Goal: Use online tool/utility: Utilize a website feature to perform a specific function

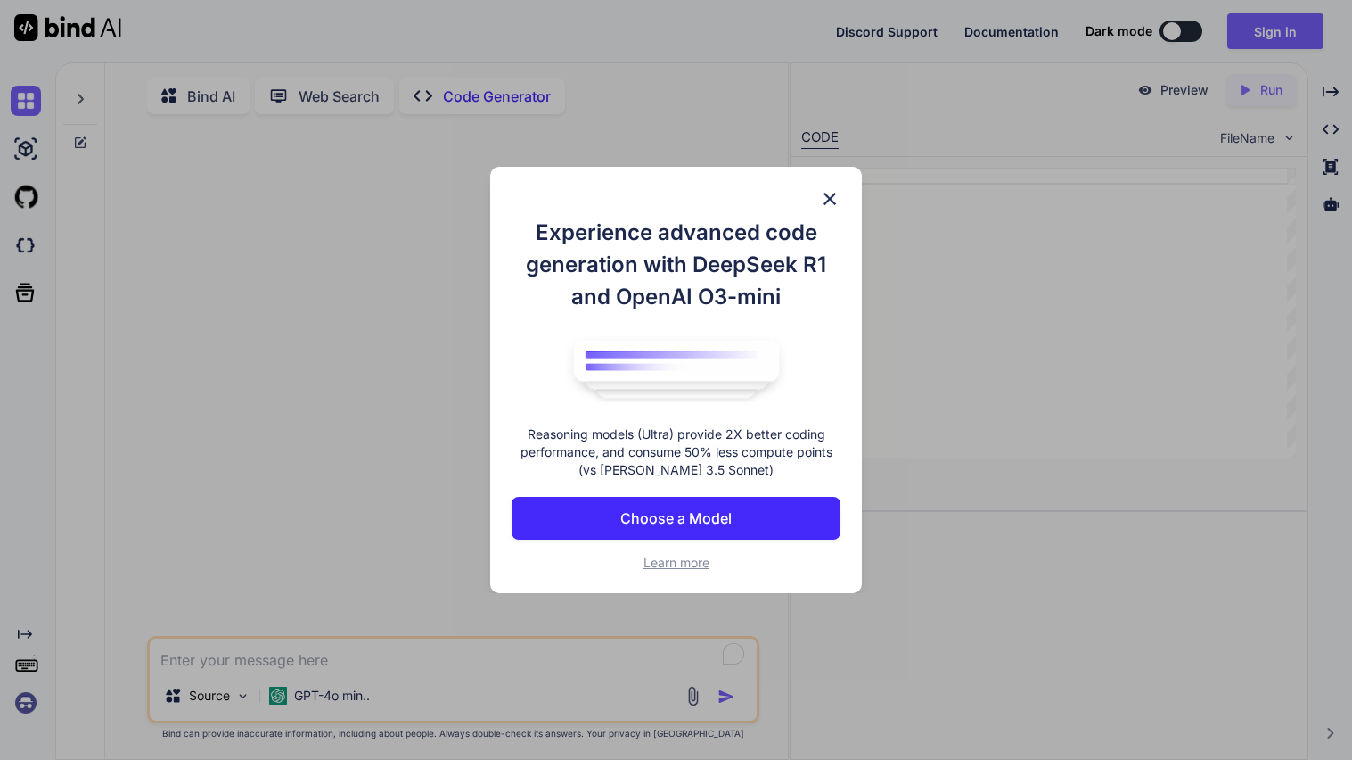
click at [830, 203] on img at bounding box center [829, 198] width 21 height 21
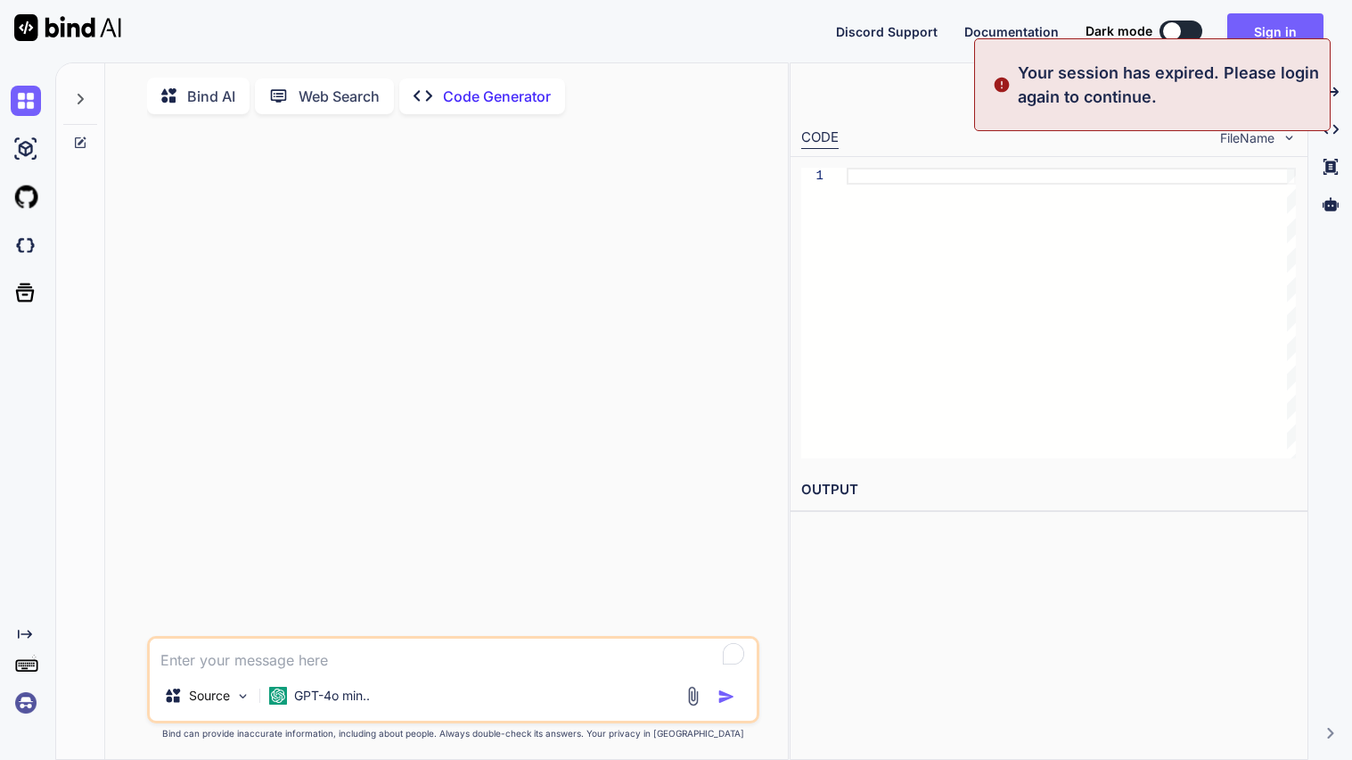
click at [206, 107] on div "Bind AI" at bounding box center [198, 96] width 103 height 37
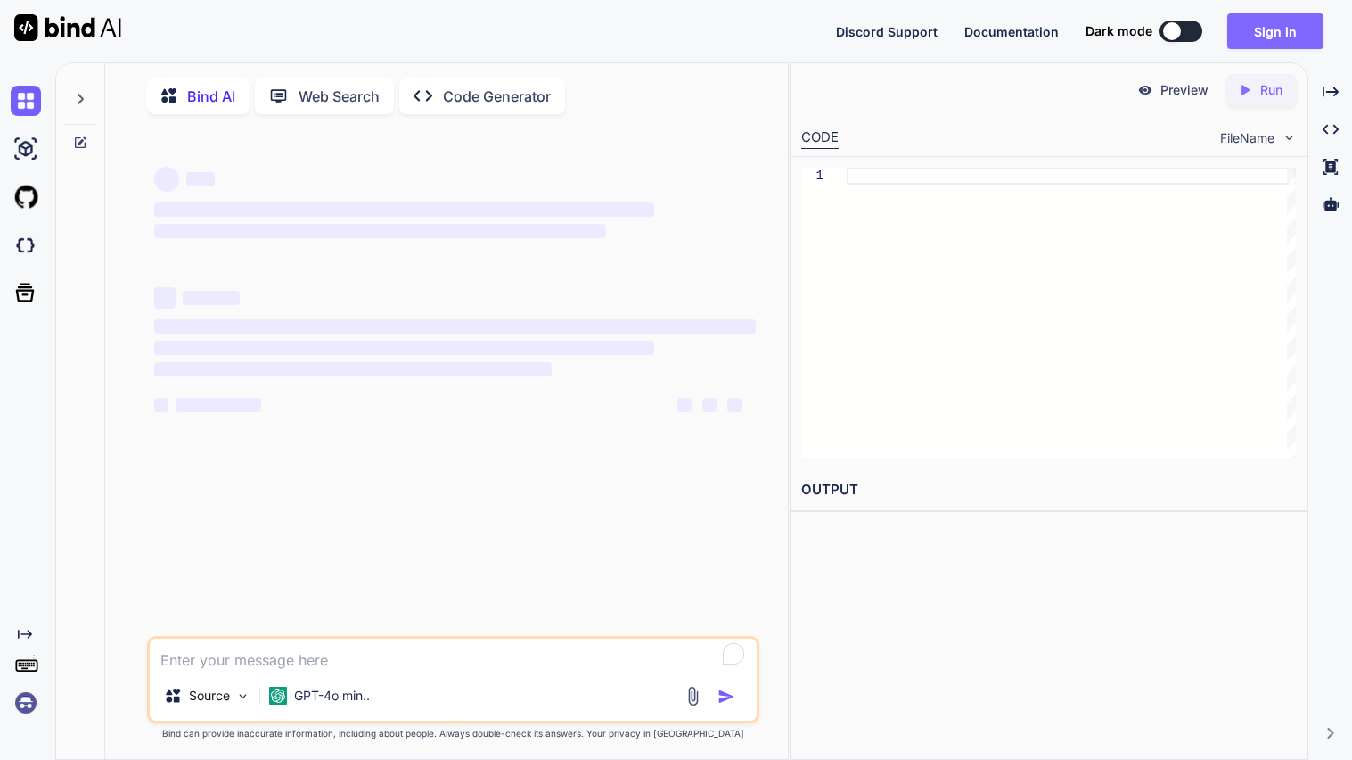
type textarea "x"
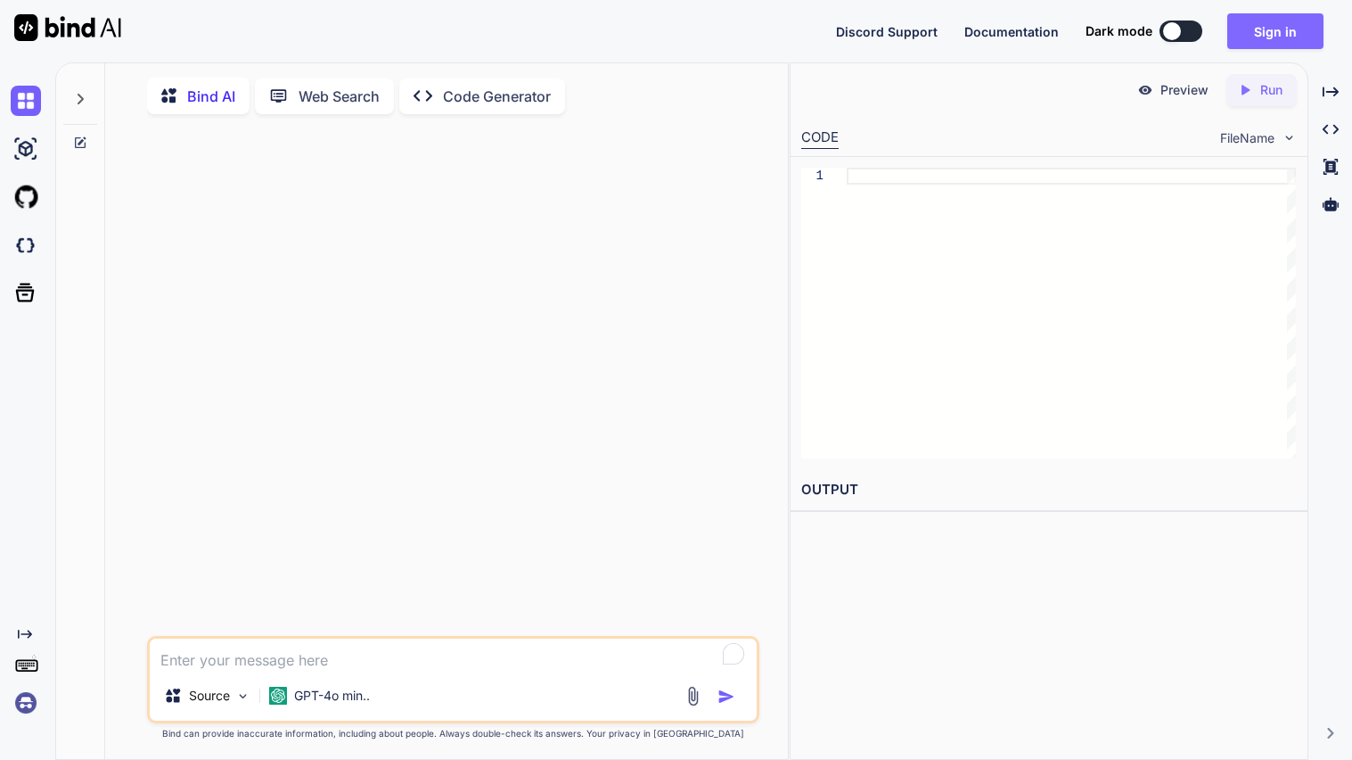
click at [1261, 27] on button "Sign in" at bounding box center [1276, 31] width 96 height 36
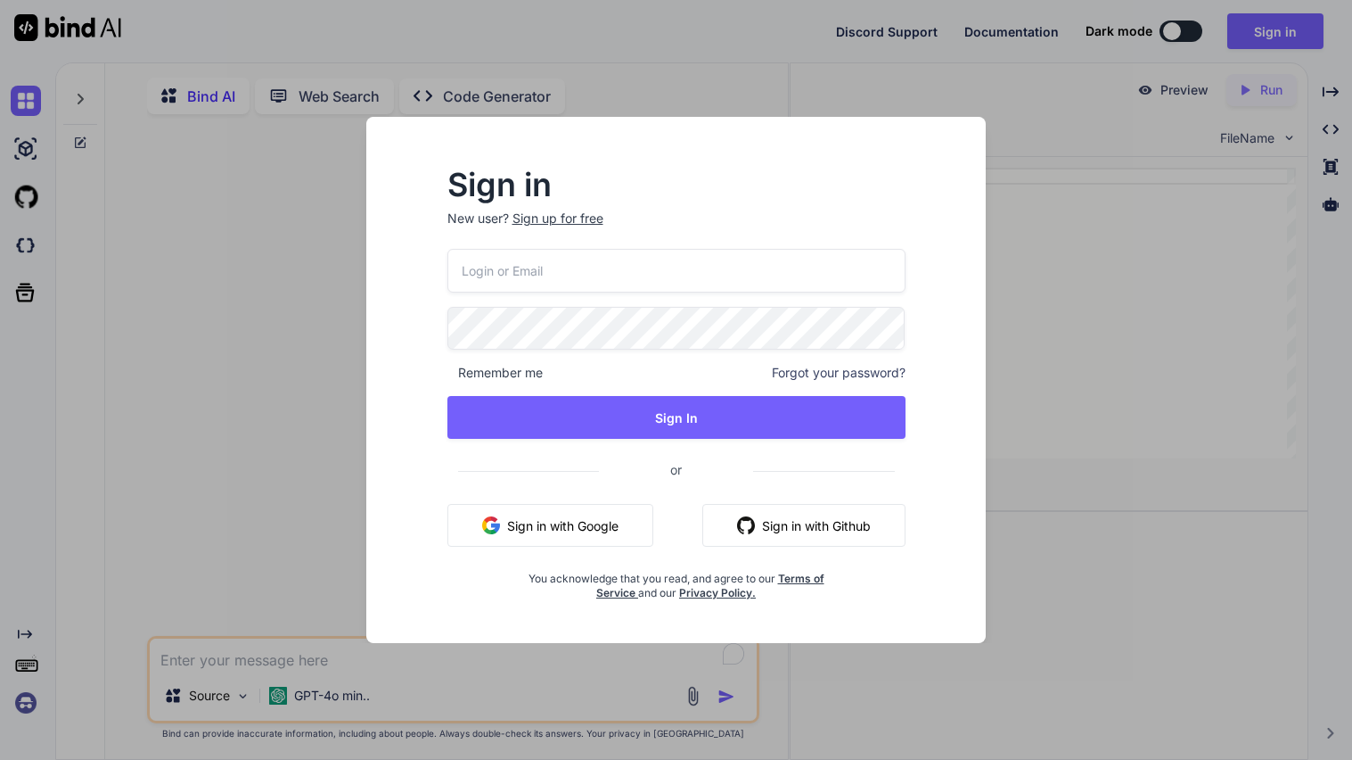
type input "[EMAIL_ADDRESS][DOMAIN_NAME]"
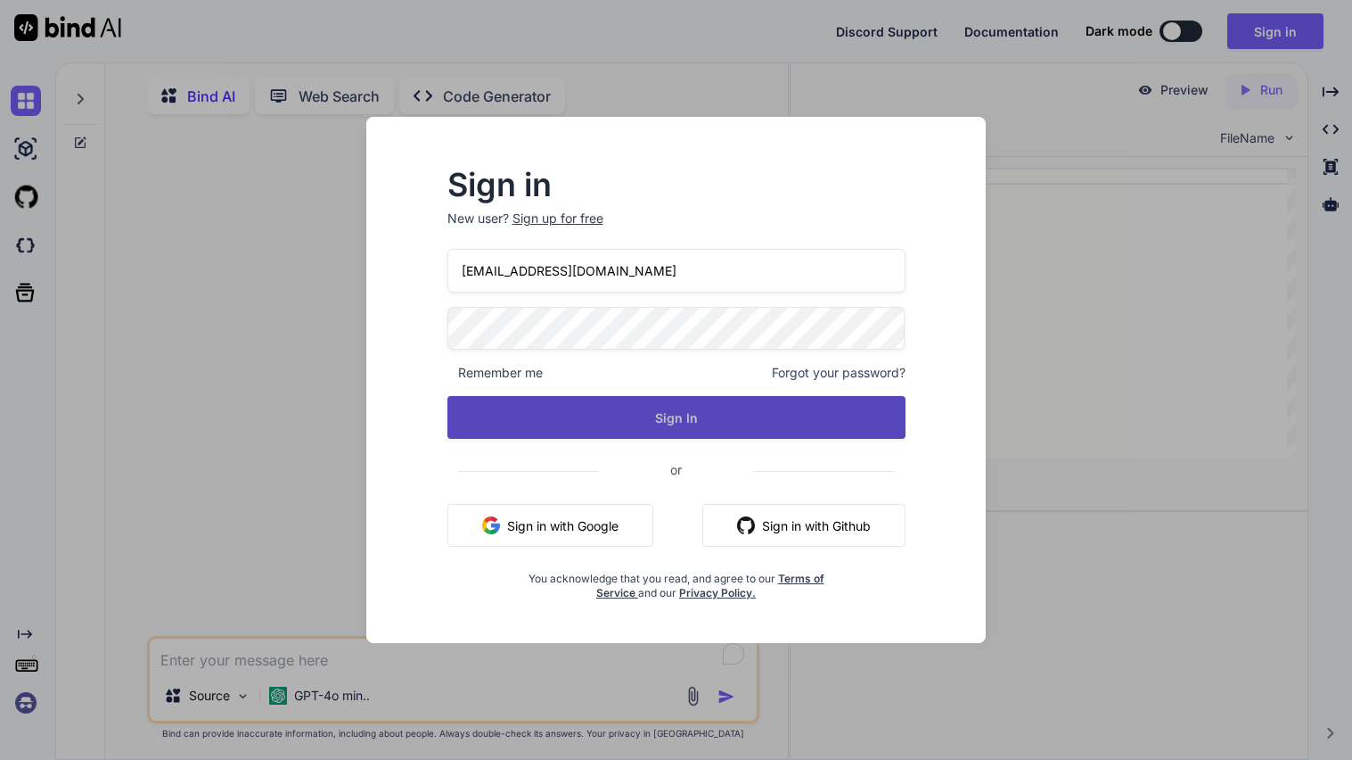
click at [662, 421] on button "Sign In" at bounding box center [677, 417] width 458 height 43
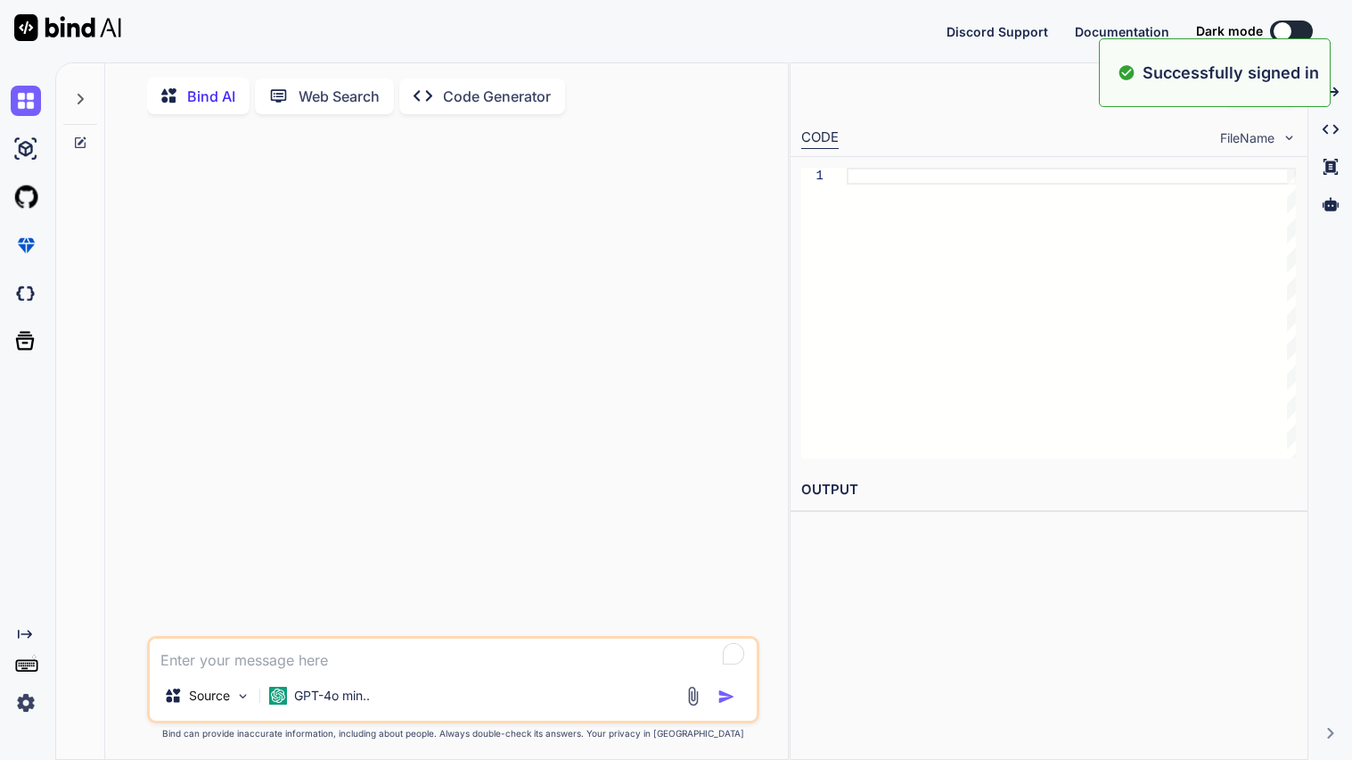
type textarea "x"
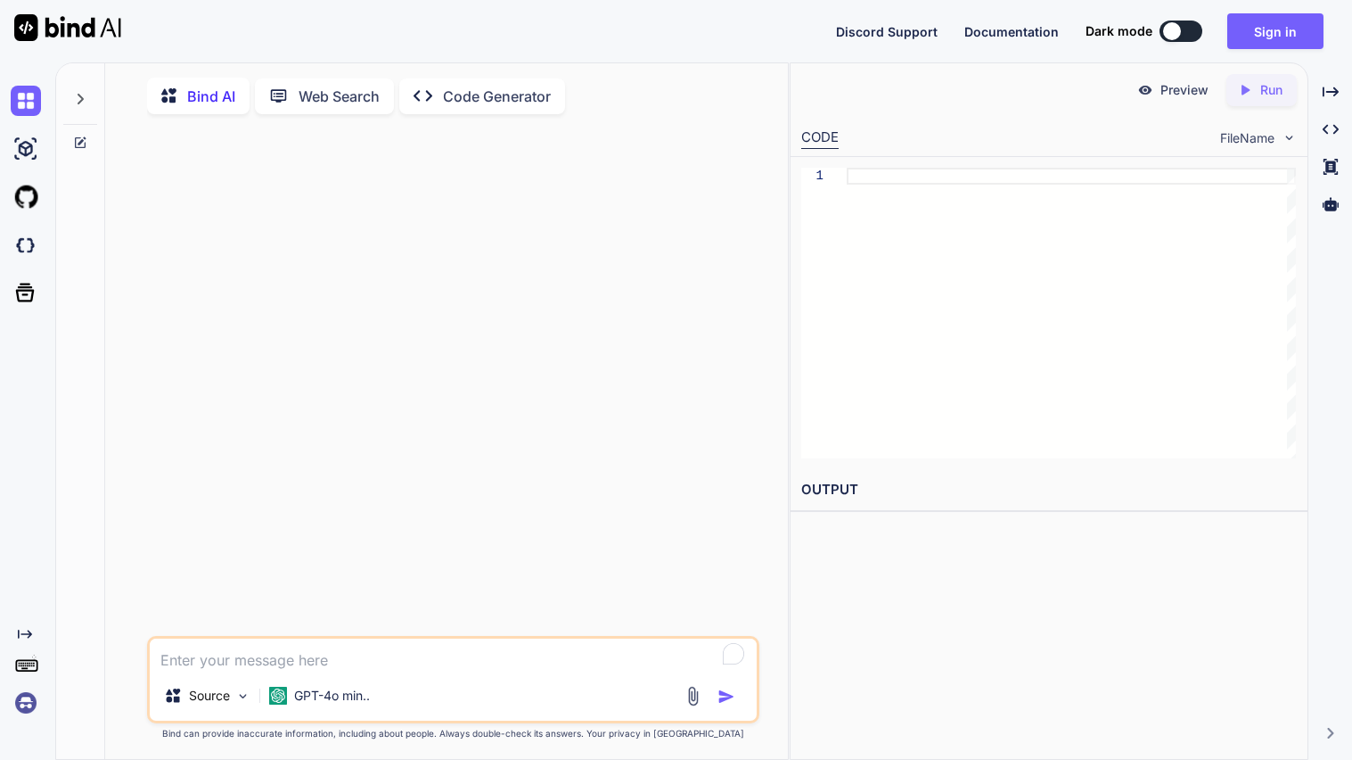
click at [1256, 49] on div "Discord Support Documentation Dark mode Sign in Created with Pixso." at bounding box center [676, 31] width 1352 height 62
click at [1252, 36] on button "Sign in" at bounding box center [1276, 31] width 96 height 36
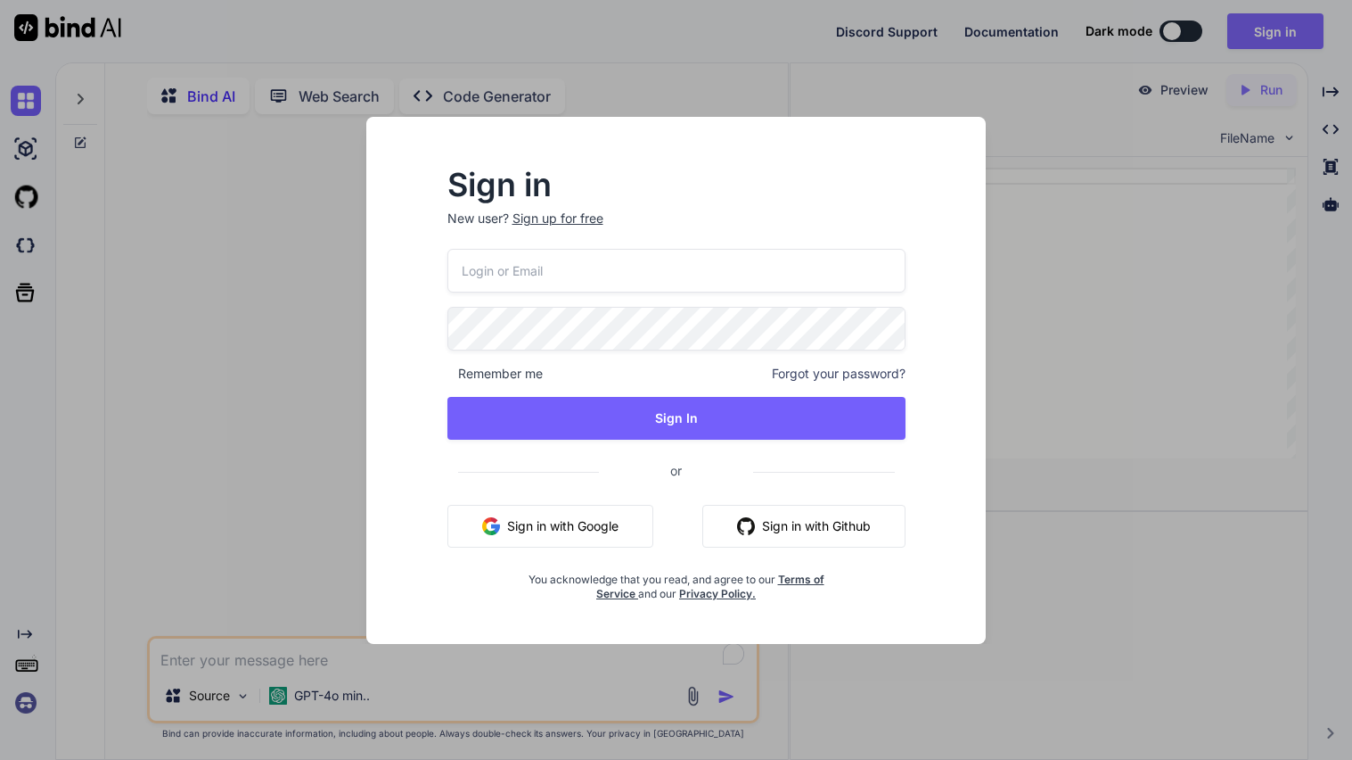
type input "[EMAIL_ADDRESS][DOMAIN_NAME]"
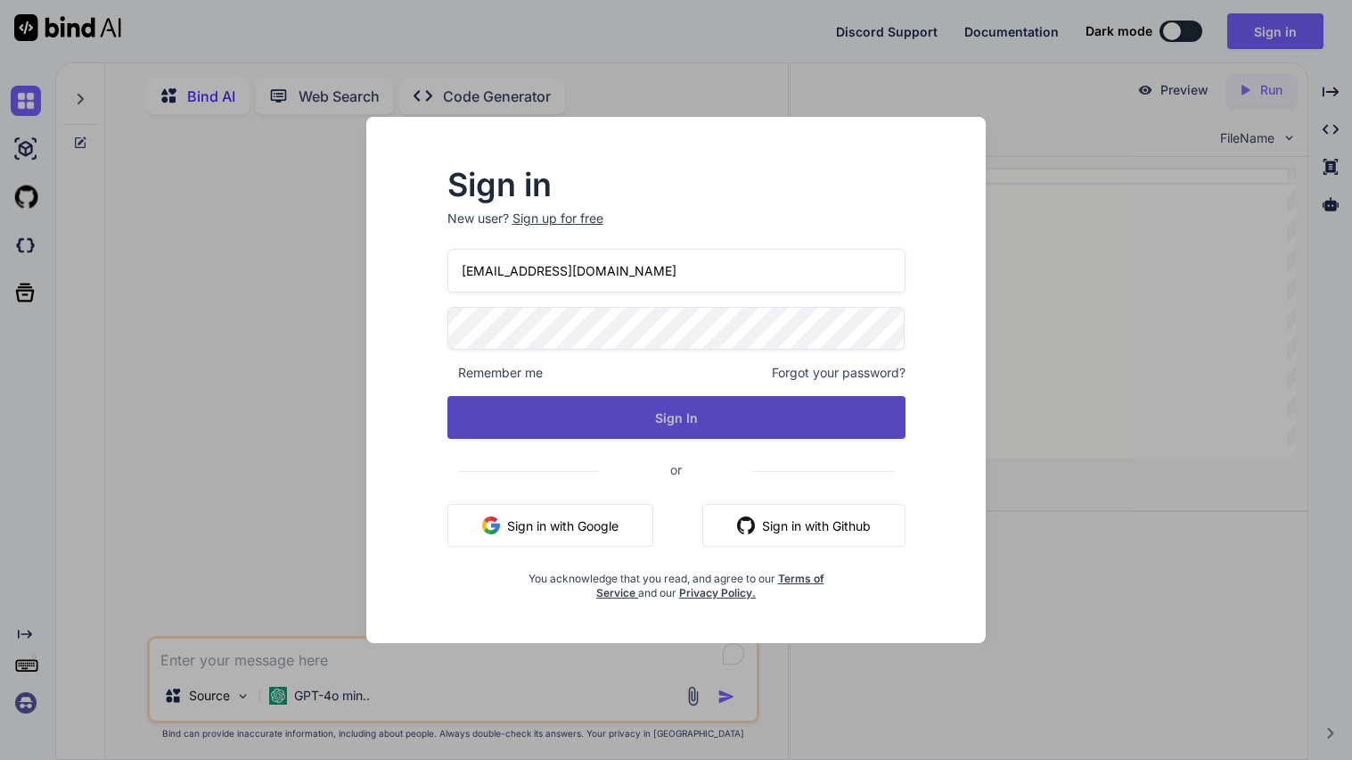
click at [568, 435] on button "Sign In" at bounding box center [677, 417] width 458 height 43
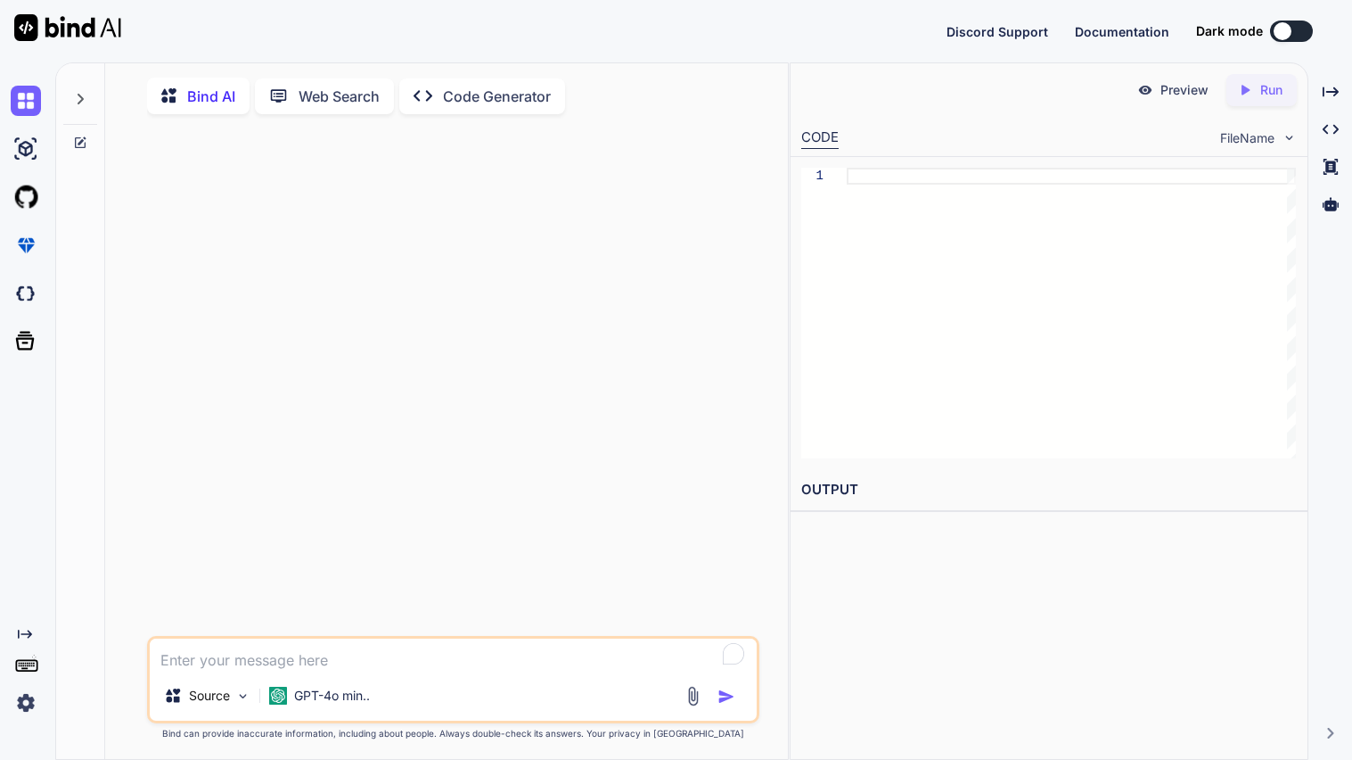
click at [296, 664] on textarea "To enrich screen reader interactions, please activate Accessibility in Grammarl…" at bounding box center [453, 654] width 607 height 32
type textarea "x"
type textarea "m"
type textarea "x"
type textarea "ma"
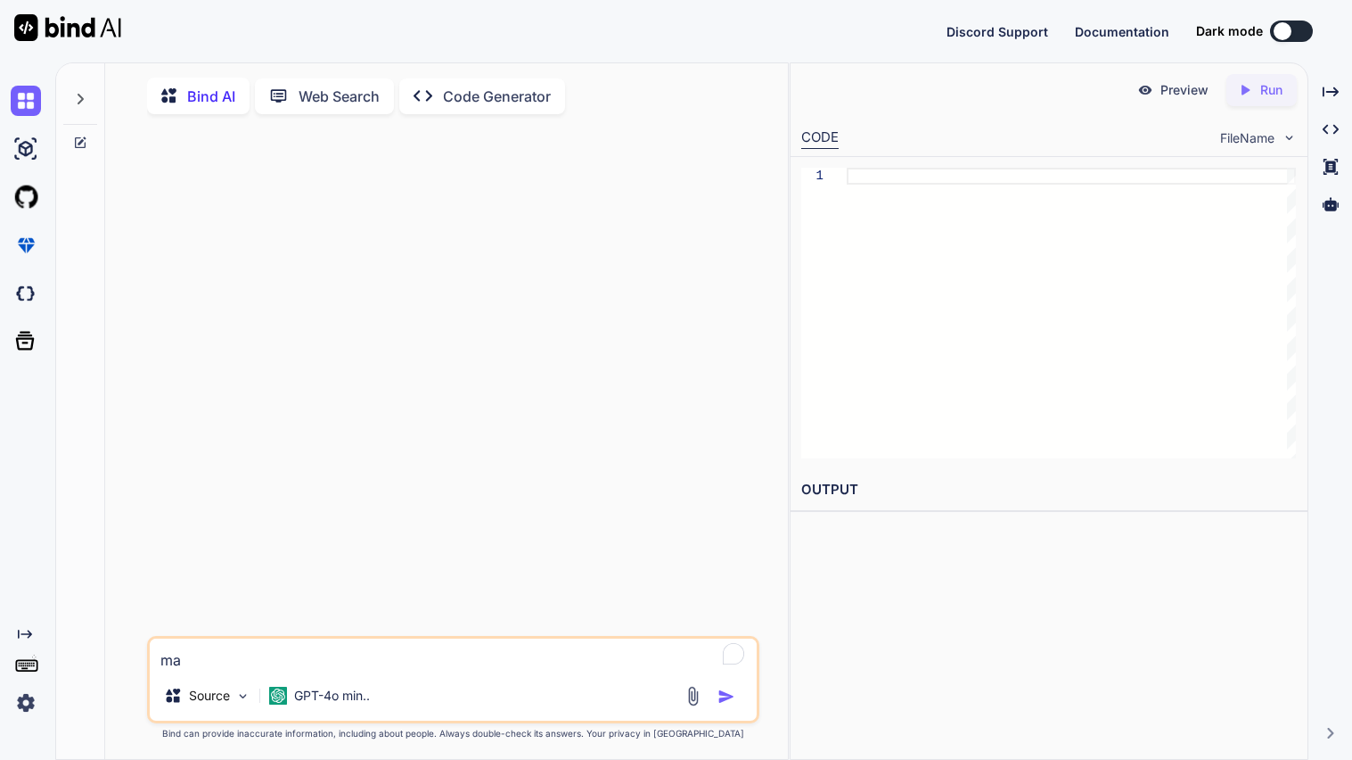
type textarea "x"
type textarea "make"
type textarea "x"
type textarea "make"
type textarea "x"
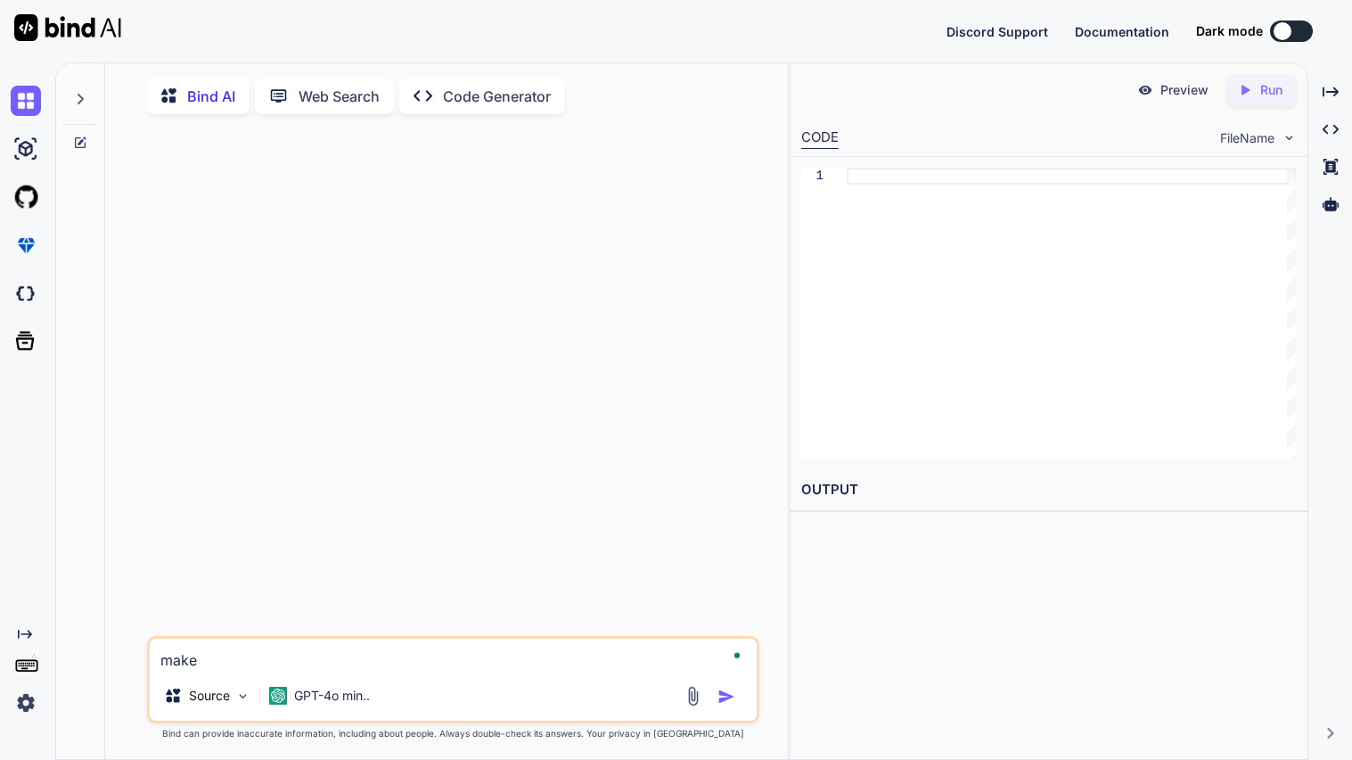
type textarea "make a"
type textarea "x"
type textarea "make a"
type textarea "x"
type textarea "make a R"
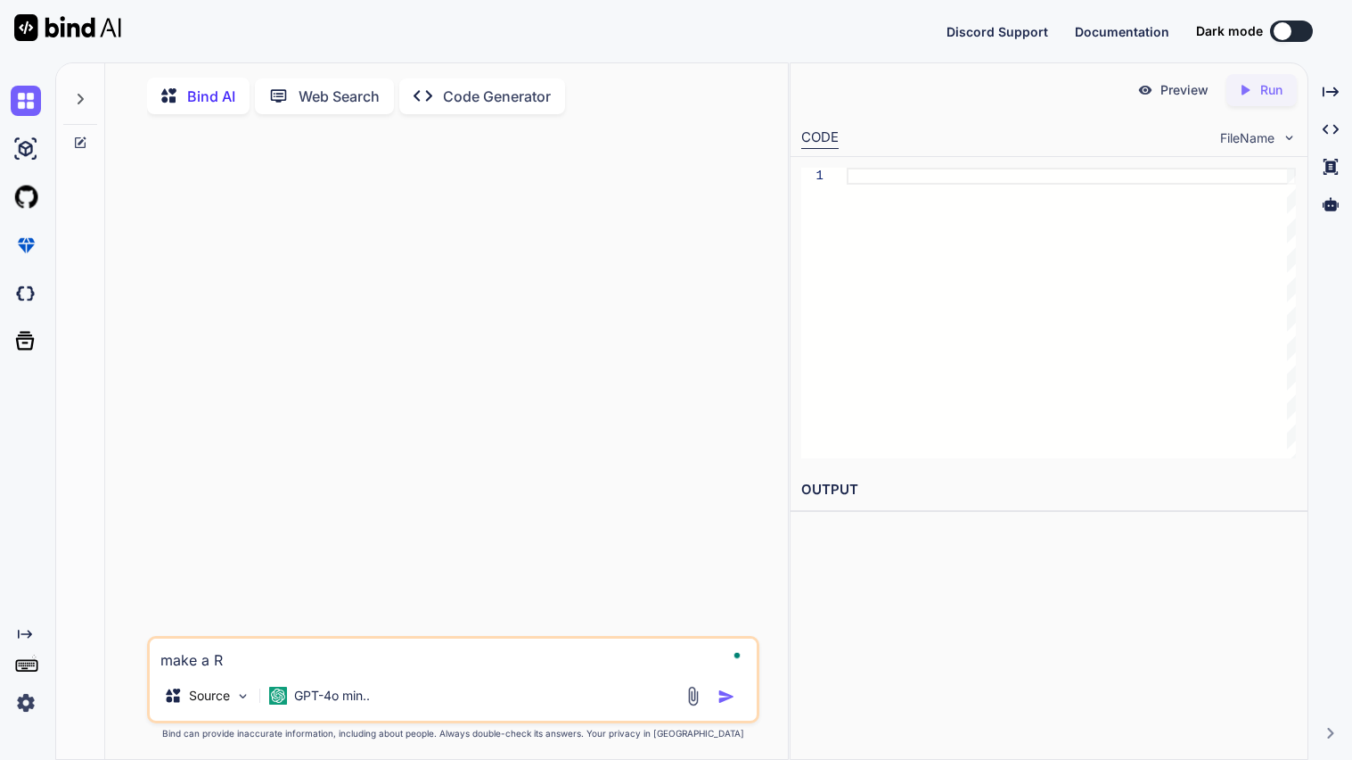
type textarea "x"
type textarea "make a Ro"
type textarea "x"
type textarea "make a Romaq"
type textarea "x"
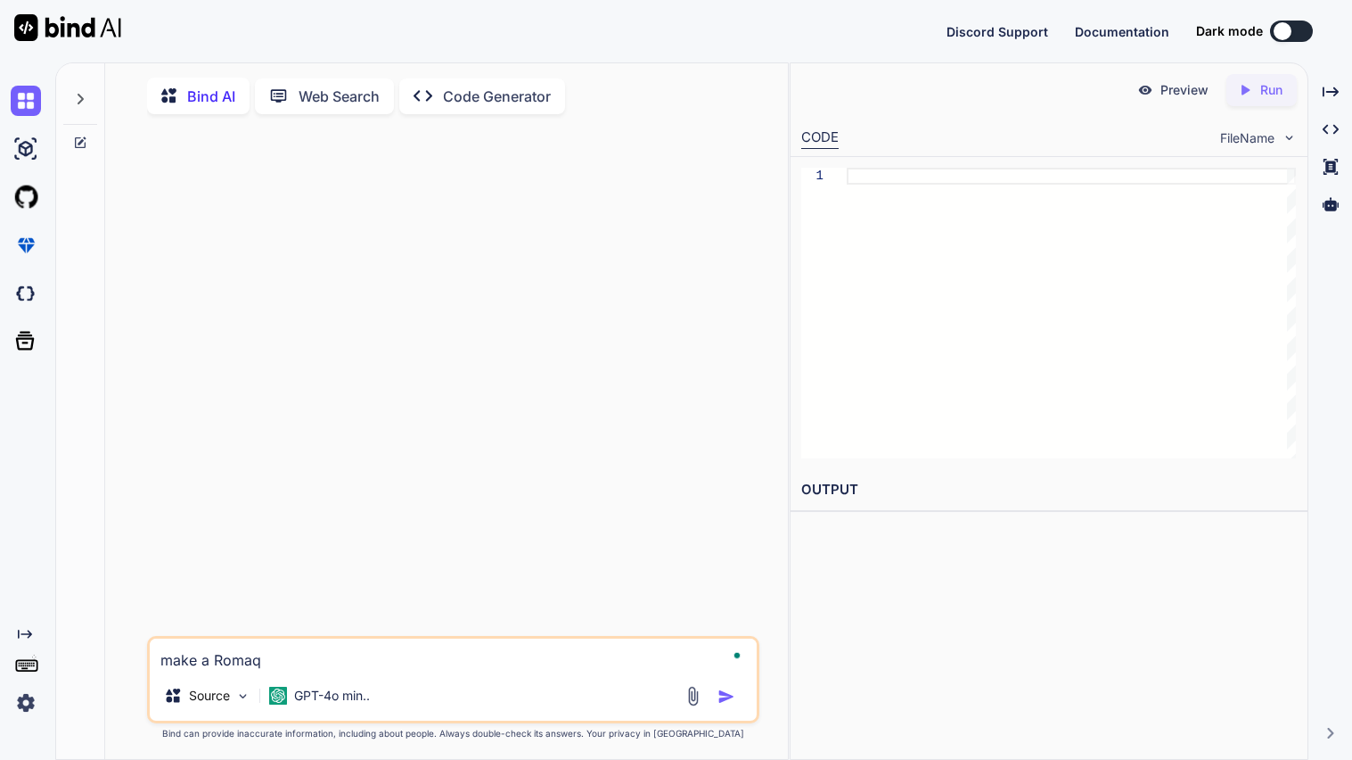
type textarea "make a Romaqn"
type textarea "x"
type textarea "make a Romaqnt"
type textarea "x"
type textarea "make a Romaqnti"
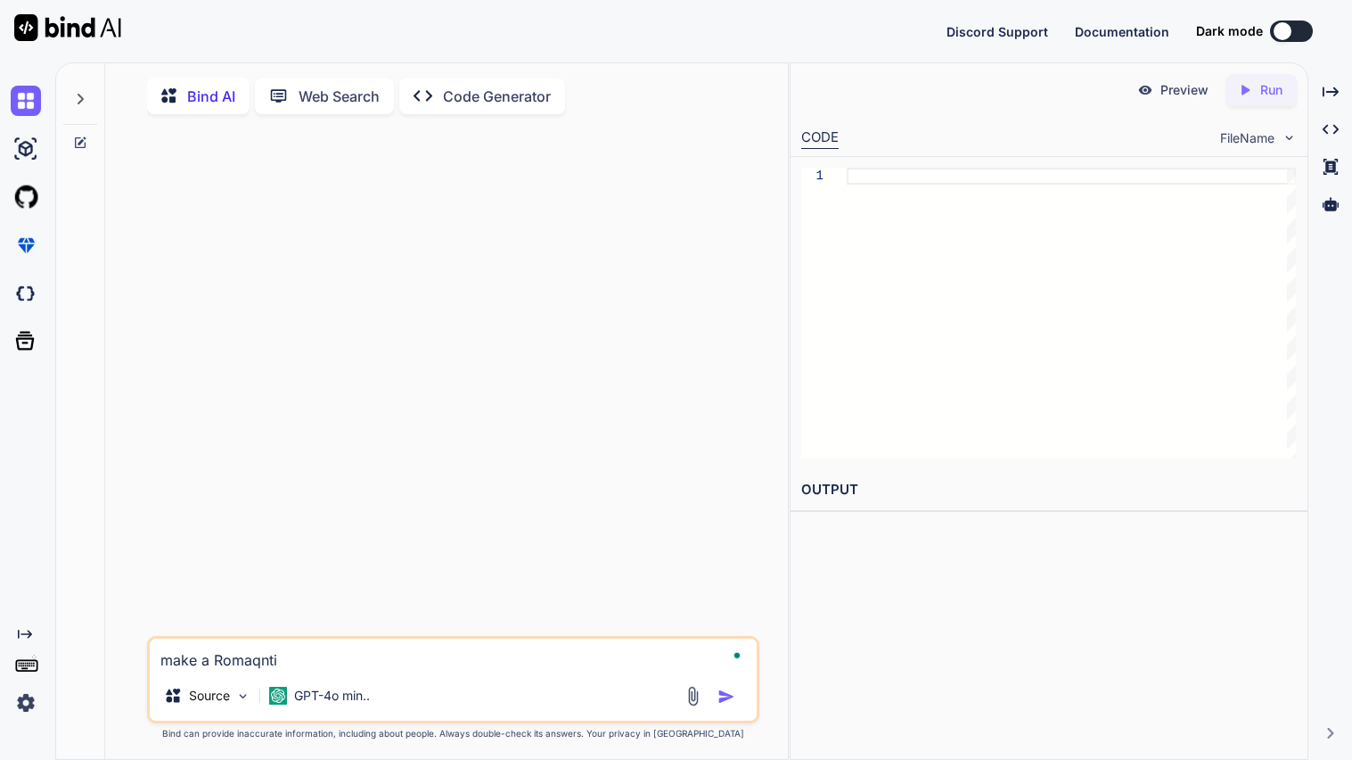
type textarea "x"
type textarea "make a Romaqntic"
type textarea "x"
type textarea "make a Romaqntic"
type textarea "x"
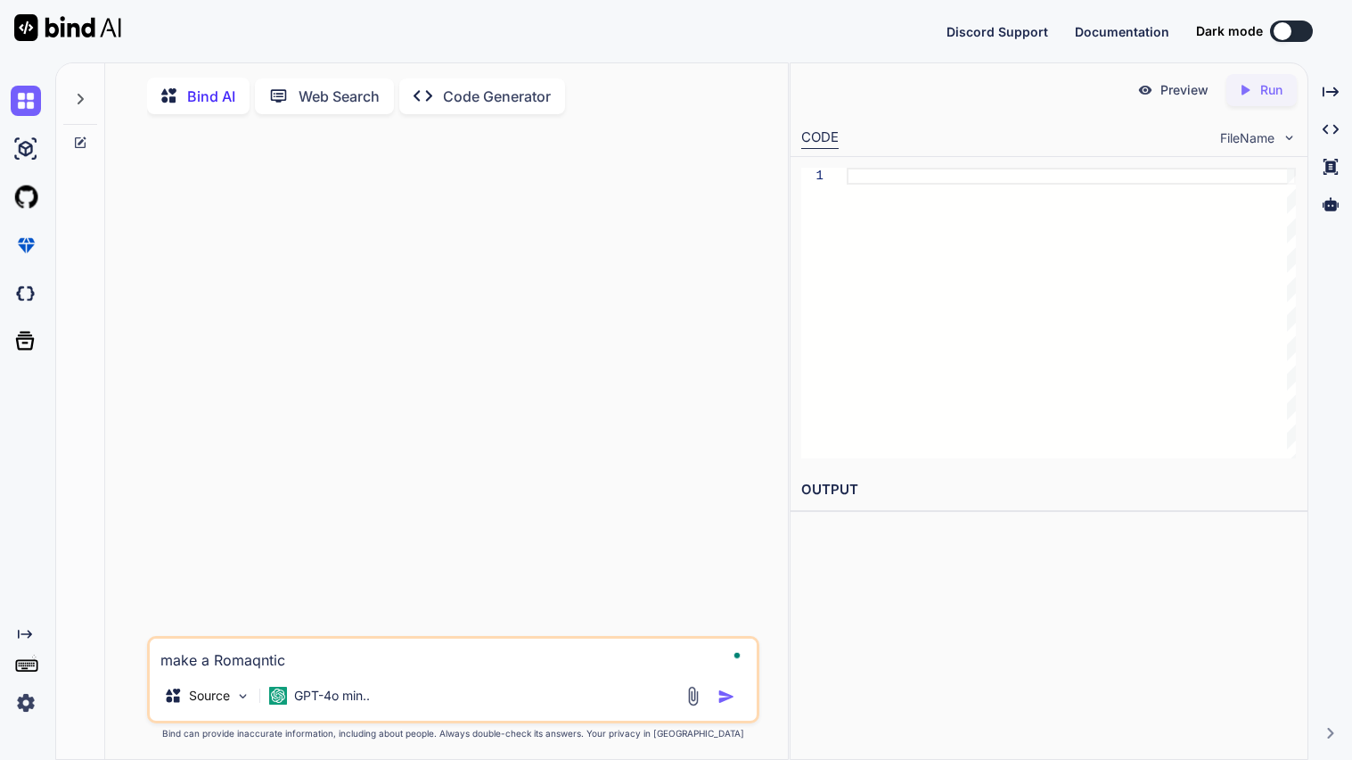
type textarea "make a Romaqntic p"
type textarea "x"
type textarea "make a Romaqntic po"
type textarea "x"
type textarea "make a Romaqntic poe"
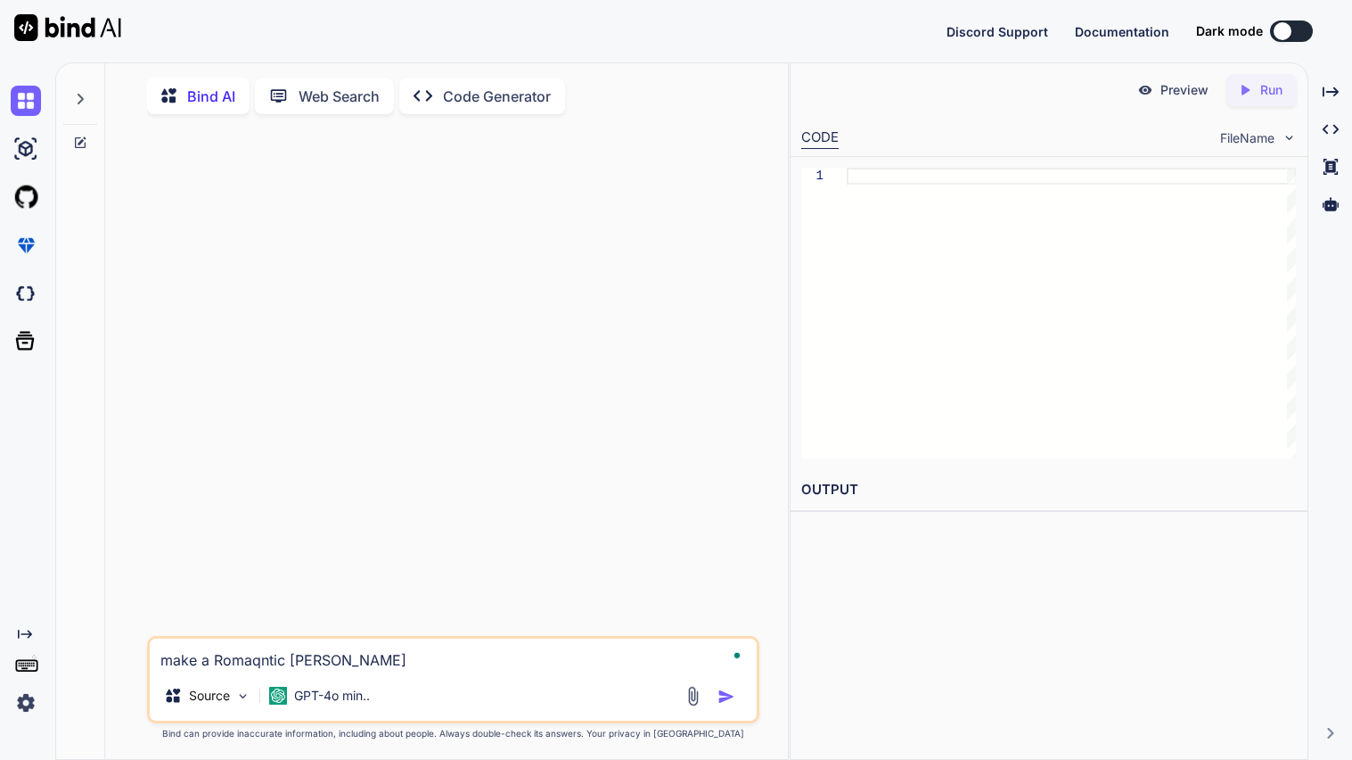
type textarea "x"
click at [258, 666] on textarea "make a Romaqntic poem" at bounding box center [453, 654] width 607 height 32
type textarea "make a Romantic poem"
click at [319, 664] on textarea "make a Romantic poem" at bounding box center [453, 654] width 607 height 32
type textarea "x"
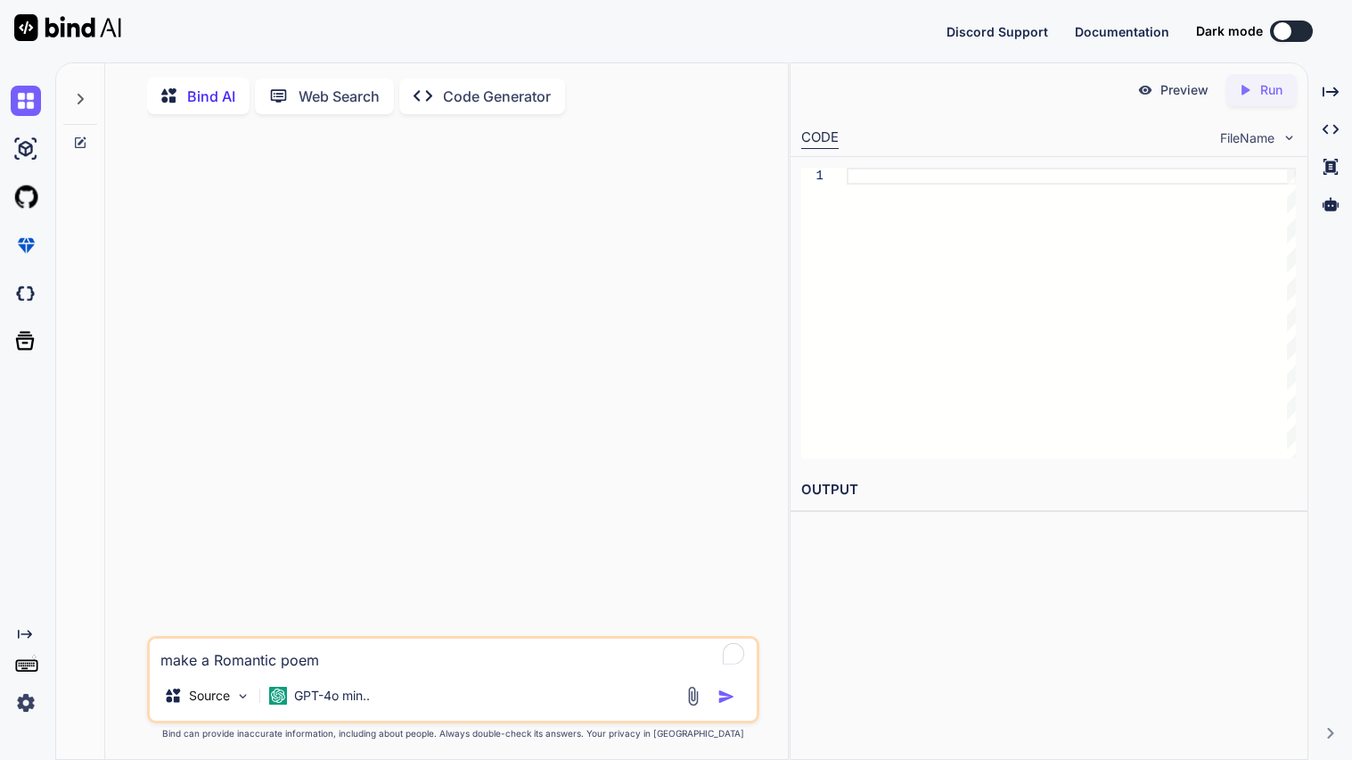
type textarea "make a Romantic poem t"
type textarea "x"
type textarea "make a Romantic poem tha"
type textarea "x"
type textarea "make a Romantic poem that"
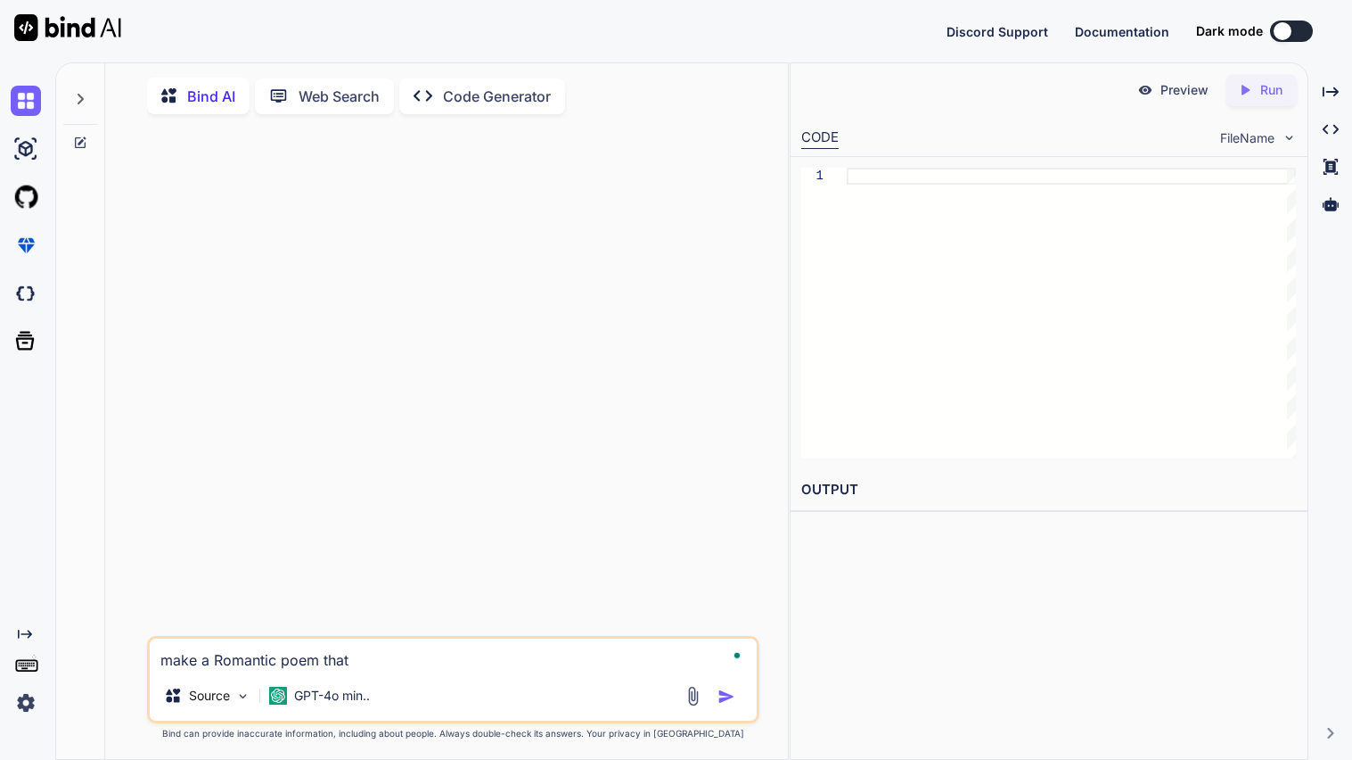
type textarea "x"
type textarea "make a Romantic poem that"
type textarea "x"
type textarea "make a Romantic poem that h"
type textarea "x"
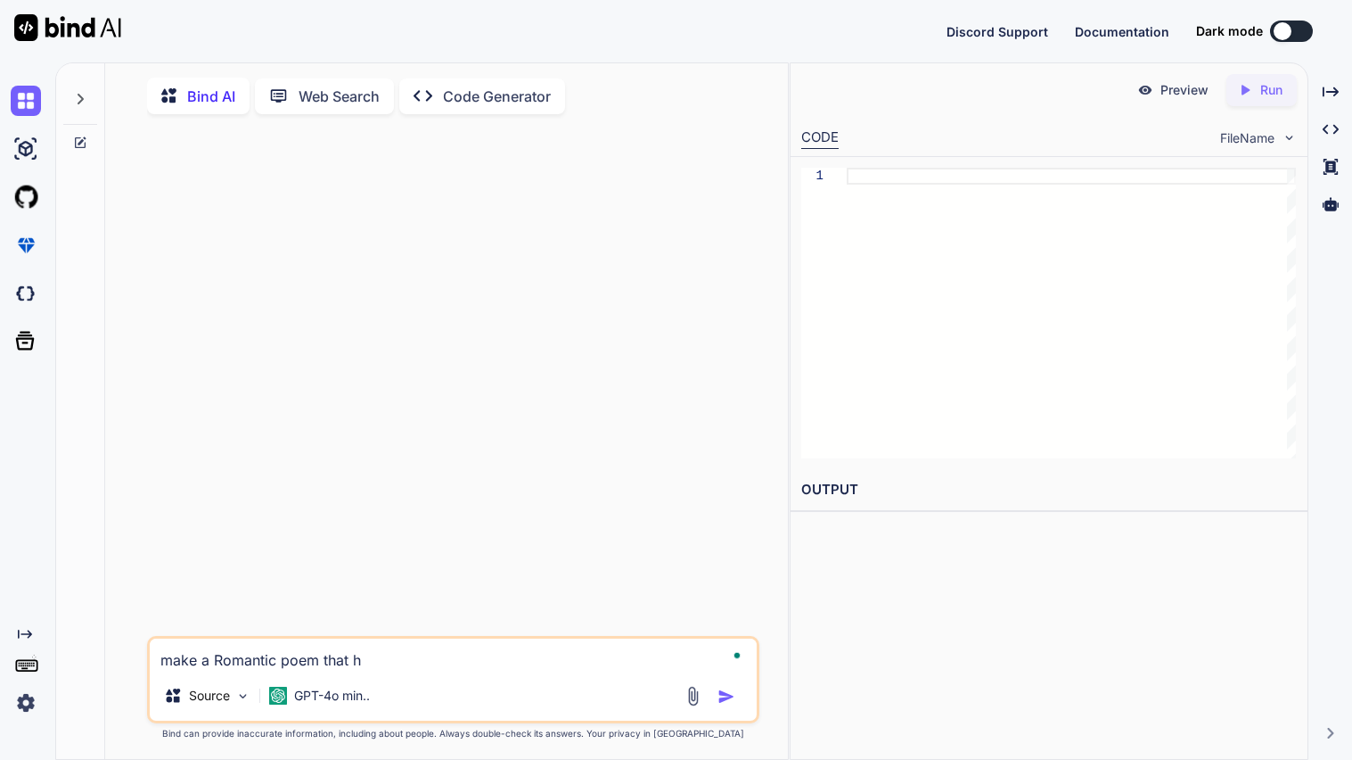
type textarea "make a Romantic poem that ha"
type textarea "x"
type textarea "make a Romantic poem that has"
type textarea "x"
type textarea "make a Romantic poem that has"
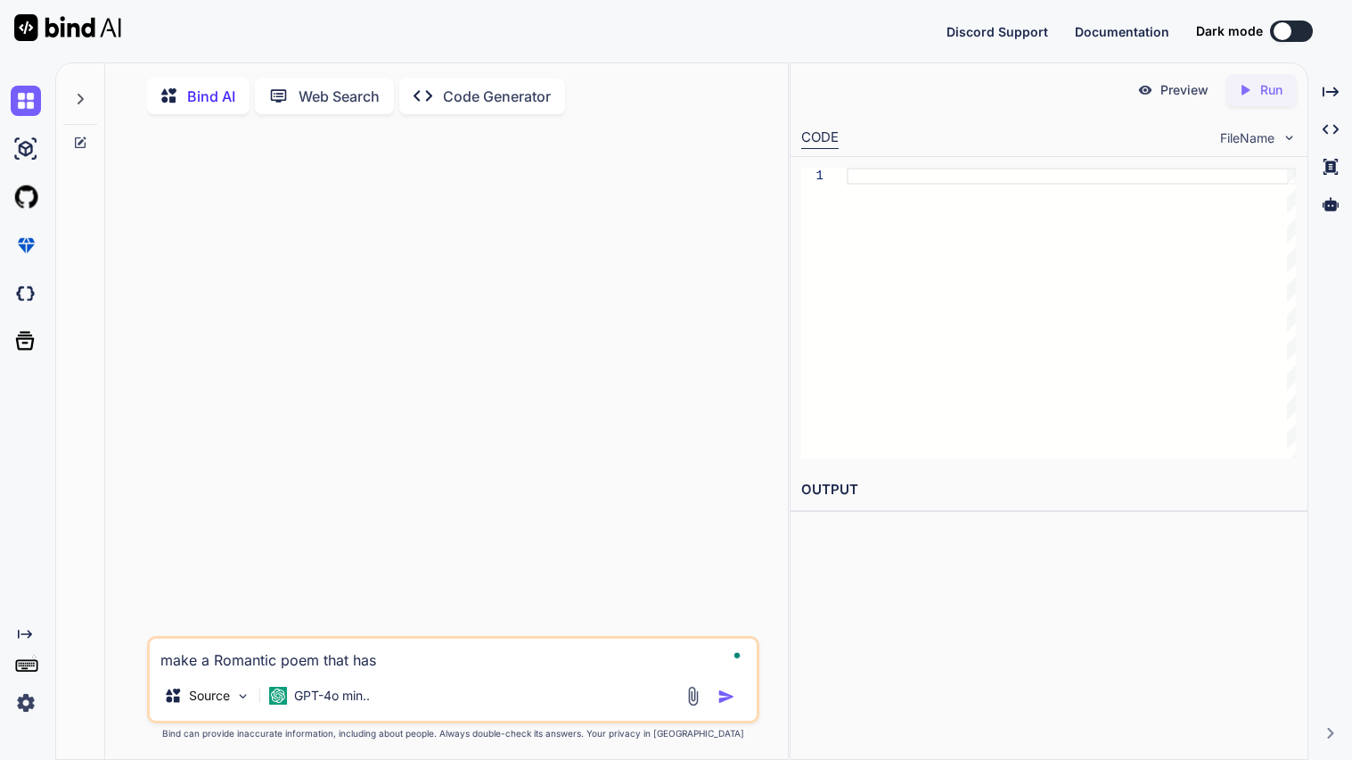
type textarea "x"
type textarea "make a Romantic poem that has n"
type textarea "x"
type textarea "make a Romantic poem that has ne"
type textarea "x"
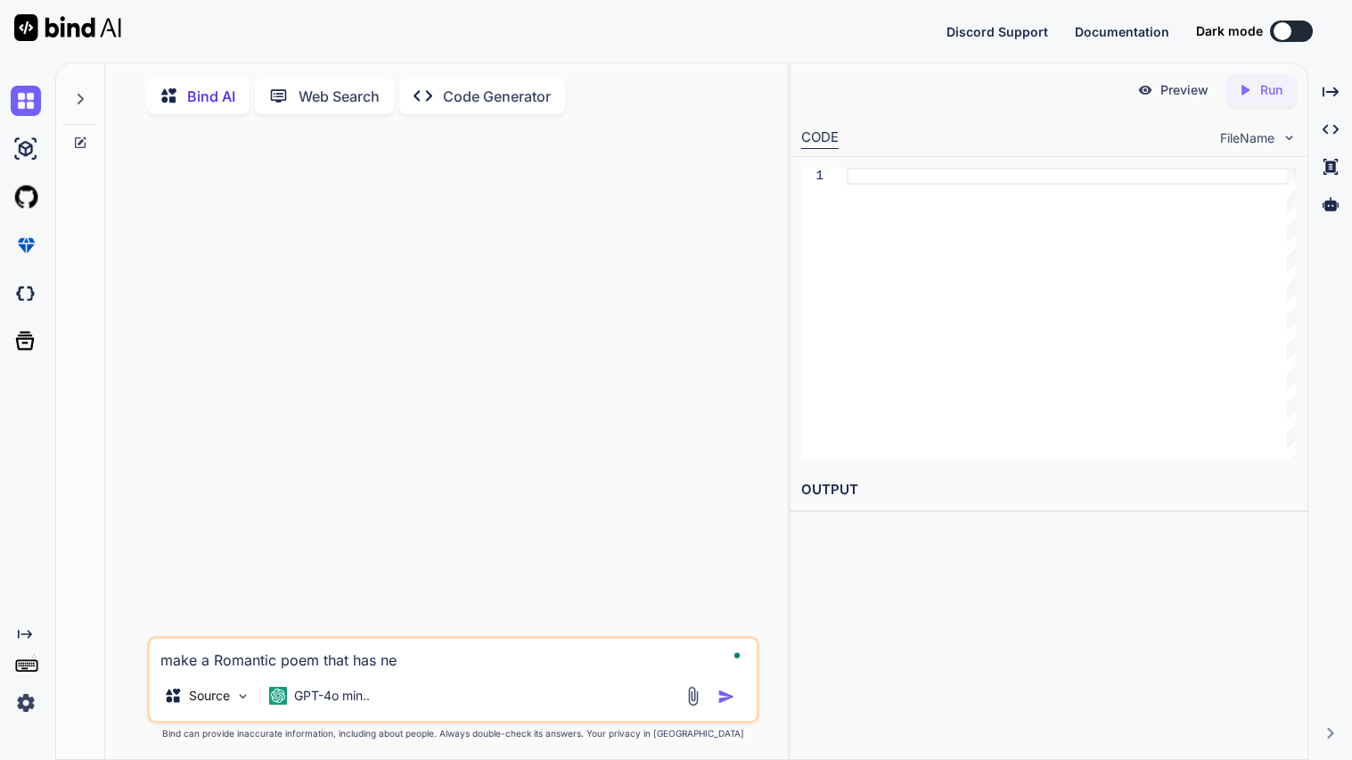
type textarea "make a Romantic poem that has nev"
type textarea "x"
type textarea "make a Romantic poem that has neve"
type textarea "x"
type textarea "make a Romantic poem that has never"
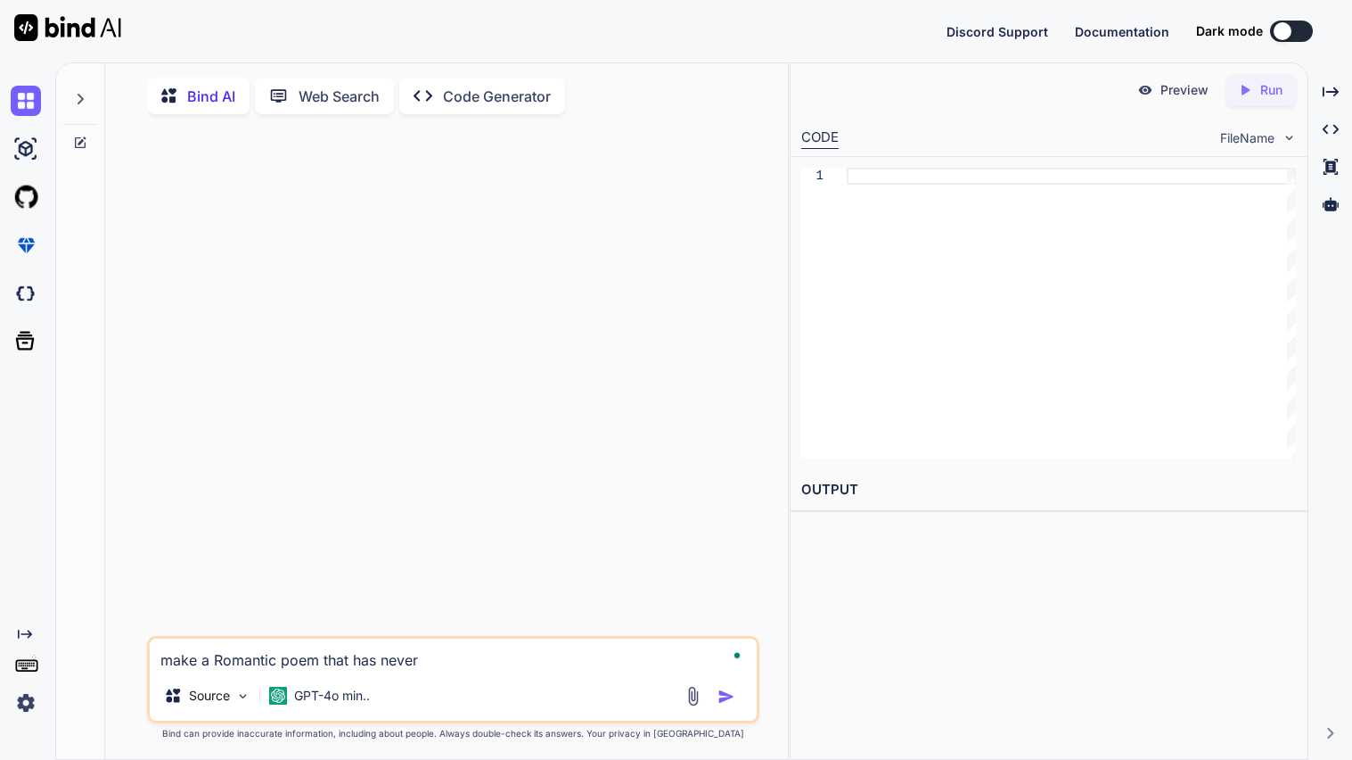
type textarea "x"
type textarea "make a Romantic poem that has never b"
type textarea "x"
type textarea "make a Romantic poem that has never be"
type textarea "x"
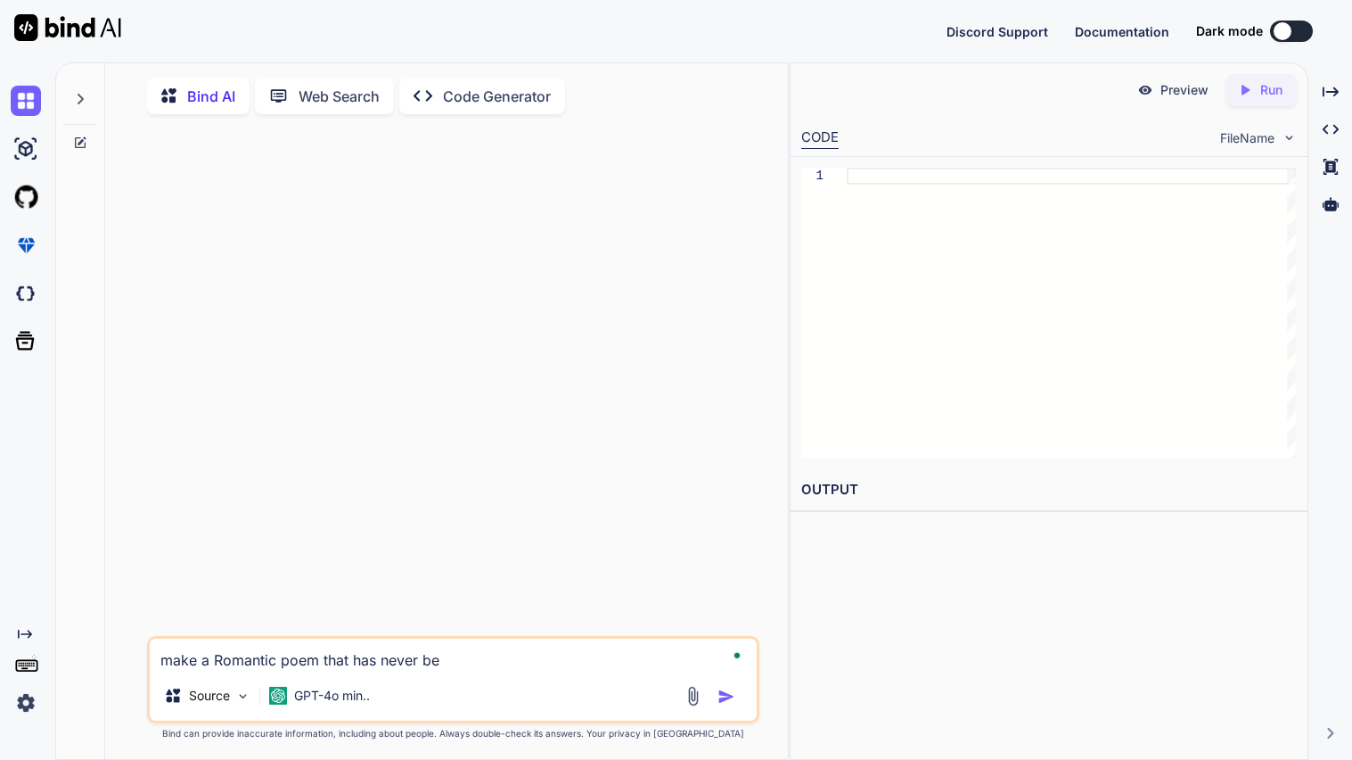
type textarea "make a Romantic poem that has never bee"
type textarea "x"
type textarea "make a Romantic poem that has never been"
type textarea "x"
type textarea "make a Romantic poem that has never been"
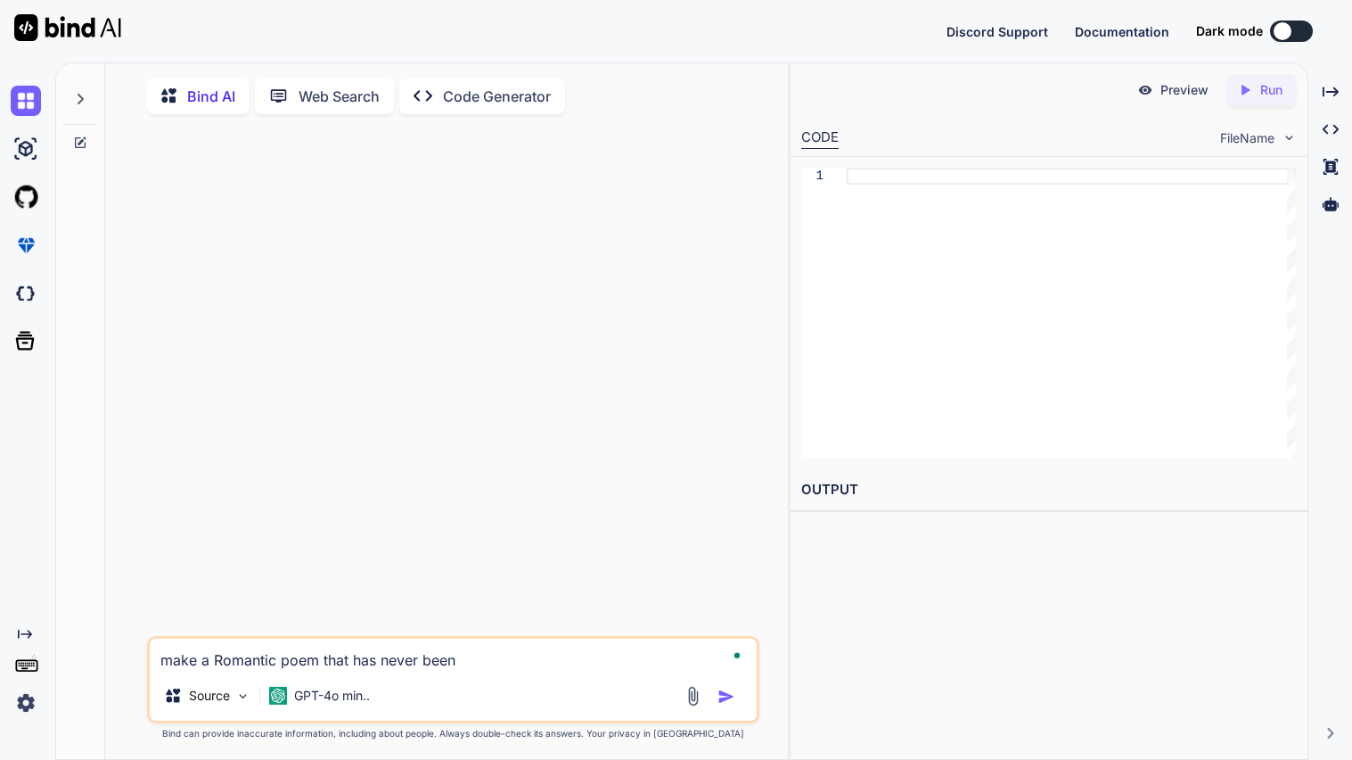
type textarea "x"
type textarea "make a Romantic poem that has never been u"
type textarea "x"
type textarea "make a Romantic poem that has never been us"
type textarea "x"
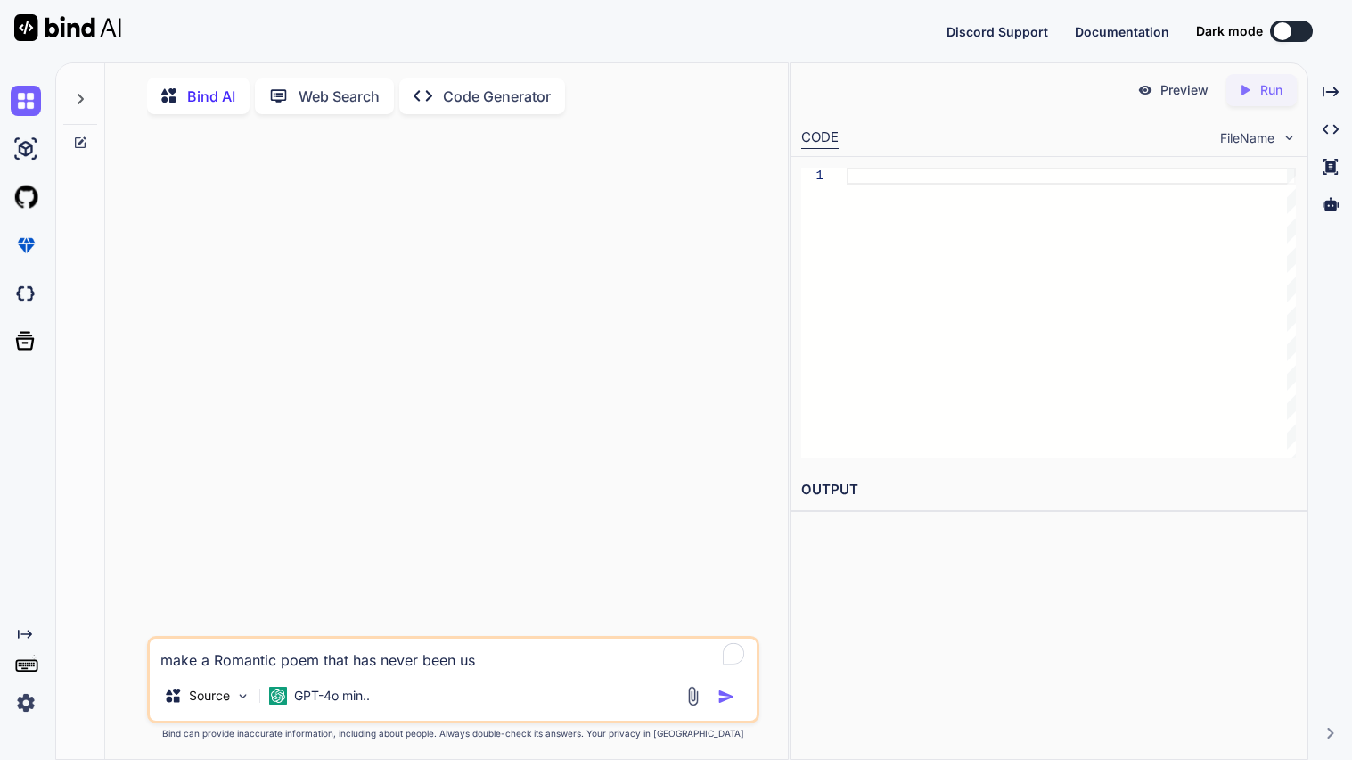
type textarea "make a Romantic poem that has never been use"
type textarea "x"
type textarea "make a Romantic poem that has never been used"
type textarea "x"
type textarea "make a Romantic poem that has never been used"
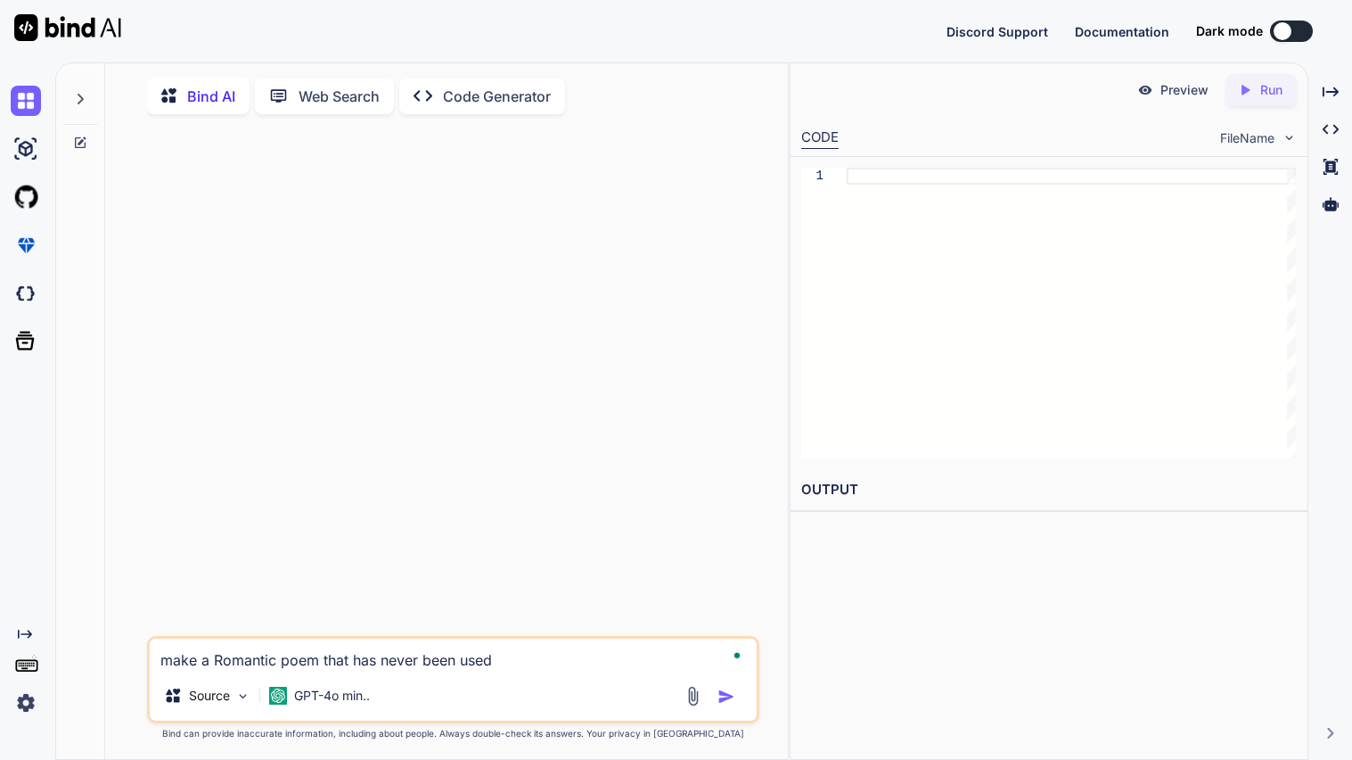
type textarea "x"
type textarea "make a Romantic poem that has never been used b"
type textarea "x"
type textarea "make a Romantic poem that has never been used ba"
type textarea "x"
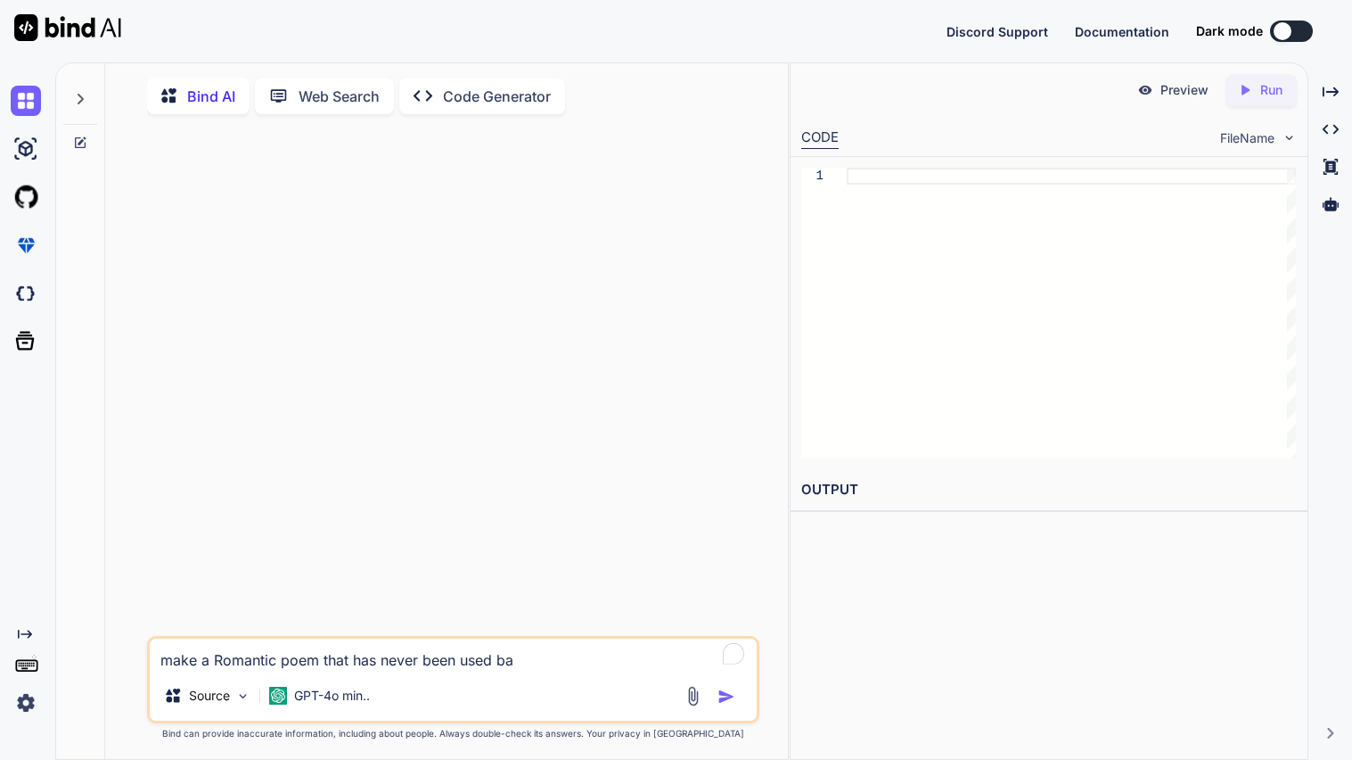
type textarea "make a Romantic poem that has never been used b"
type textarea "x"
type textarea "make a Romantic poem that has never been used be"
type textarea "x"
type textarea "make a Romantic poem that has never been used bef"
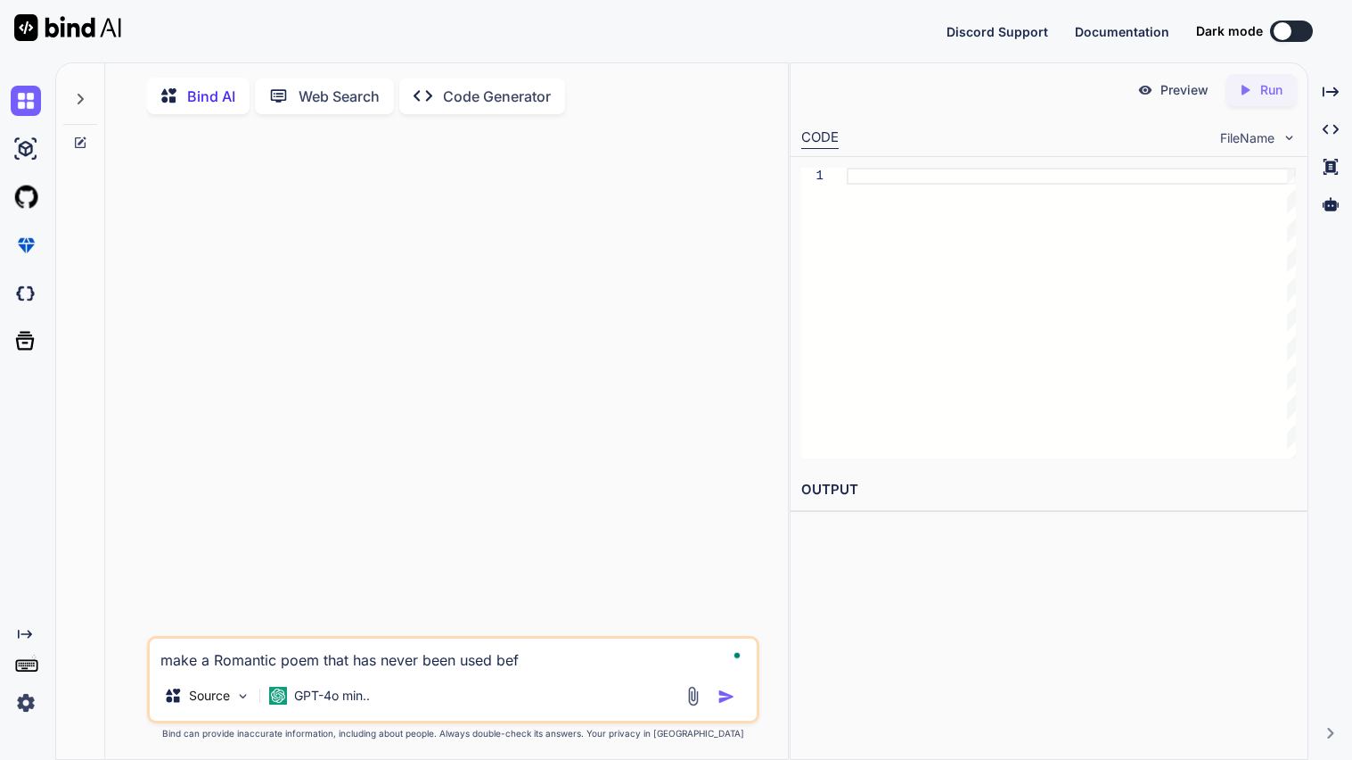
type textarea "x"
type textarea "make a Romantic poem that has never been used befo"
type textarea "x"
type textarea "make a Romantic poem that has never been used before"
type textarea "x"
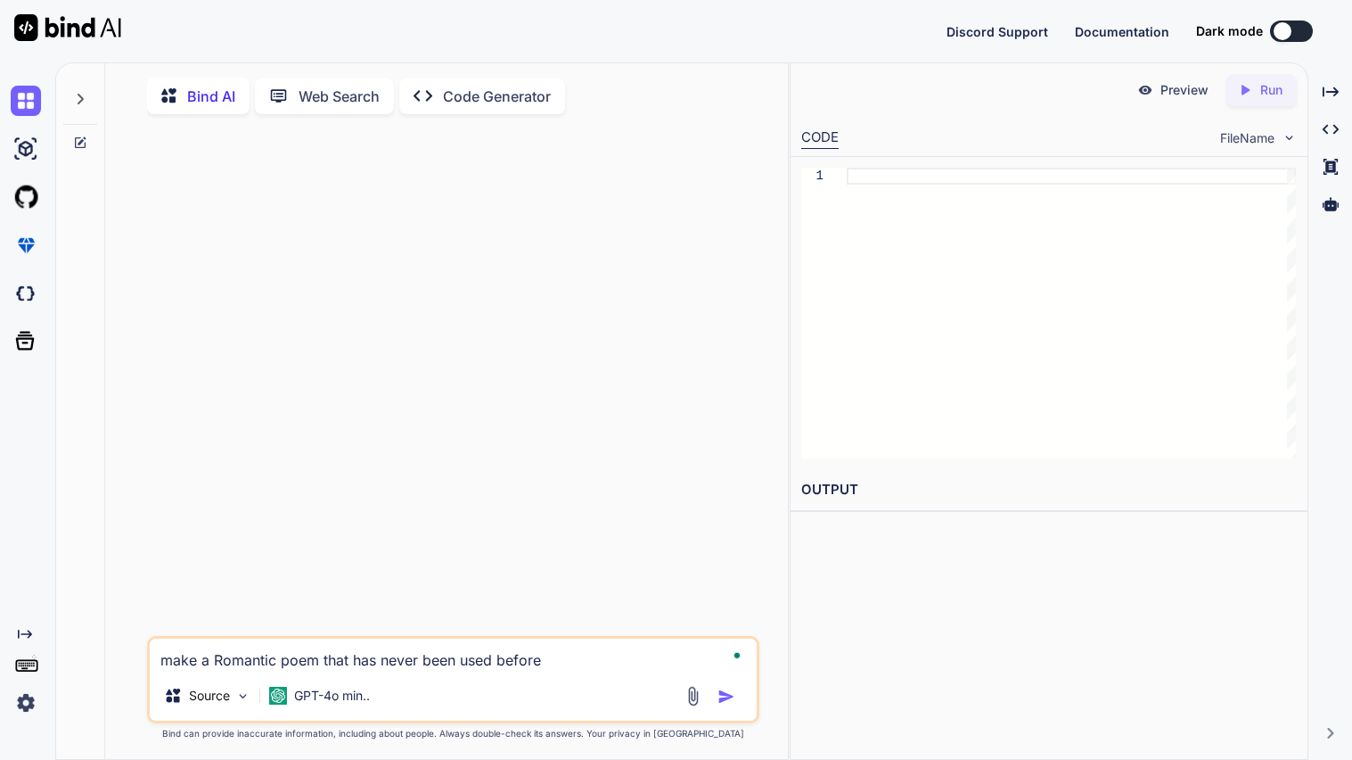
type textarea "make a Romantic poem that has never been used before"
type textarea "x"
type textarea "make a Romantic poem that has never been used before t"
type textarea "x"
type textarea "make a Romantic poem that has never been used before th"
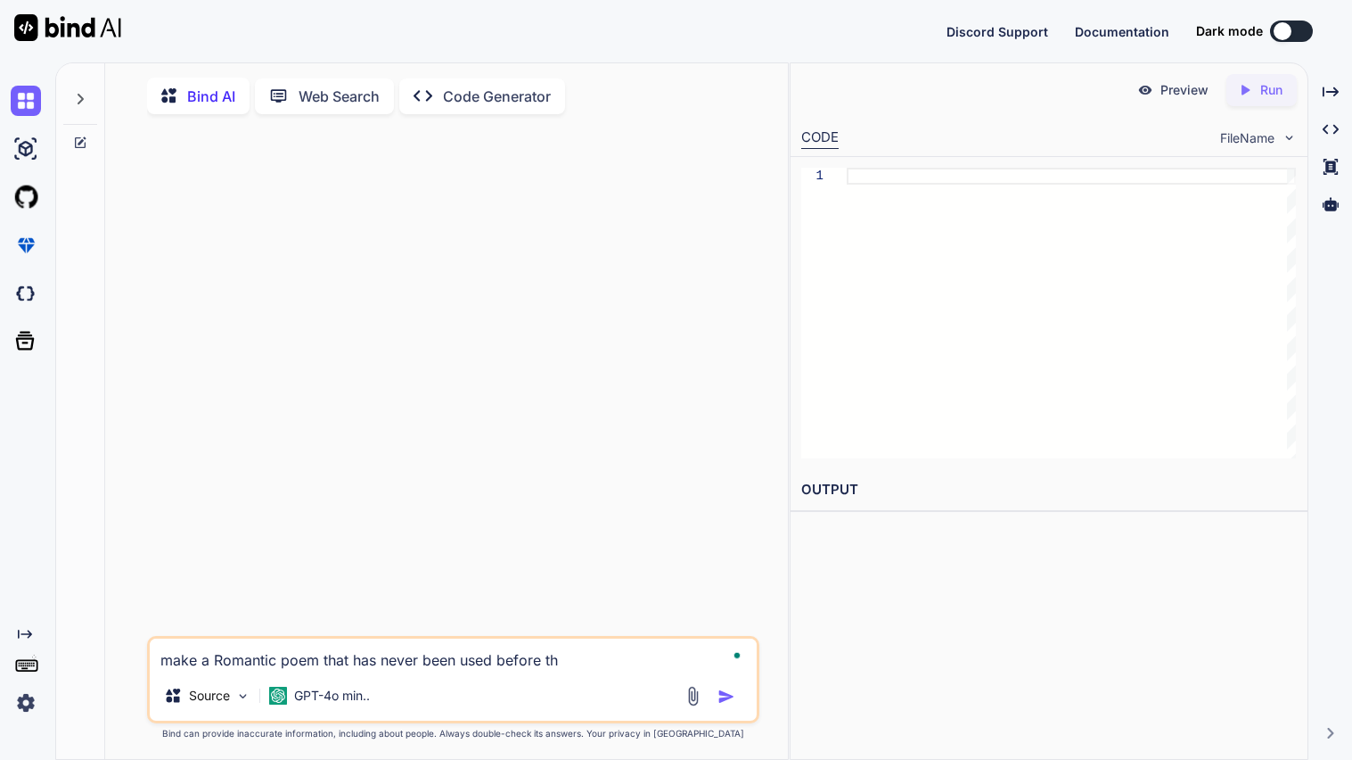
type textarea "x"
type textarea "make a Romantic poem that has never been used before tha"
type textarea "x"
type textarea "make a Romantic poem that has never been used before that"
type textarea "x"
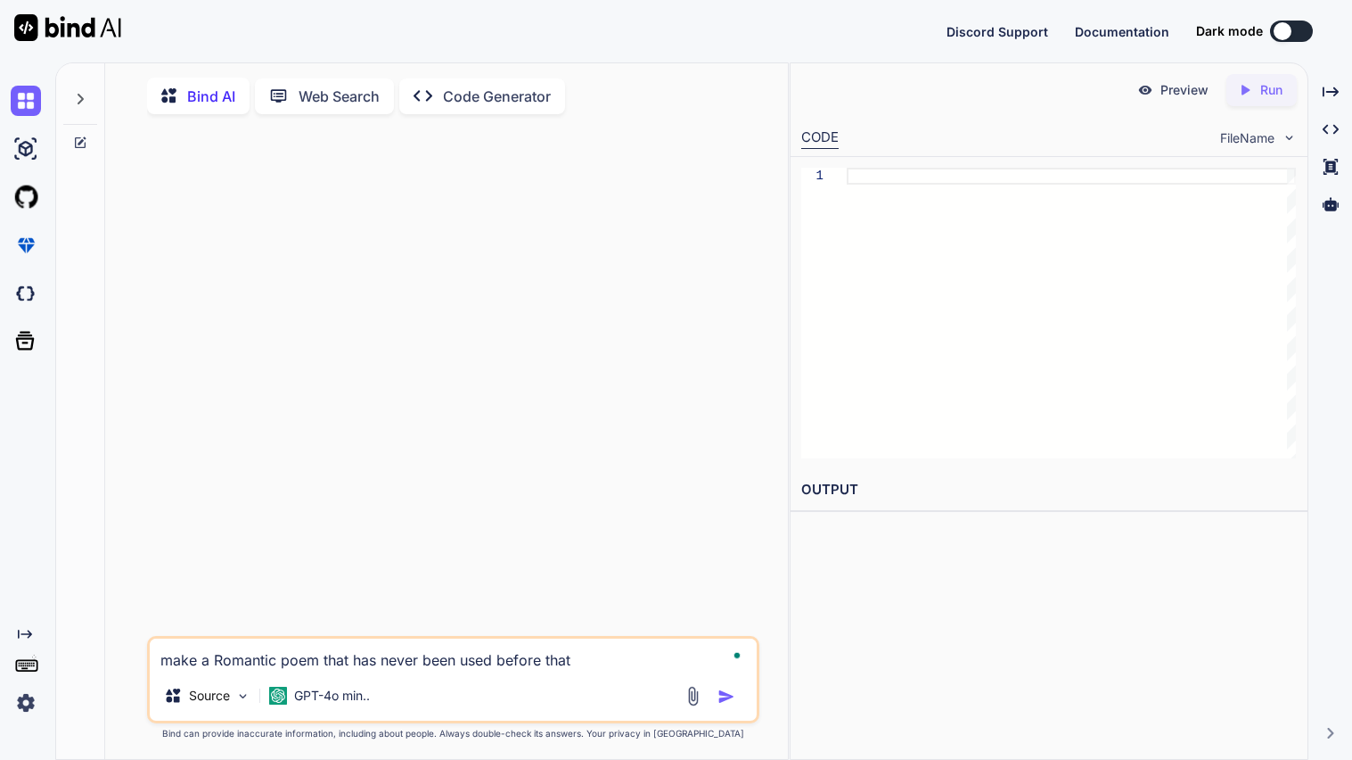
type textarea "make a Romantic poem that has never been used before that"
type textarea "x"
type textarea "make a Romantic poem that has never been used before that i"
type textarea "x"
type textarea "make a Romantic poem that has never been used before that is"
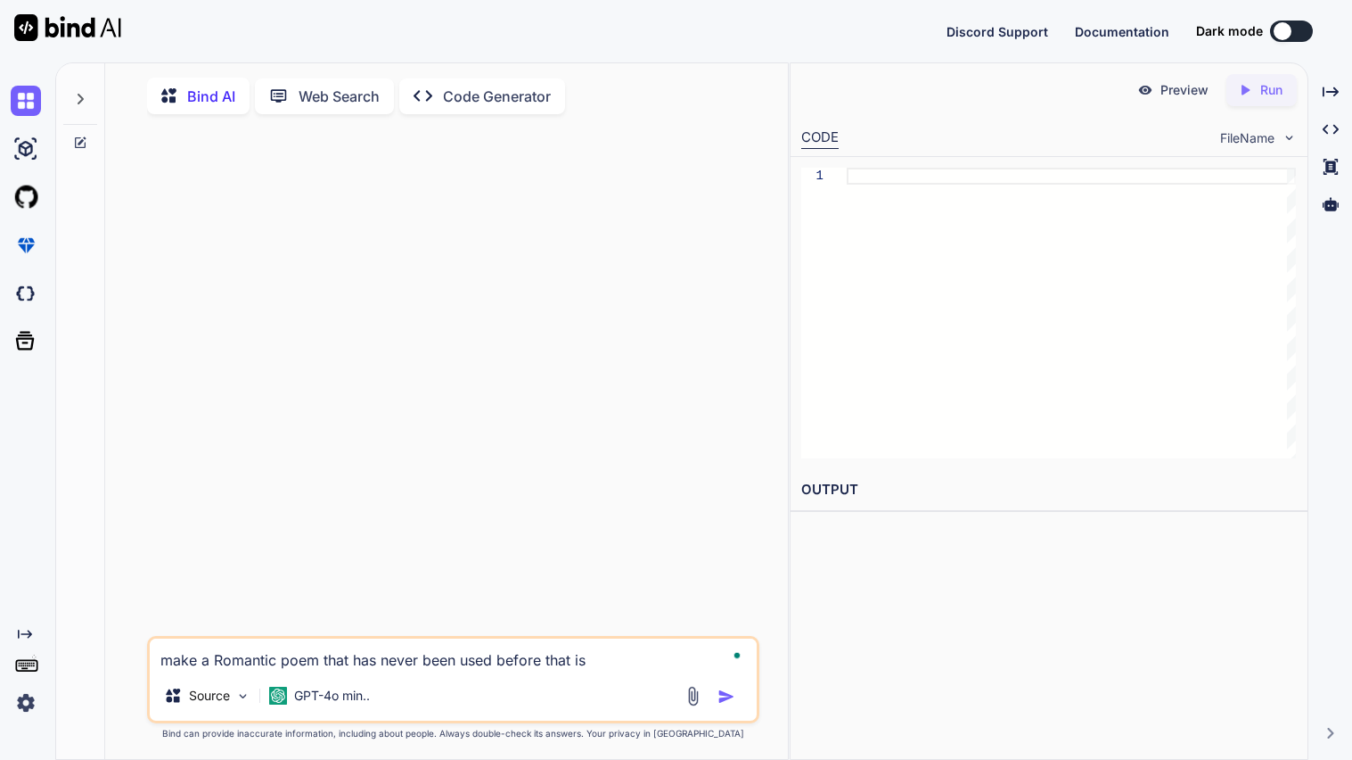
type textarea "x"
type textarea "make a Romantic poem that has never been used before that is"
type textarea "x"
type textarea "make a Romantic poem that has never been used before that is p"
type textarea "x"
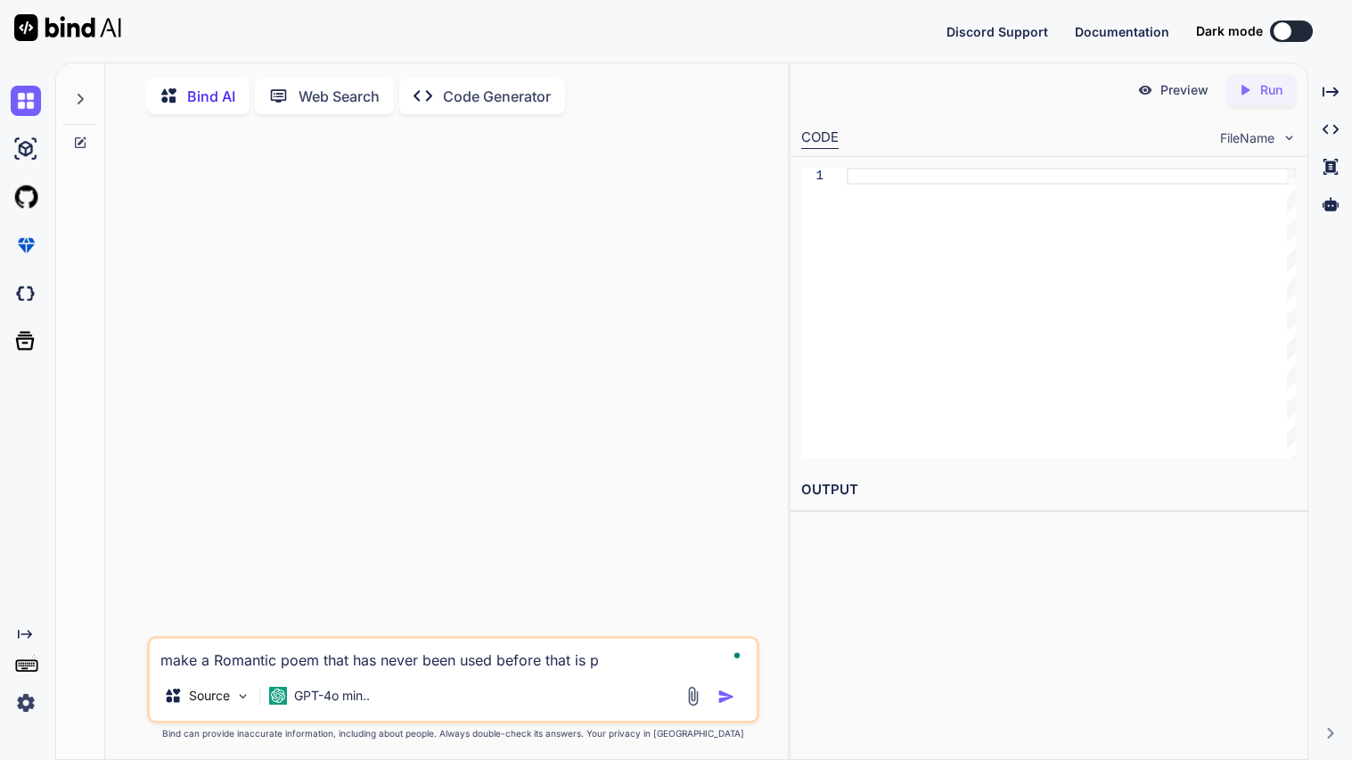
type textarea "make a Romantic poem that has never been used before that is pa"
type textarea "x"
type textarea "make a Romantic poem that has never been used before that is pas"
type textarea "x"
type textarea "make a Romantic poem that has never been used before that is pass"
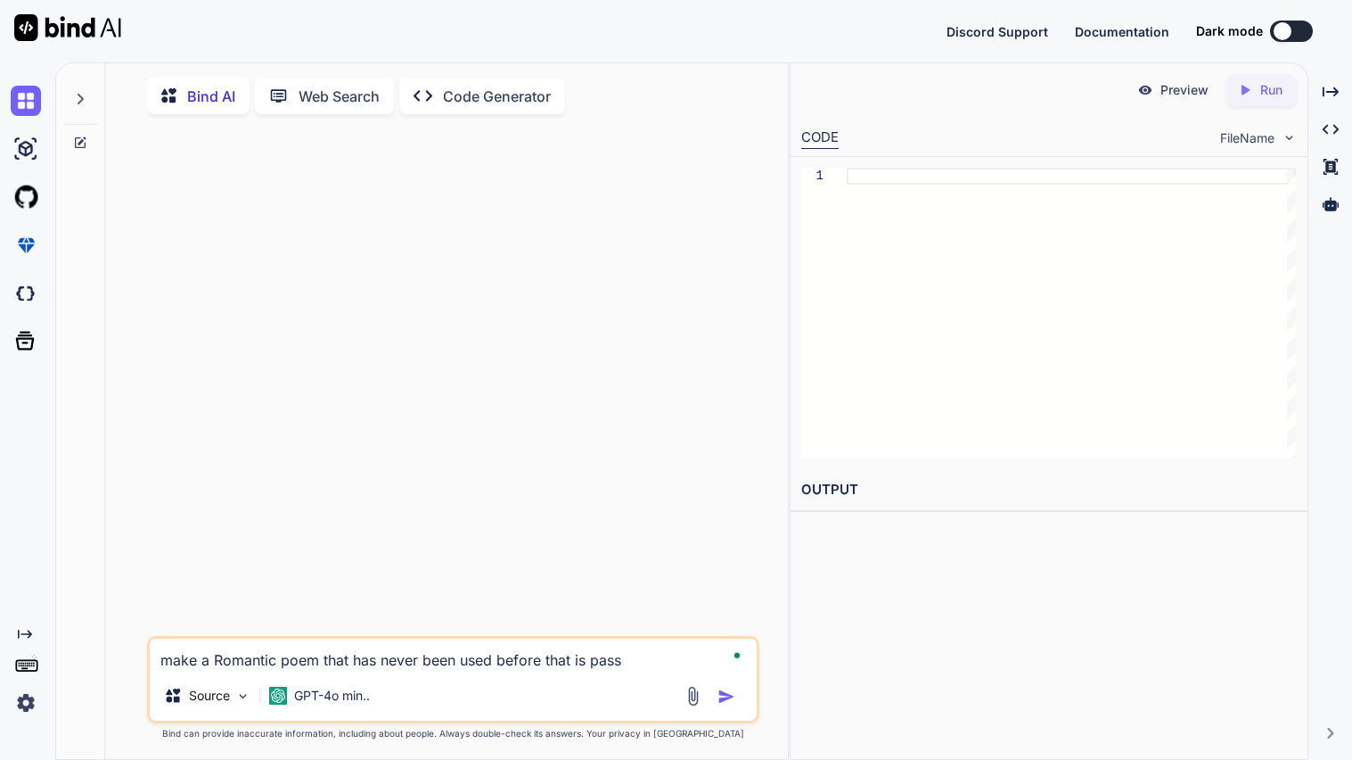
type textarea "x"
type textarea "make a Romantic poem that has never been used before that is passi"
type textarea "x"
type textarea "make a Romantic poem that has never been used before that is passio"
type textarea "x"
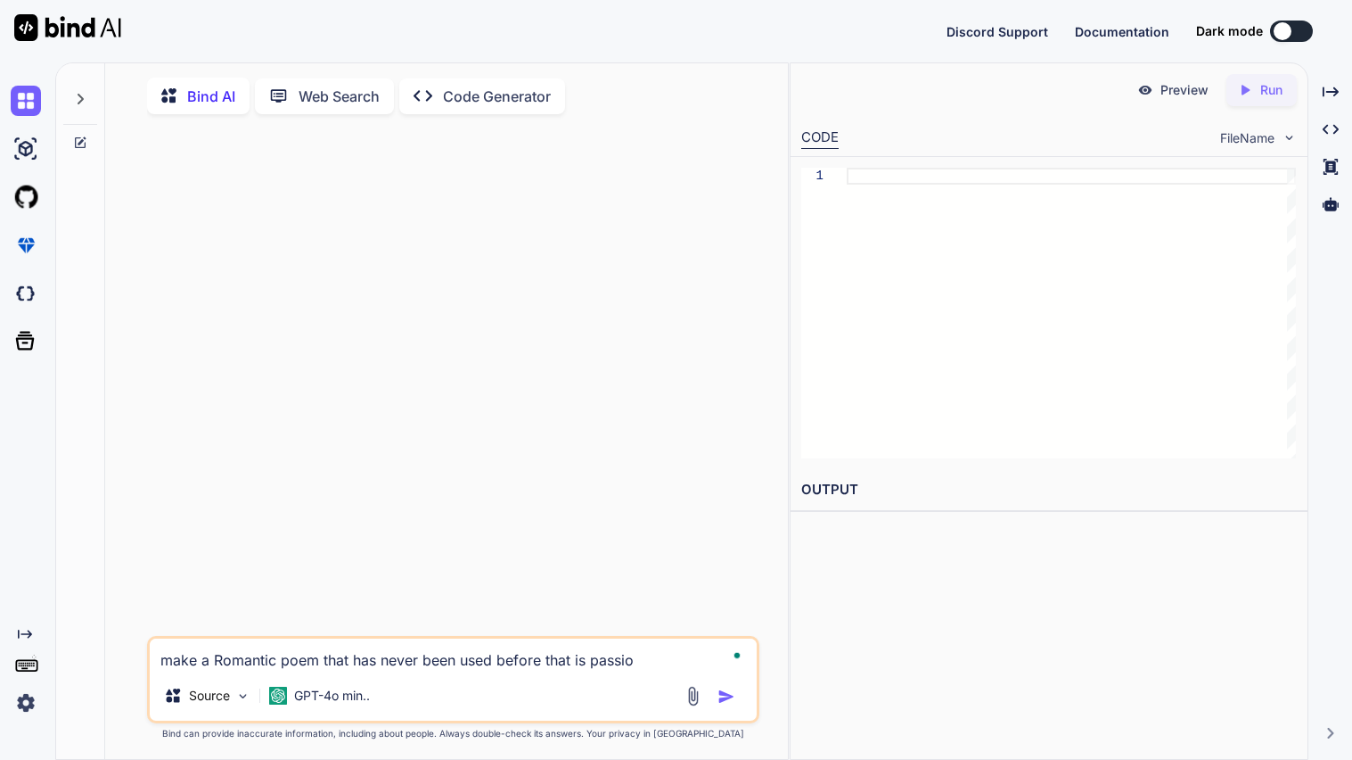
type textarea "make a Romantic poem that has never been used before that is passion"
type textarea "x"
type textarea "make a Romantic poem that has never been used before that is passiona"
type textarea "x"
type textarea "make a Romantic poem that has never been used before that is passionat"
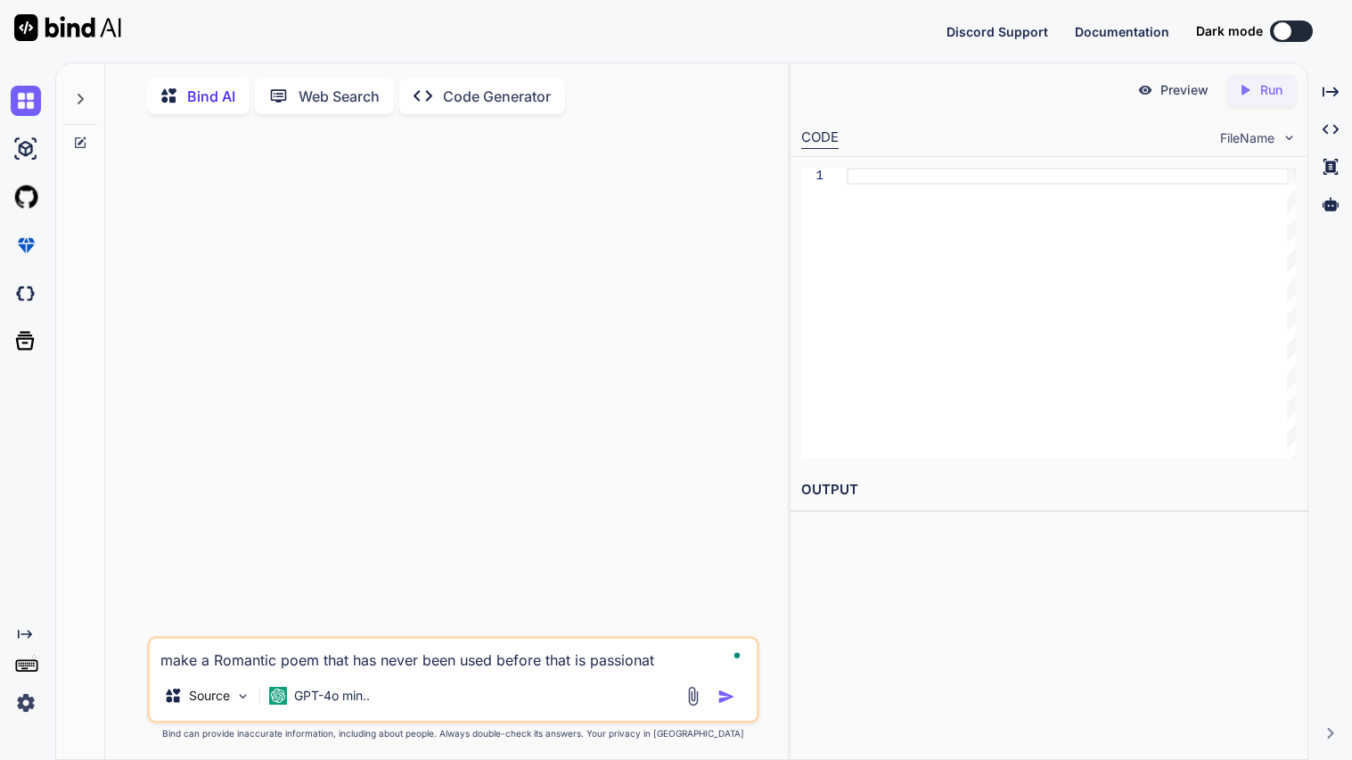
type textarea "x"
type textarea "make a Romantic poem that has never been used before that is passionate"
type textarea "x"
type textarea "make a Romantic poem that has never been used before that is passionate"
type textarea "x"
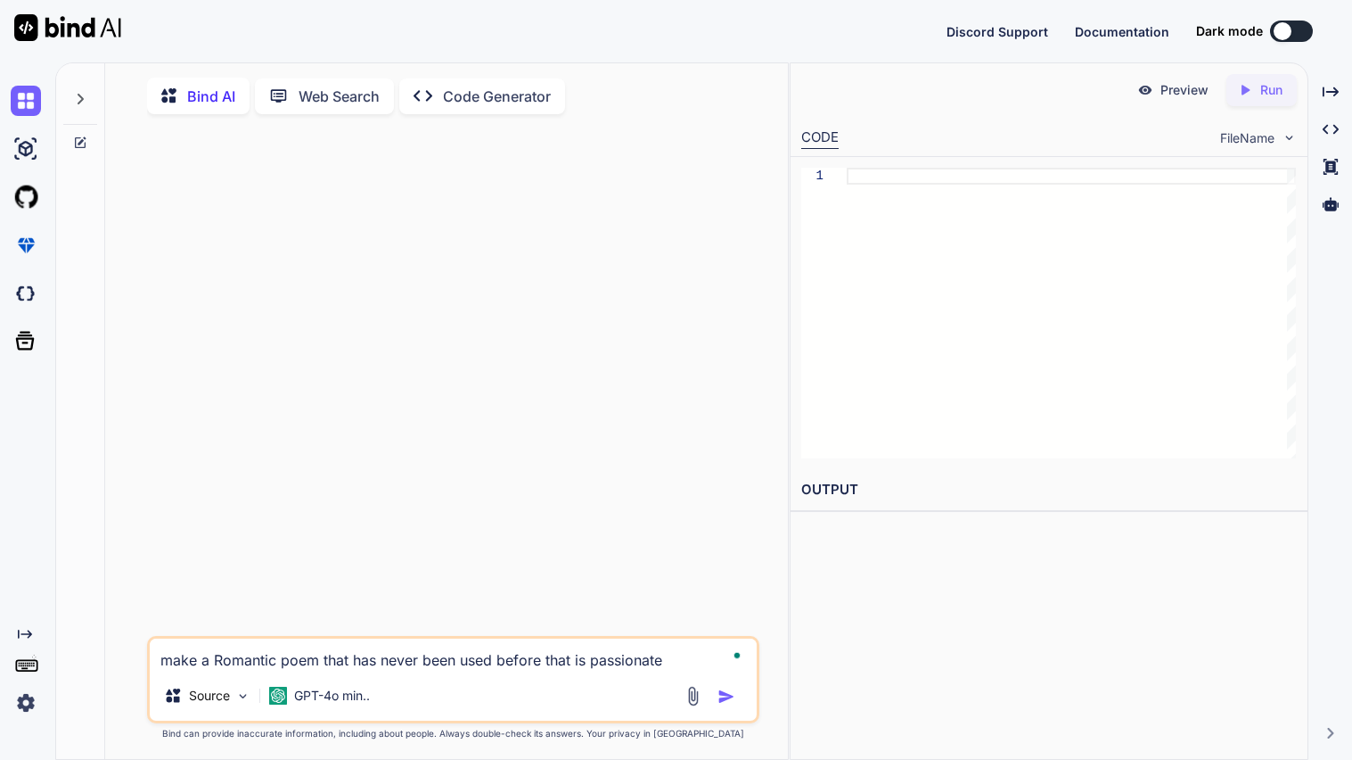
type textarea "make a Romantic poem that has never been used before that is passionate a"
type textarea "x"
type textarea "make a Romantic poem that has never been used before that is passionate an"
type textarea "x"
type textarea "make a Romantic poem that has never been used before that is passionate and"
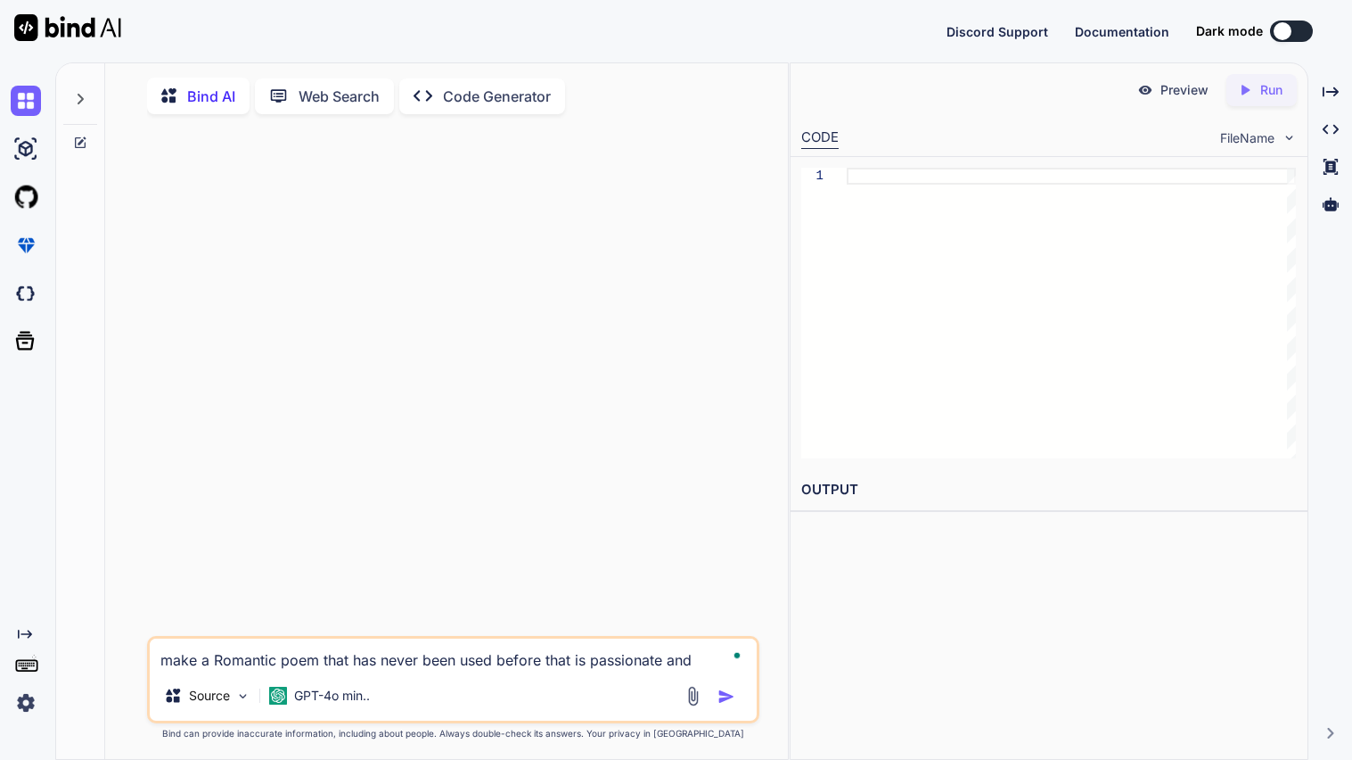
type textarea "x"
type textarea "make a Romantic poem that has never been used before that is passionate and"
type textarea "x"
type textarea "make a Romantic poem that has never been used before that is passionate and e"
type textarea "x"
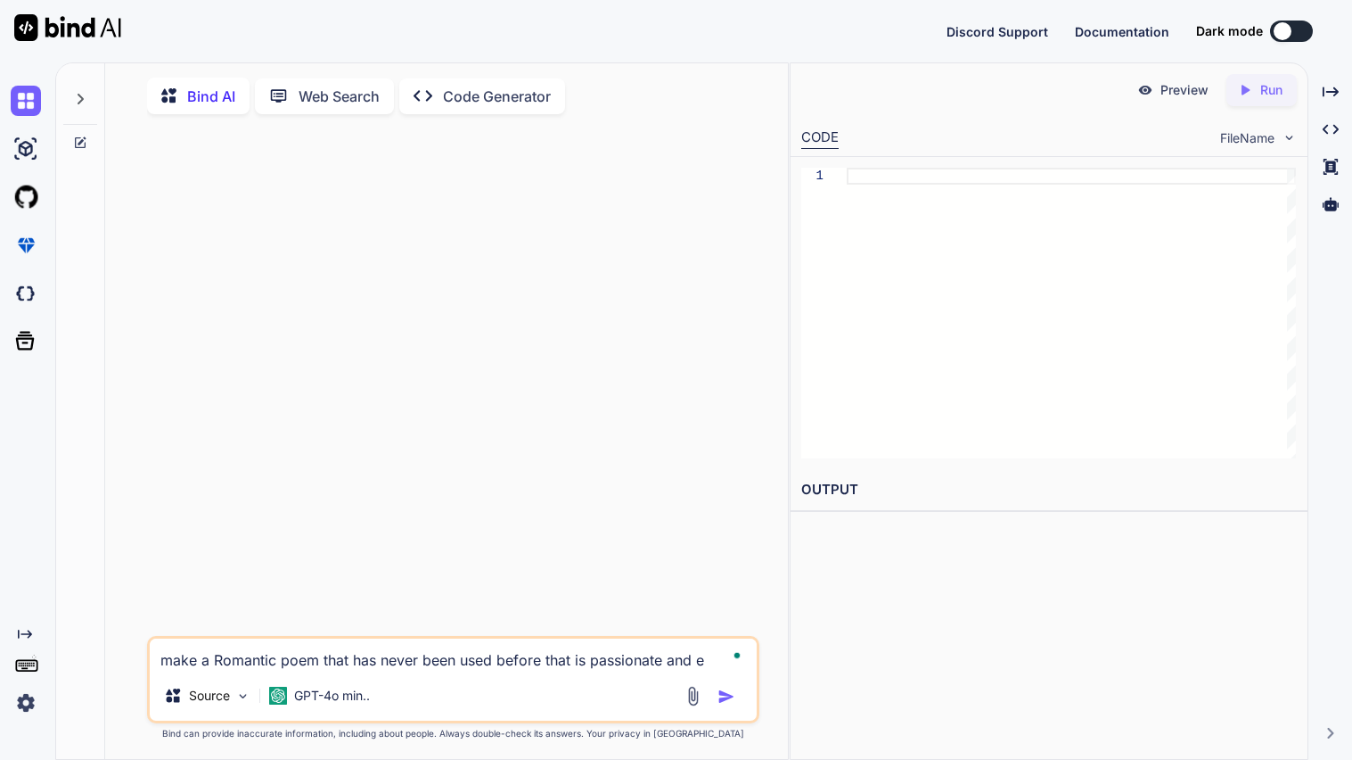
type textarea "make a Romantic poem that has never been used before that is passionate and ex"
type textarea "x"
type textarea "make a Romantic poem that has never been used before that is passionate and exp"
type textarea "x"
type textarea "make a Romantic poem that has never been used before that is passionate and exp…"
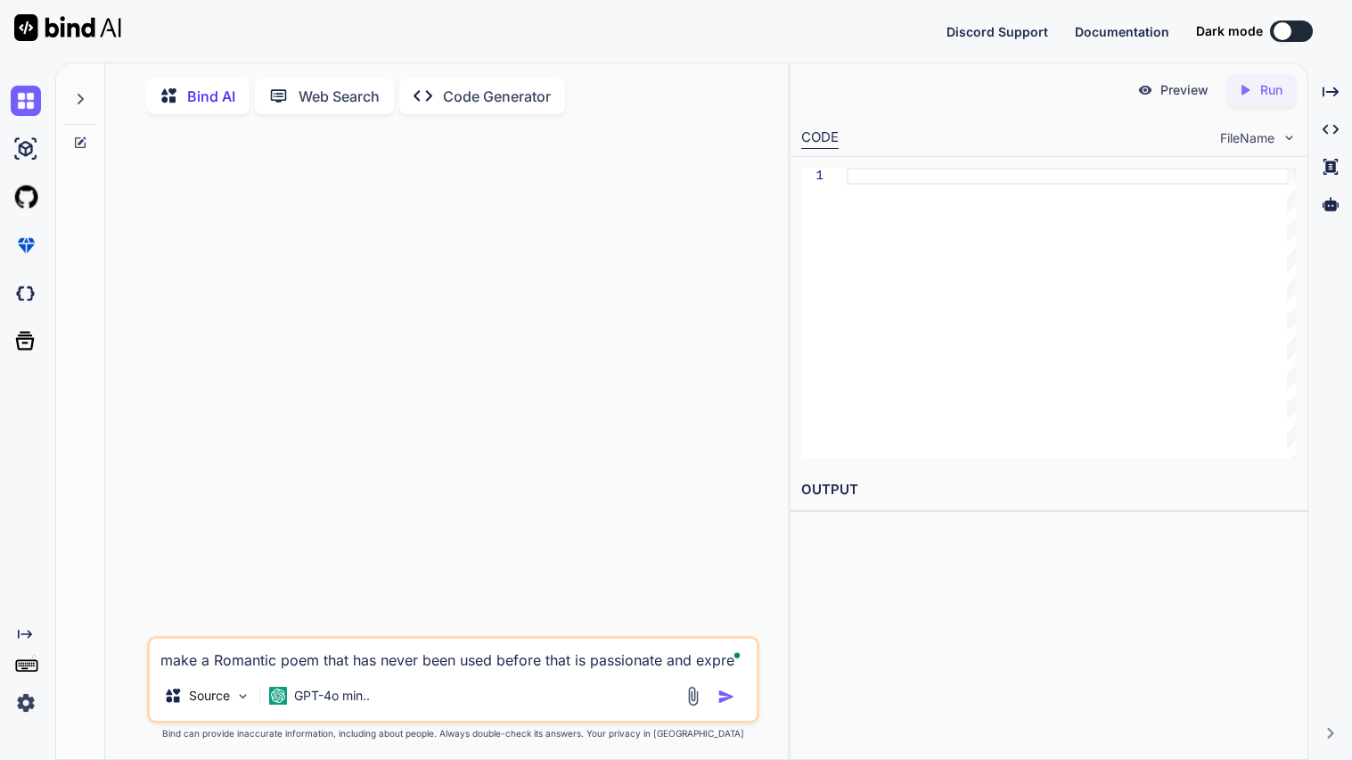
type textarea "x"
type textarea "make a Romantic poem that has never been used before that is passionate and exp…"
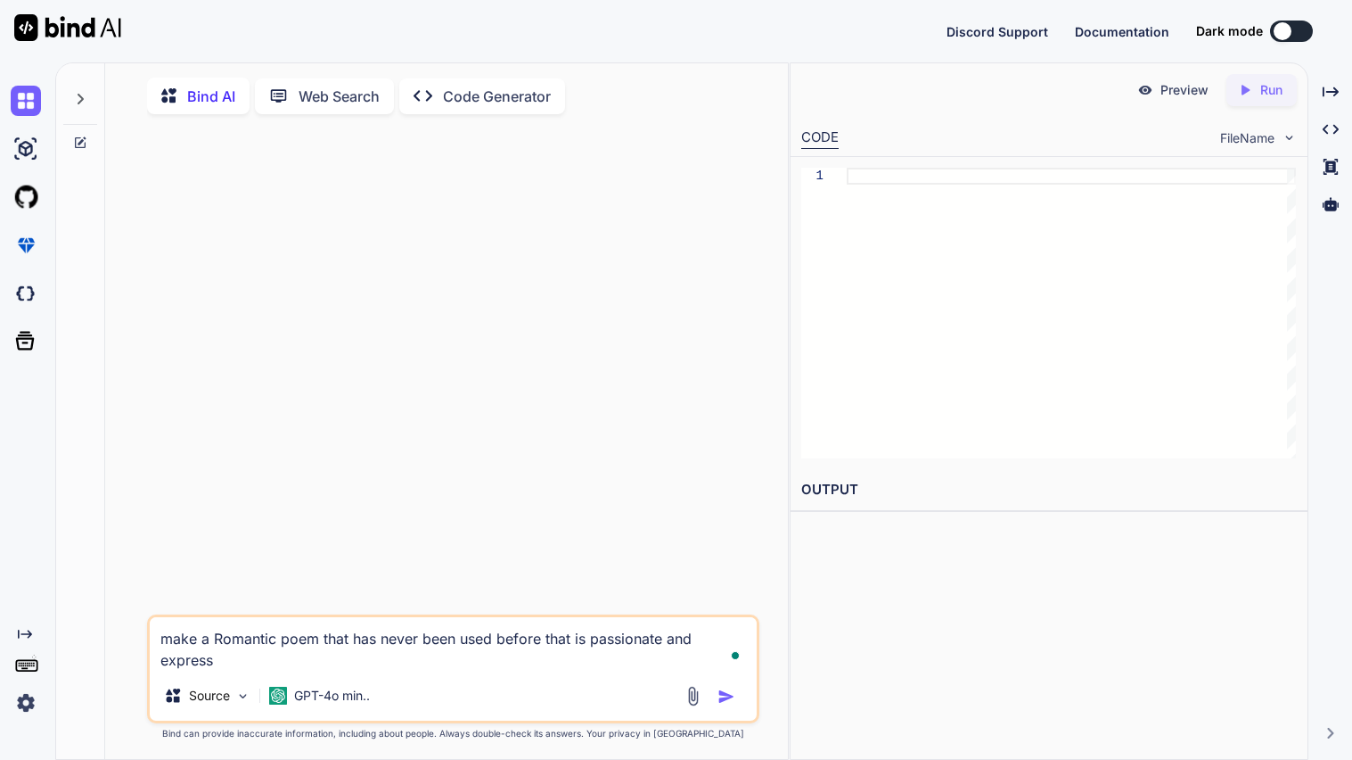
type textarea "x"
type textarea "make a Romantic poem that has never been used before that is passionate and exp…"
type textarea "x"
type textarea "make a Romantic poem that has never been used before that is passionate and exp…"
type textarea "x"
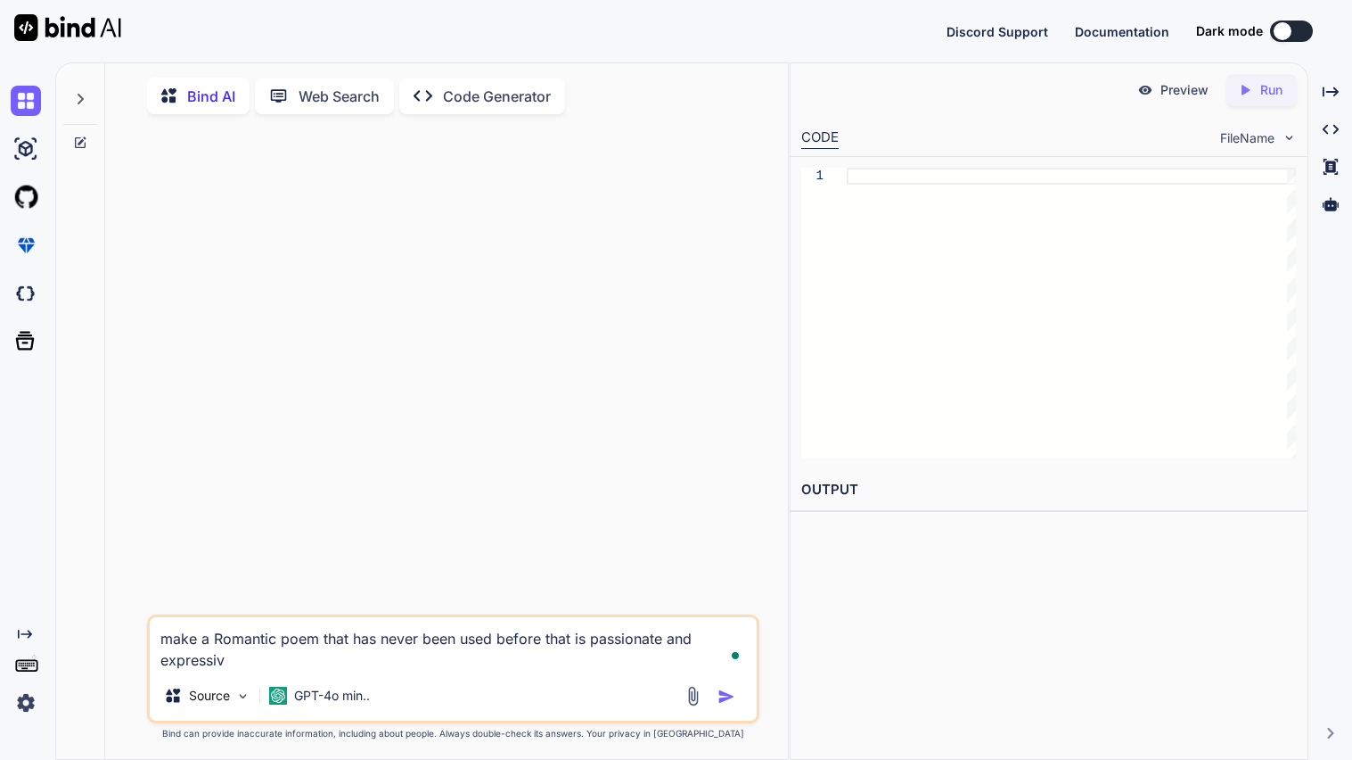
type textarea "make a Romantic poem that has never been used before that is passionate and exp…"
type textarea "x"
type textarea "make a Romantic poem that has never been used before that is passionate and exp…"
type textarea "x"
type textarea "make a Romantic poem that has never been used before that is passionate and exp…"
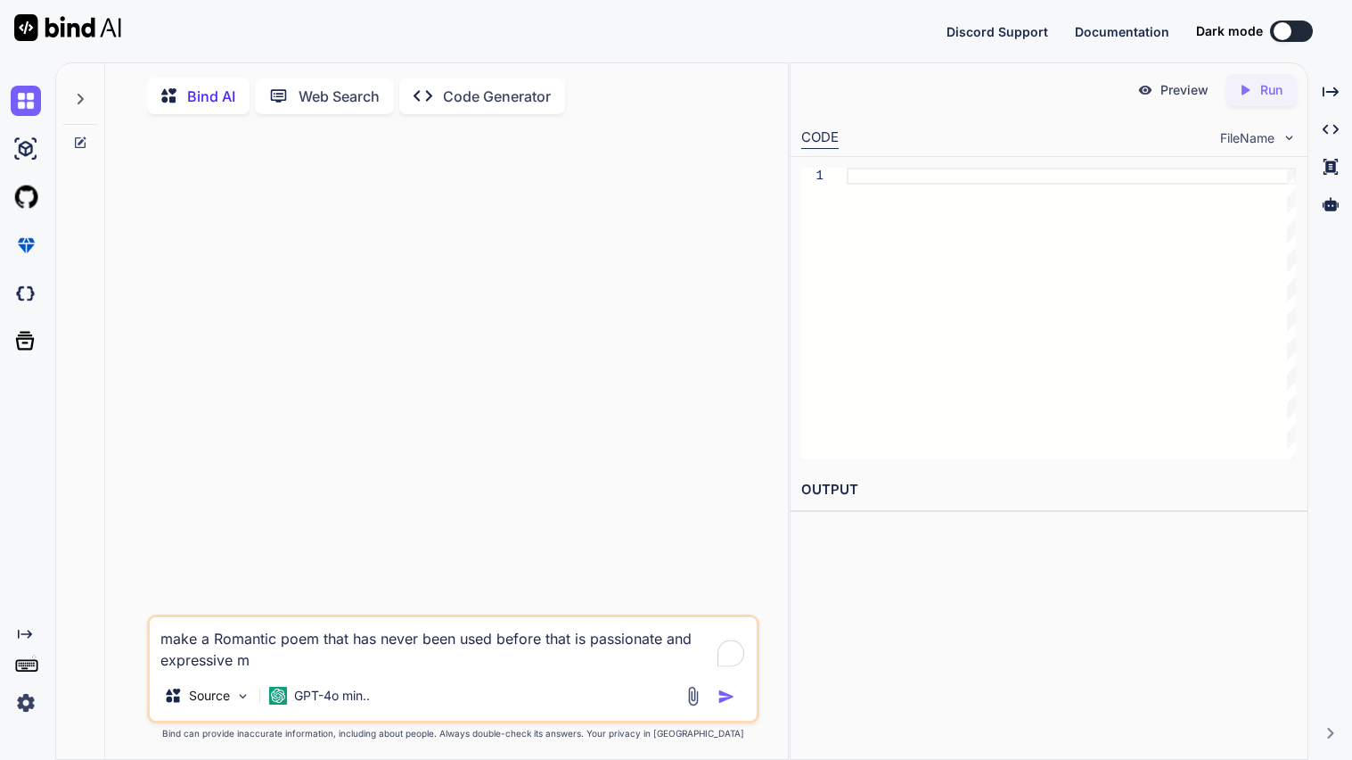
type textarea "x"
type textarea "make a Romantic poem that has never been used before that is passionate and exp…"
type textarea "x"
type textarea "make a Romantic poem that has never been used before that is passionate and exp…"
type textarea "x"
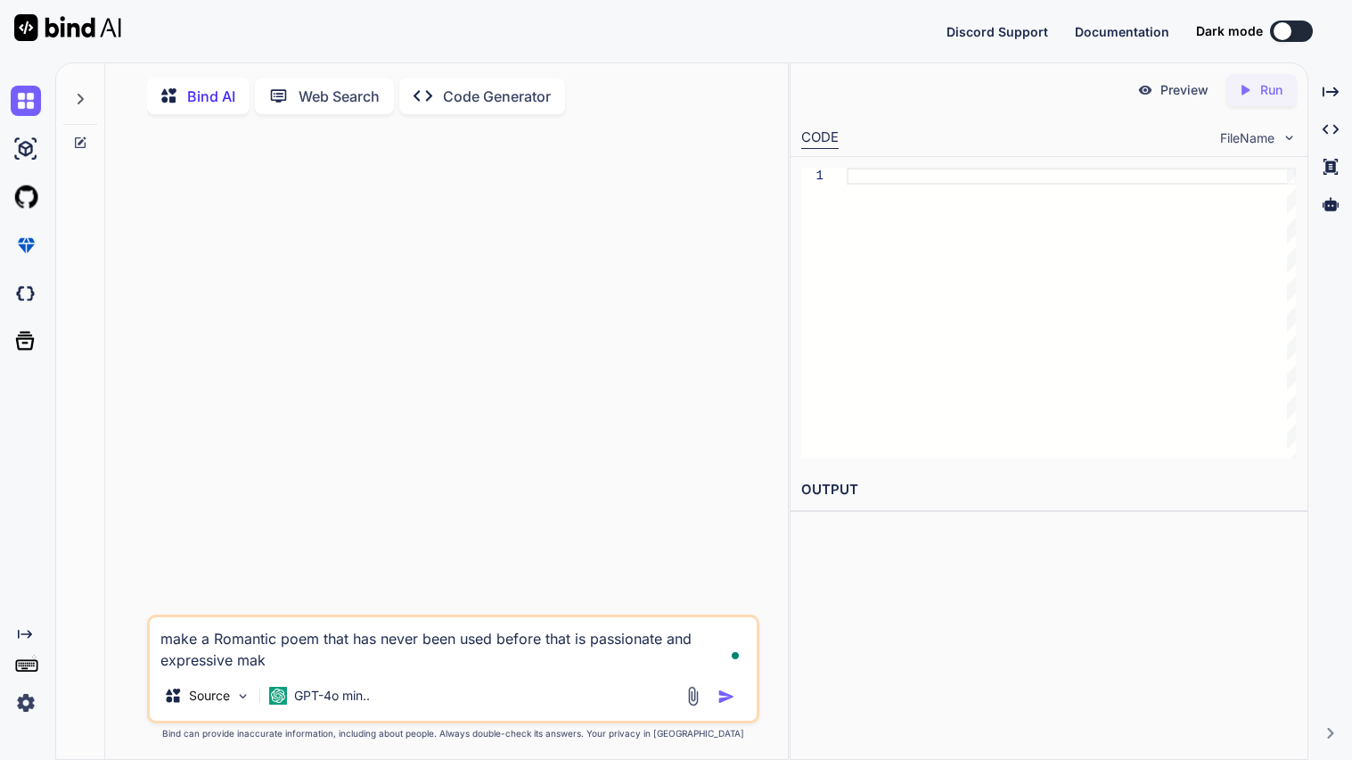
type textarea "make a Romantic poem that has never been used before that is passionate and exp…"
type textarea "x"
type textarea "make a Romantic poem that has never been used before that is passionate and exp…"
type textarea "x"
type textarea "make a Romantic poem that has never been used before that is passionate and exp…"
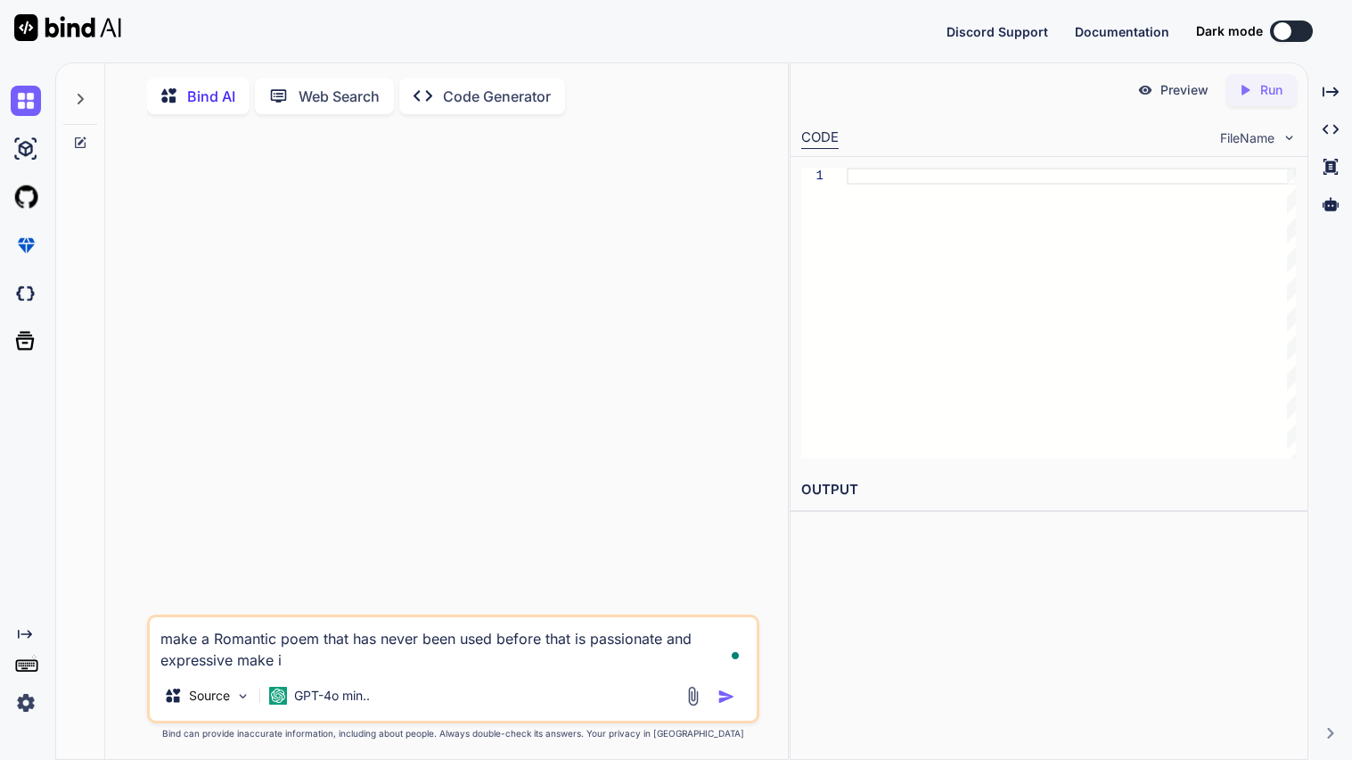
type textarea "x"
type textarea "make a Romantic poem that has never been used before that is passionate and exp…"
type textarea "x"
type textarea "make a Romantic poem that has never been used before that is passionate and exp…"
type textarea "x"
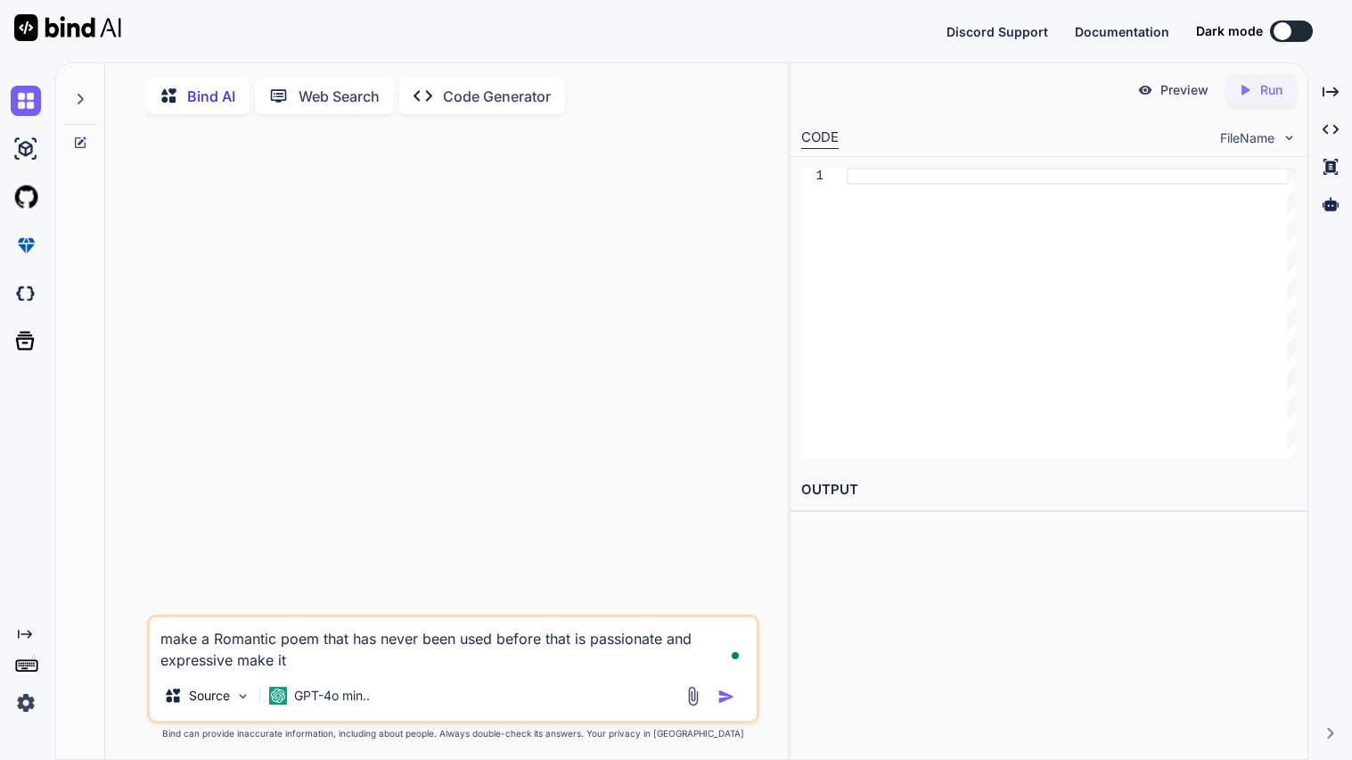
type textarea "make a Romantic poem that has never been used before that is passionate and exp…"
type textarea "x"
type textarea "make a Romantic poem that has never been used before that is passionate and exp…"
type textarea "x"
type textarea "make a Romantic poem that has never been used before that is passionate and exp…"
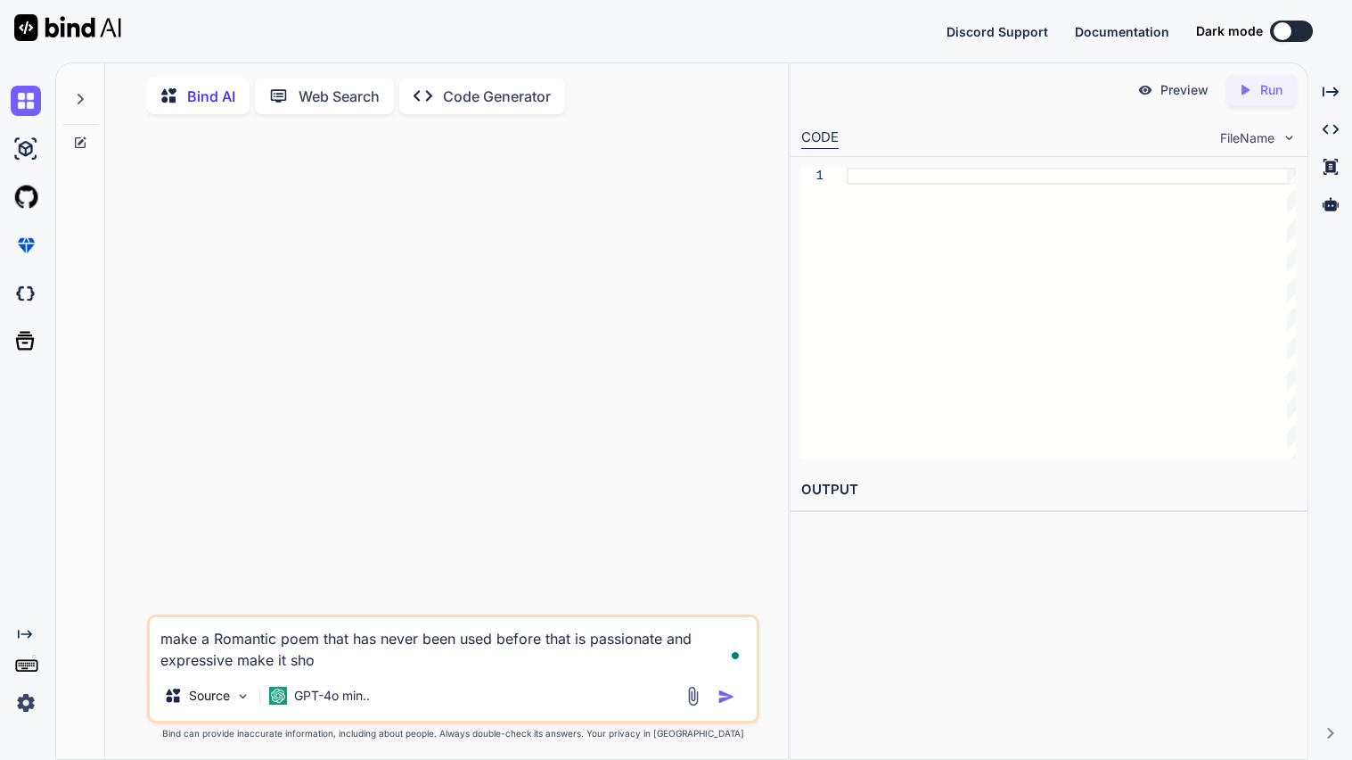
type textarea "x"
type textarea "make a Romantic poem that has never been used before that is passionate and exp…"
type textarea "x"
type textarea "make a Romantic poem that has never been used before that is passionate and exp…"
type textarea "x"
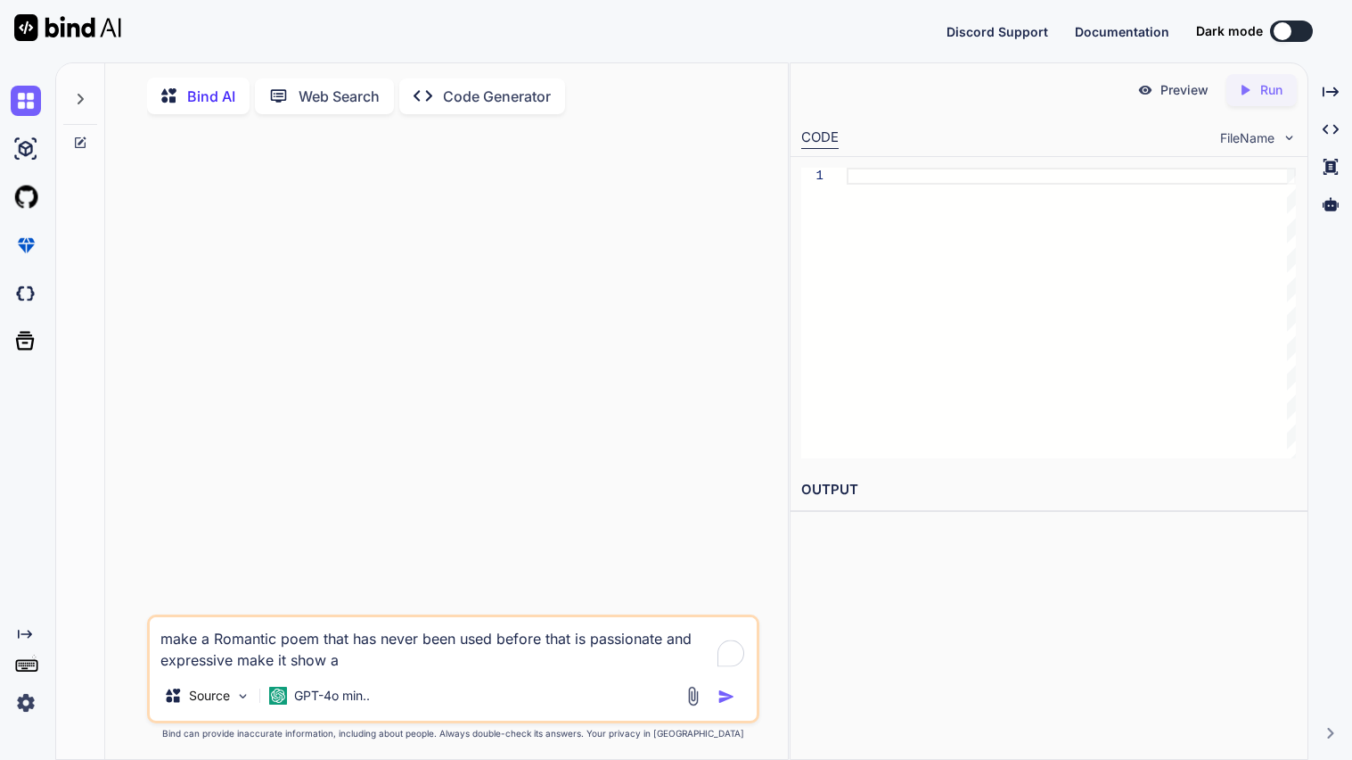
type textarea "make a Romantic poem that has never been used before that is passionate and exp…"
type textarea "x"
type textarea "make a Romantic poem that has never been used before that is passionate and exp…"
type textarea "x"
type textarea "make a Romantic poem that has never been used before that is passionate and exp…"
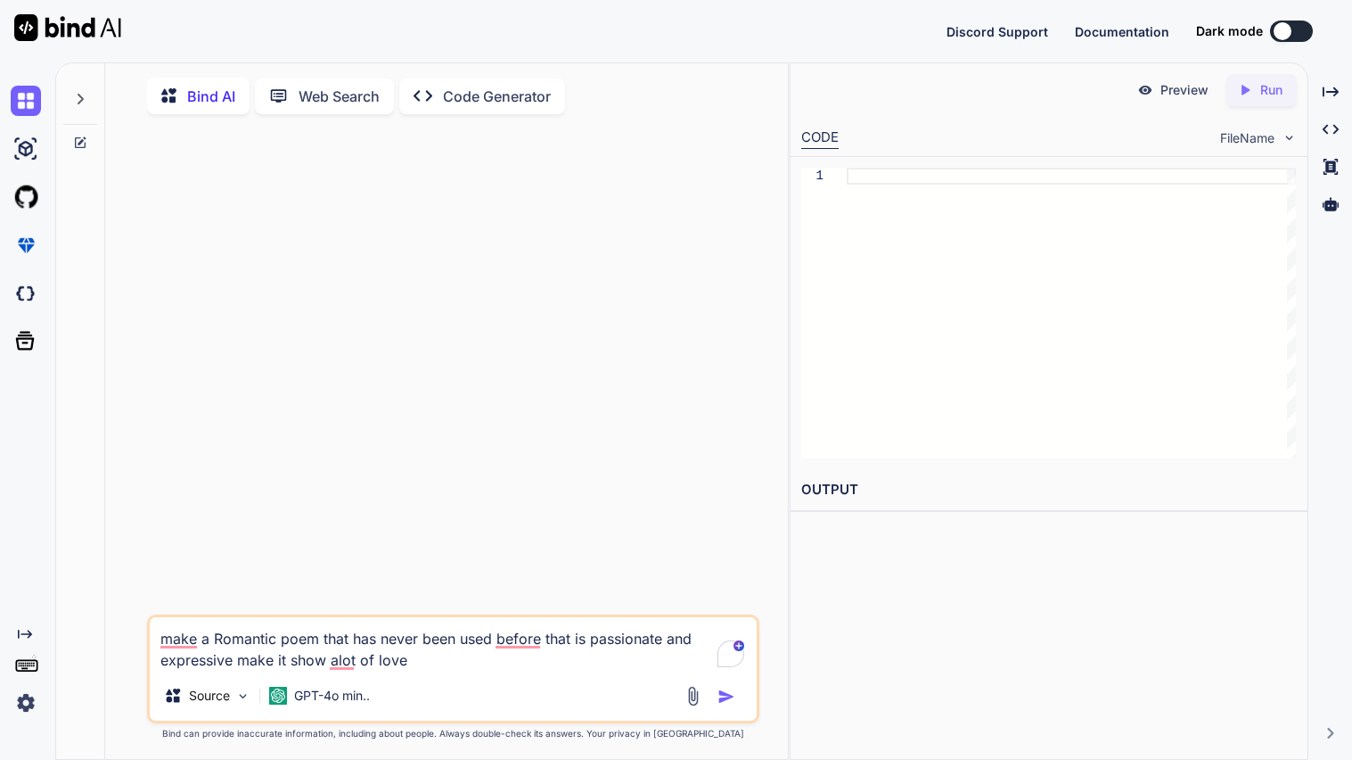
click at [724, 705] on img "button" at bounding box center [727, 696] width 18 height 18
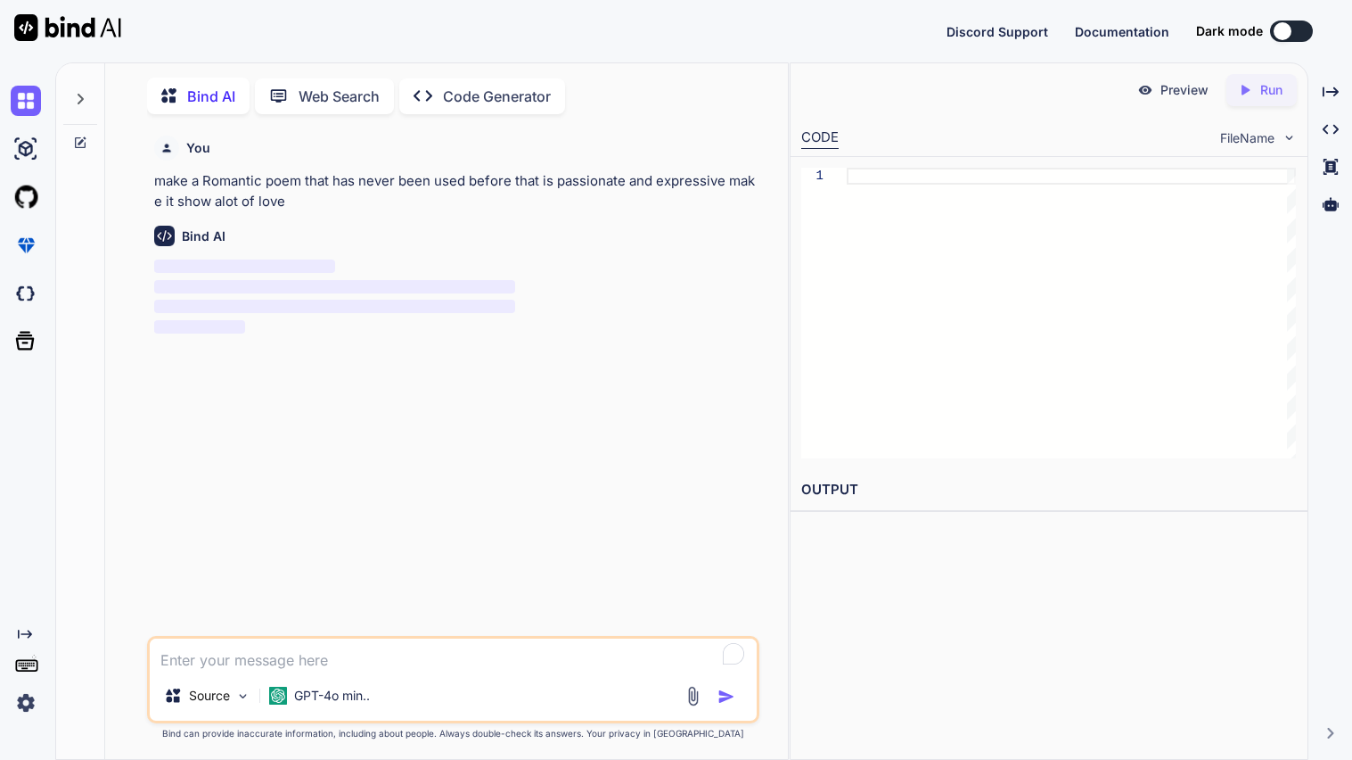
scroll to position [6, 0]
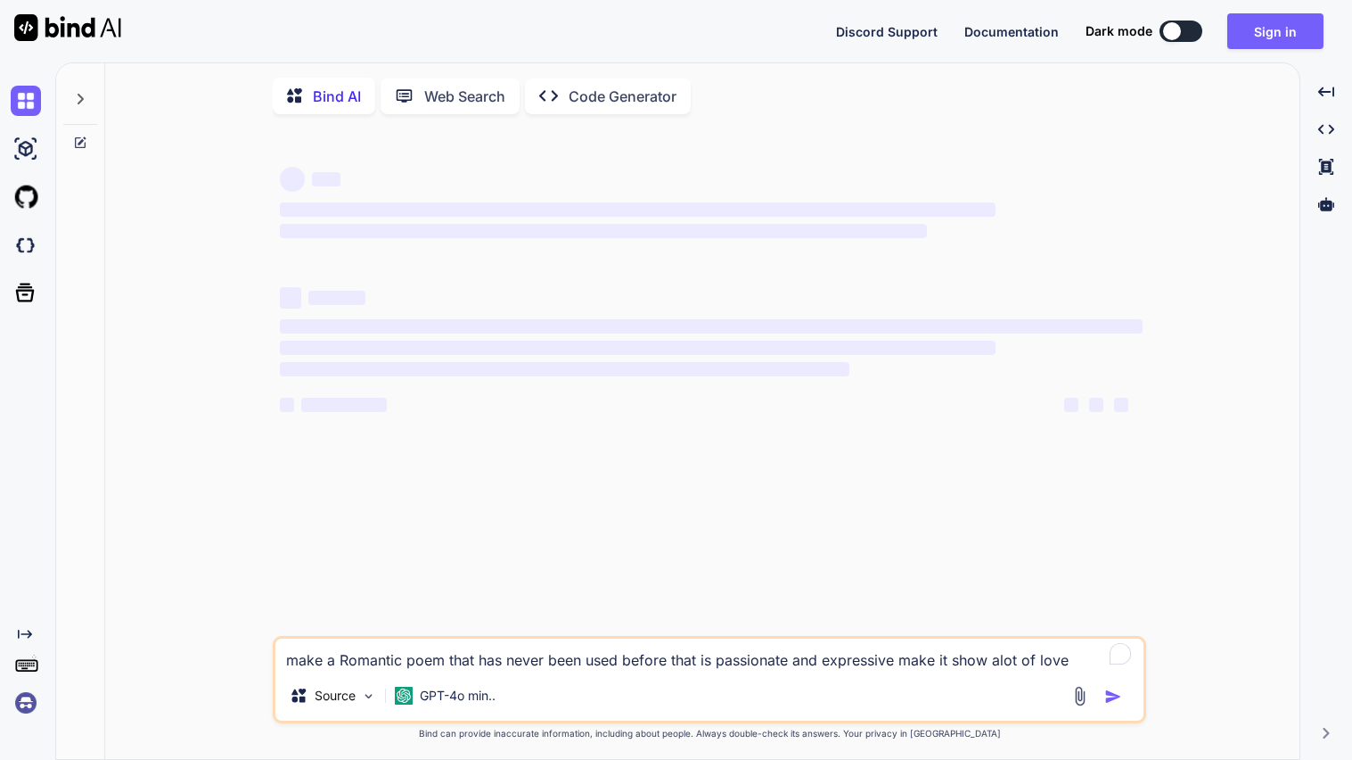
type textarea "x"
click at [1259, 51] on div "Discord Support Documentation Dark mode Sign in Created with Pixso." at bounding box center [676, 31] width 1352 height 62
click at [1269, 42] on button "Sign in" at bounding box center [1276, 31] width 96 height 36
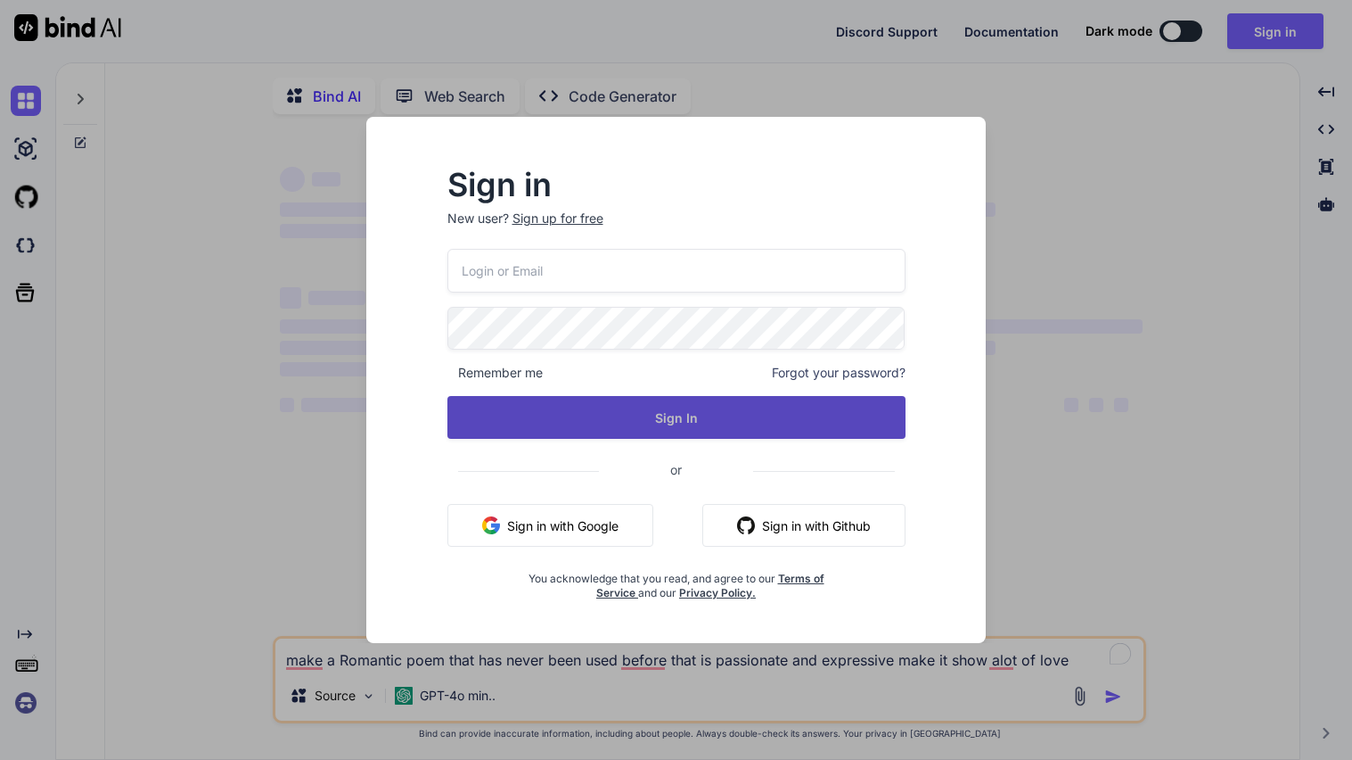
type input "[EMAIL_ADDRESS][DOMAIN_NAME]"
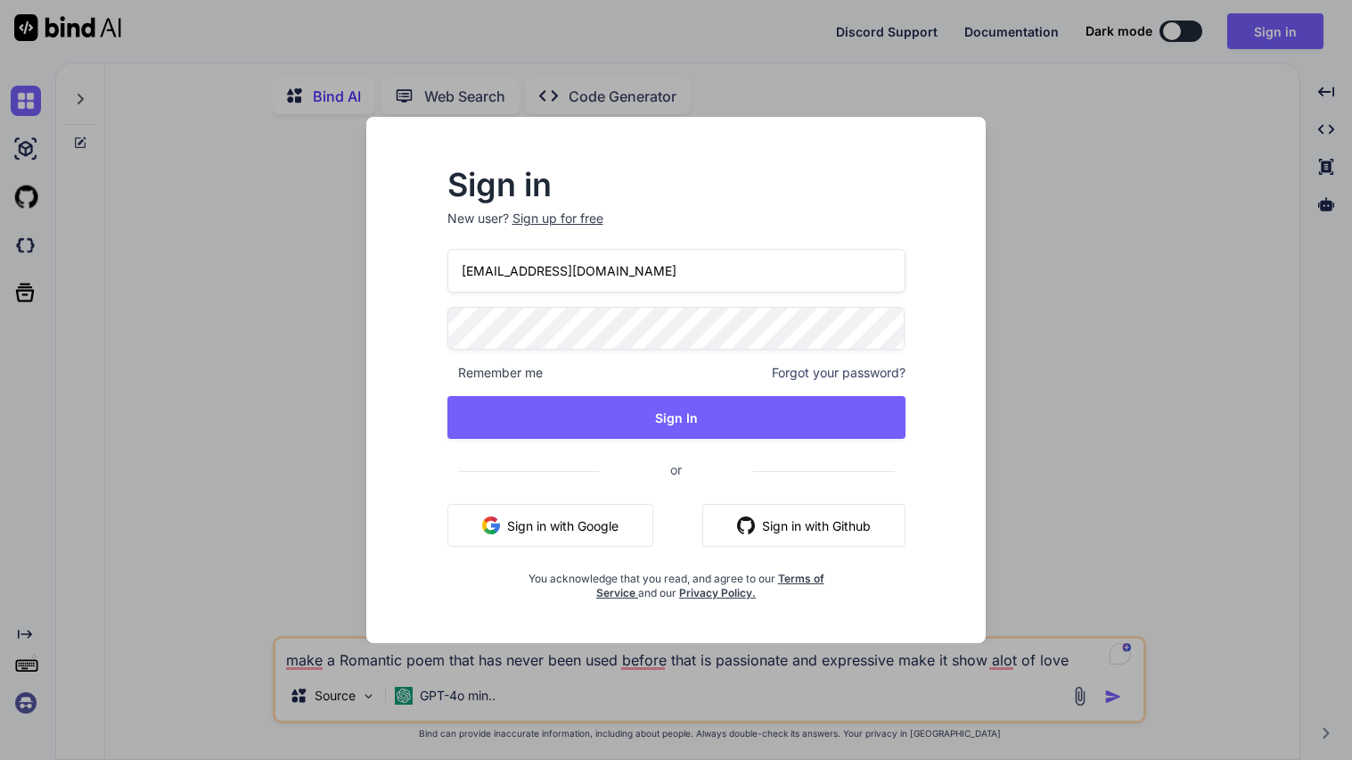
click at [521, 275] on input "[EMAIL_ADDRESS][DOMAIN_NAME]" at bounding box center [677, 271] width 458 height 44
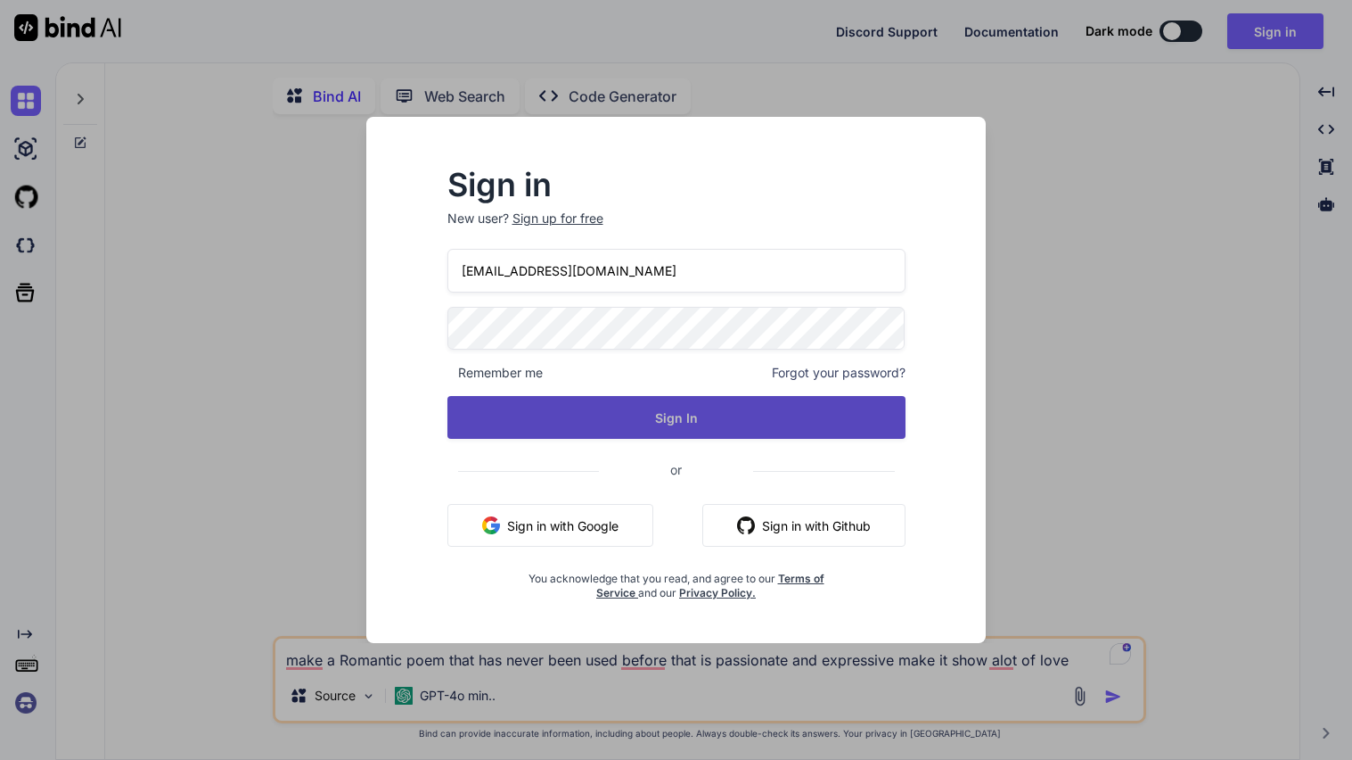
click at [530, 432] on button "Sign In" at bounding box center [677, 417] width 458 height 43
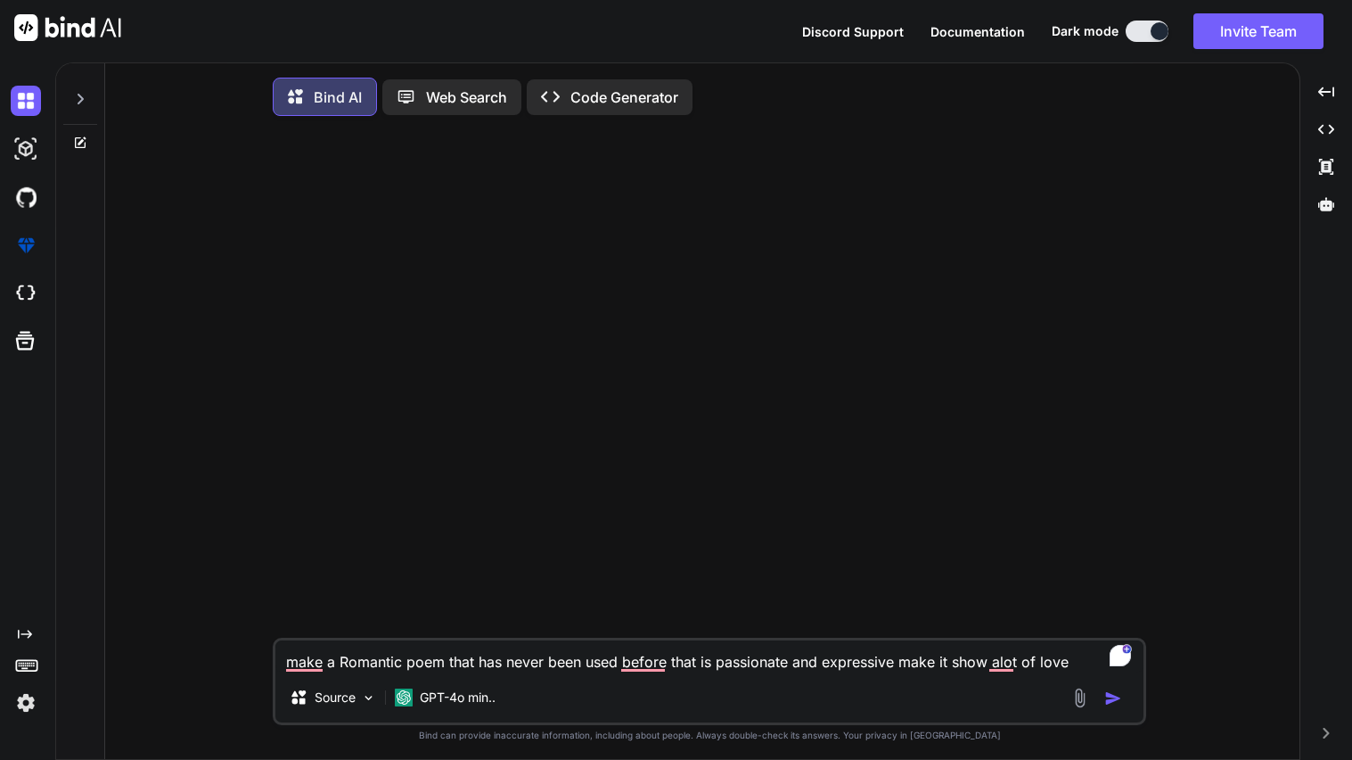
type textarea "x"
click at [1006, 668] on textarea "make a Romantic poem that has never been used before that is passionate and exp…" at bounding box center [709, 656] width 868 height 32
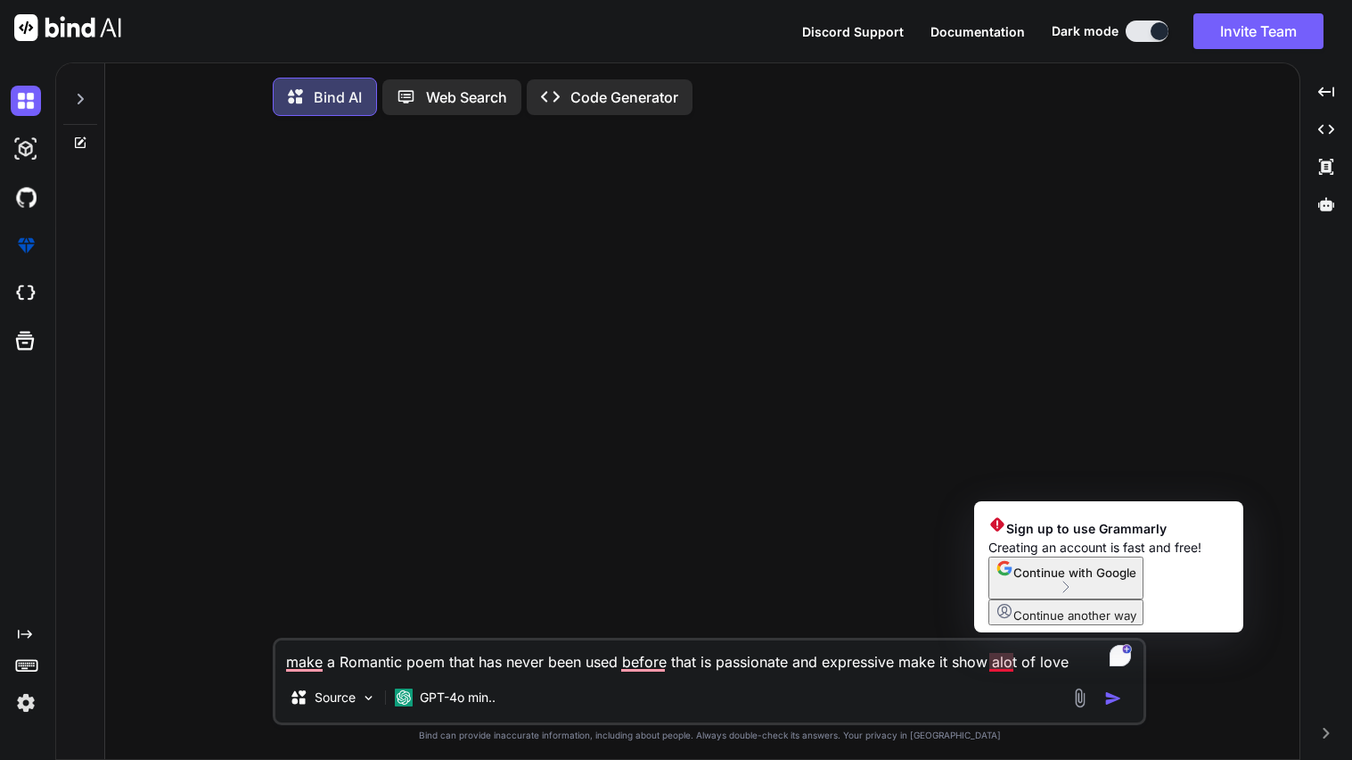
click at [840, 686] on div "Source GPT-4o min.." at bounding box center [709, 700] width 868 height 43
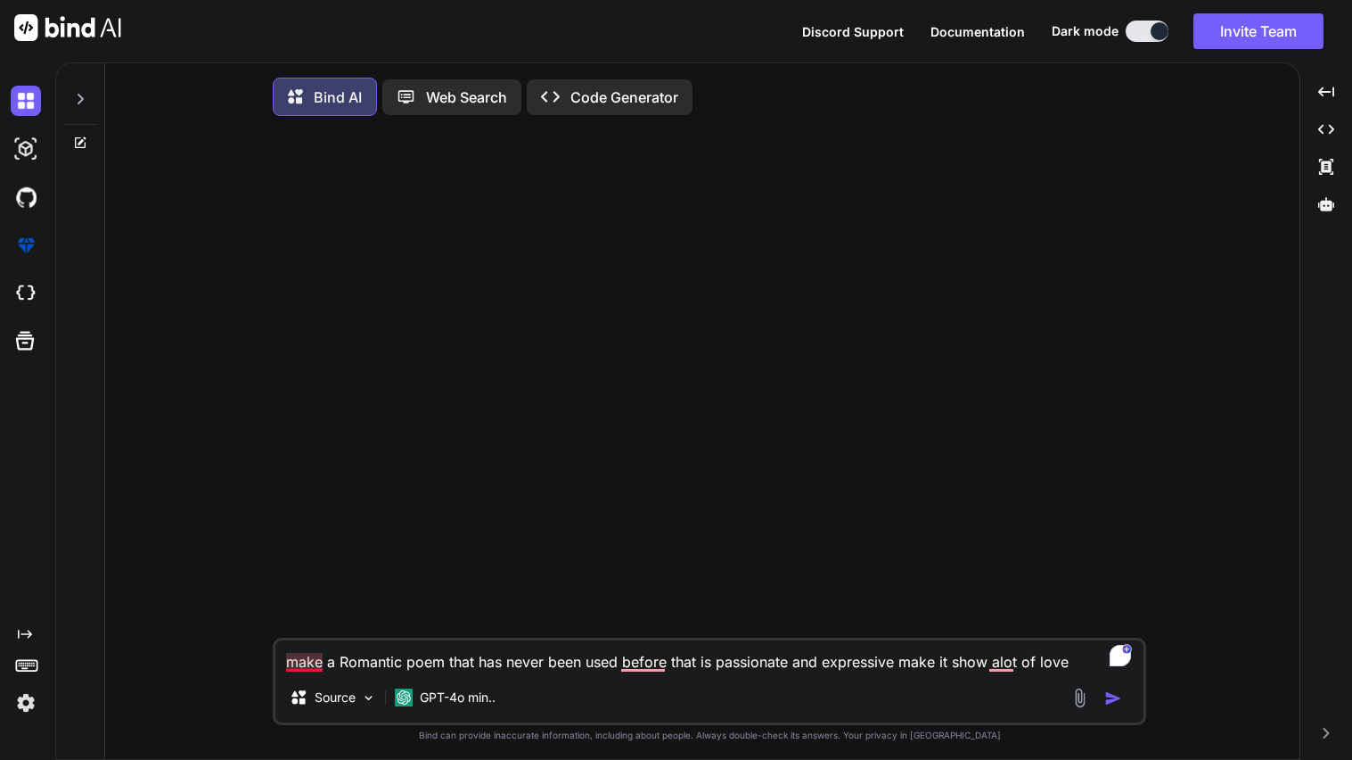
click at [299, 669] on textarea "make a Romantic poem that has never been used before that is passionate and exp…" at bounding box center [709, 656] width 868 height 32
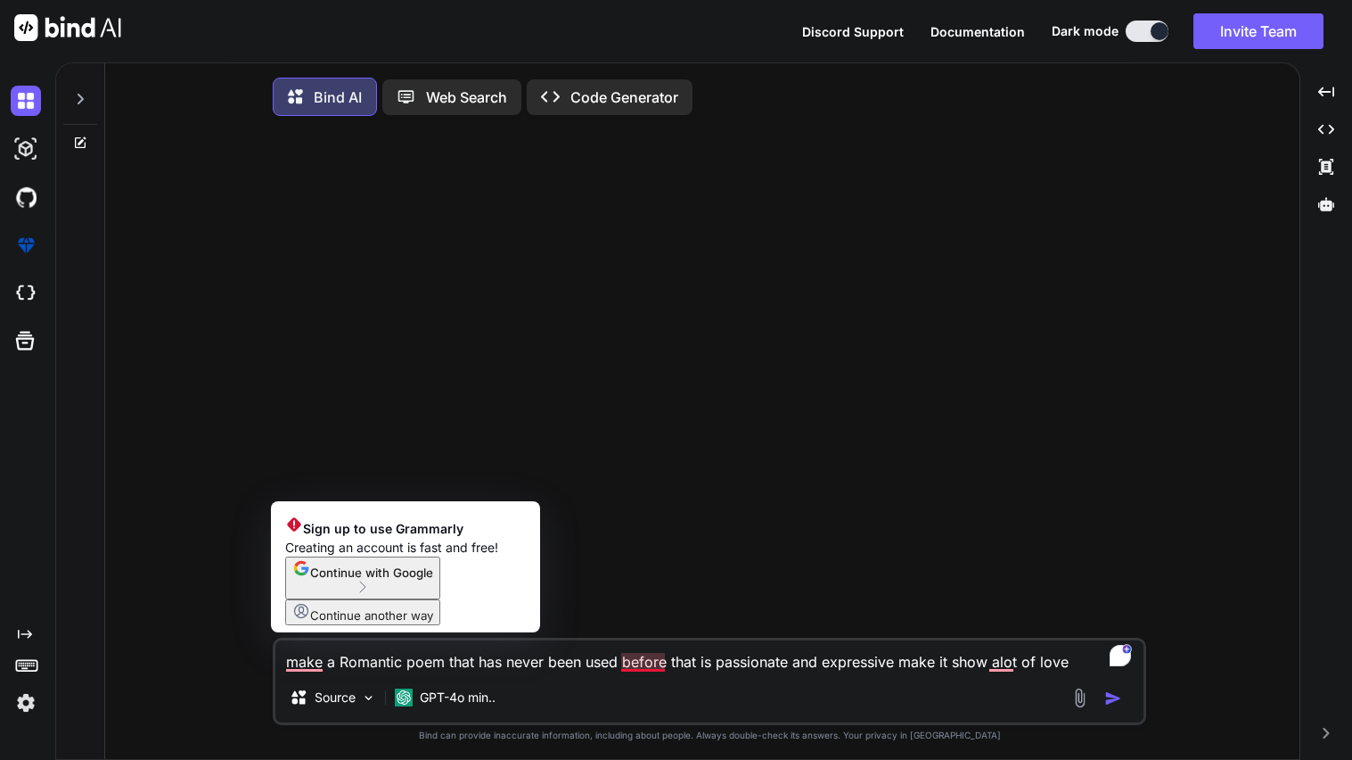
click at [664, 670] on textarea "make a Romantic poem that has never been used before that is passionate and exp…" at bounding box center [709, 656] width 868 height 32
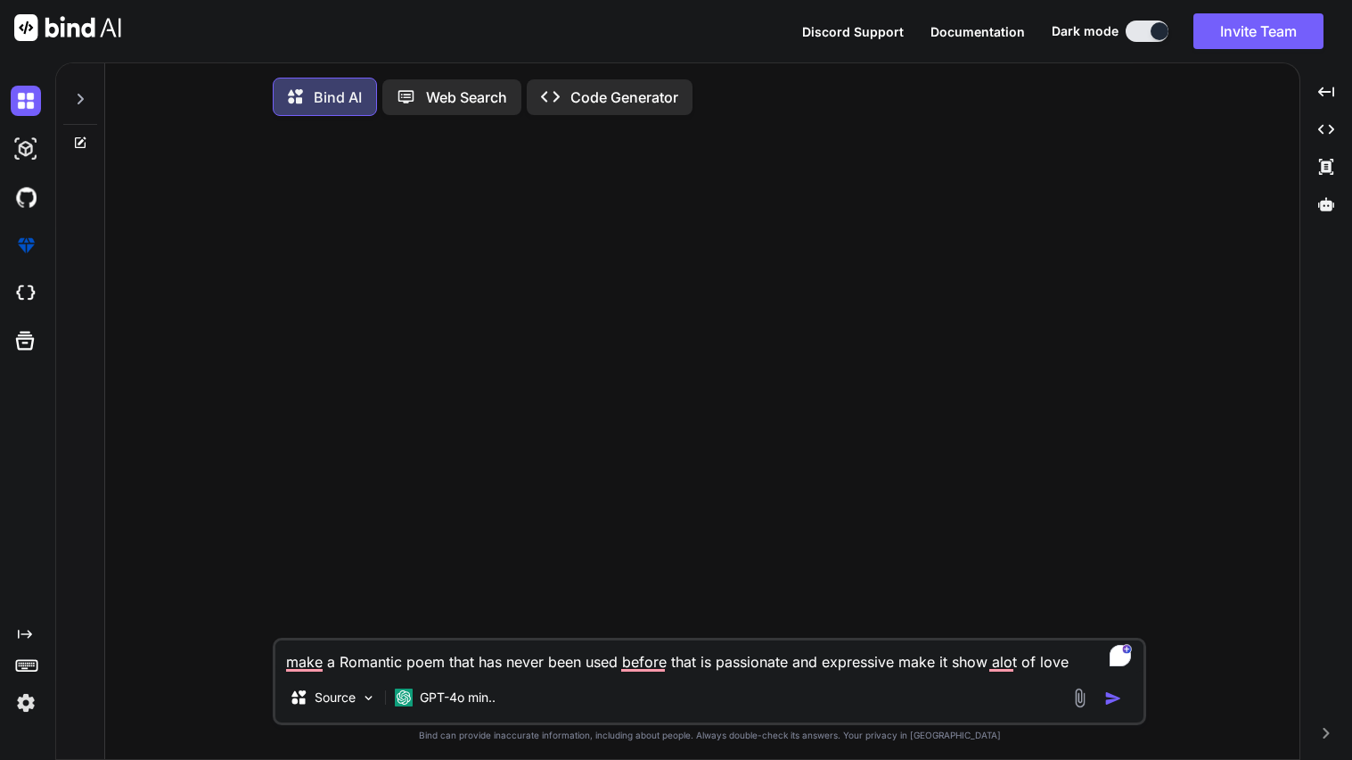
click at [1004, 679] on div "make a Romantic poem that has never been used before that is passionate and exp…" at bounding box center [710, 680] width 874 height 87
click at [1073, 663] on textarea "make a Romantic poem that has never been used before that is passionate and exp…" at bounding box center [709, 656] width 868 height 32
type textarea "make a Romantic poem that has never been used before that is passionate and exp…"
type textarea "x"
type textarea "make a Romantic poem that has never been used before that is passionate and exp…"
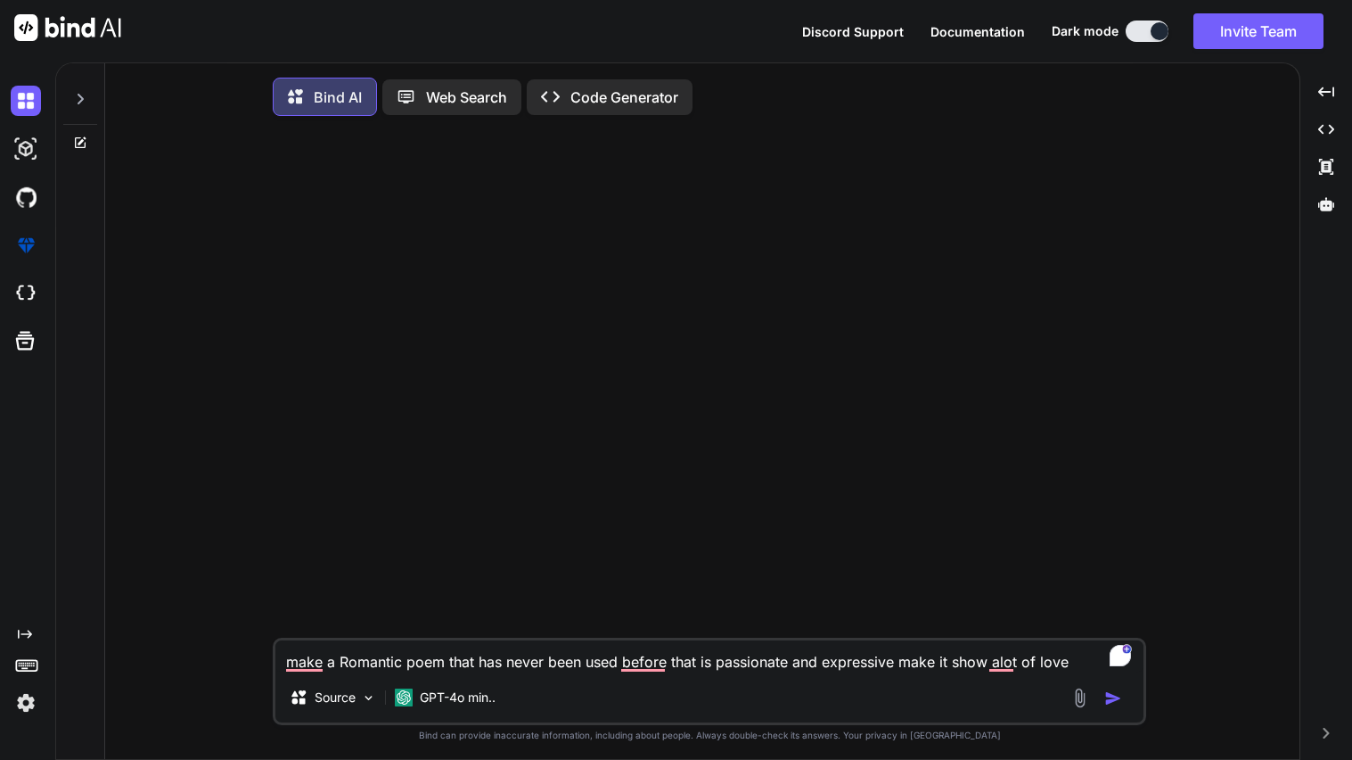
type textarea "x"
type textarea "make a Romantic poem that has never been used before that is passionate and exp…"
type textarea "x"
type textarea "make a Romantic poem that has never been used before that is passionate and exp…"
type textarea "x"
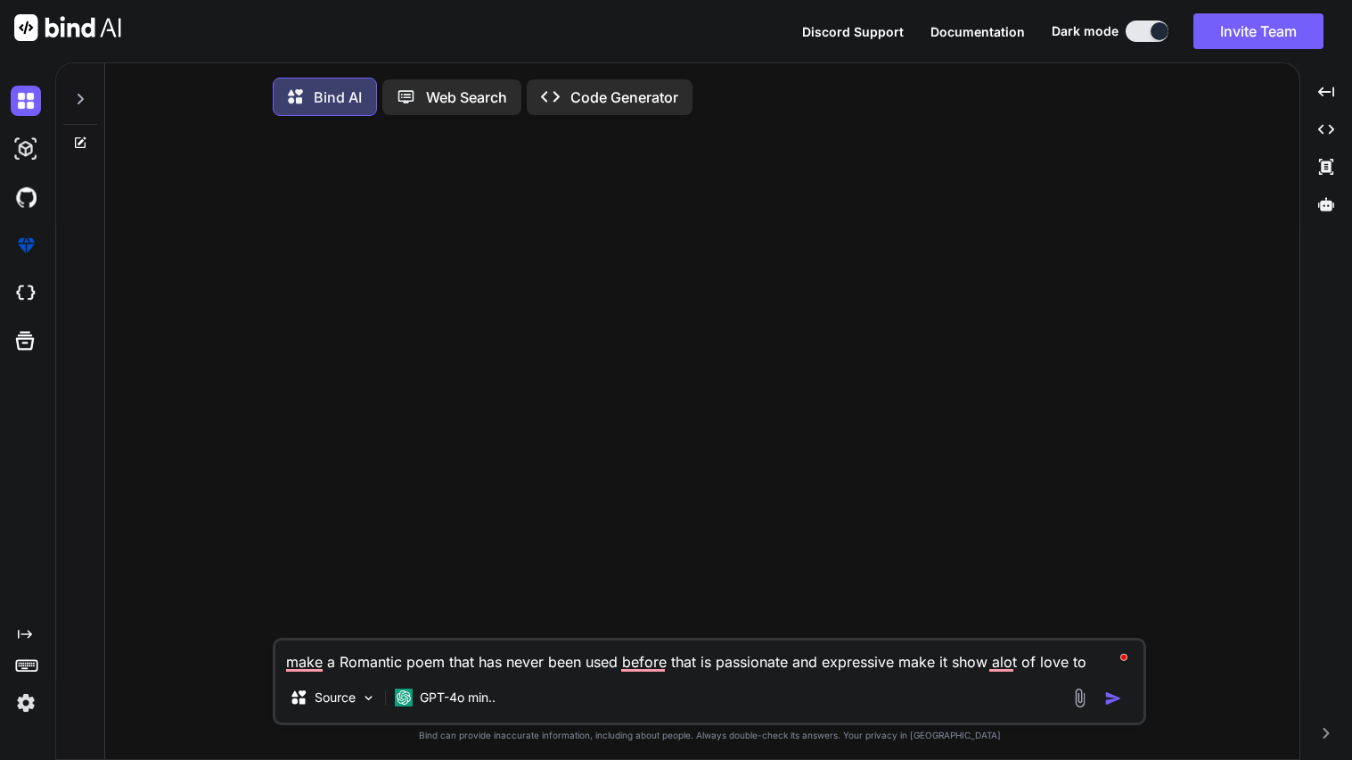
type textarea "make a Romantic poem that has never been used before that is passionate and exp…"
type textarea "x"
type textarea "make a Romantic poem that has never been used before that is passionate and exp…"
type textarea "x"
type textarea "make a Romantic poem that has never been used before that is passionate and exp…"
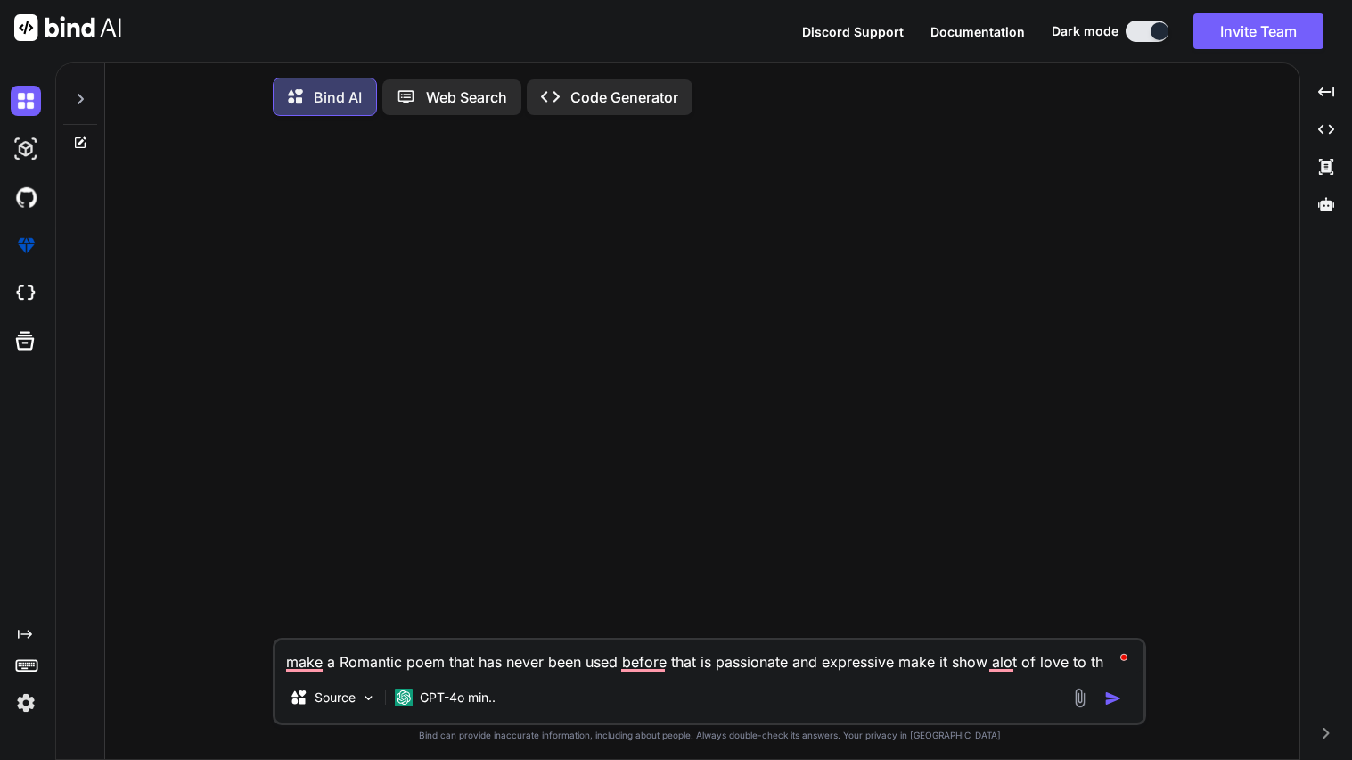
type textarea "x"
type textarea "make a Romantic poem that has never been used before that is passionate and exp…"
type textarea "x"
type textarea "make a Romantic poem that has never been used before that is passionate and exp…"
type textarea "x"
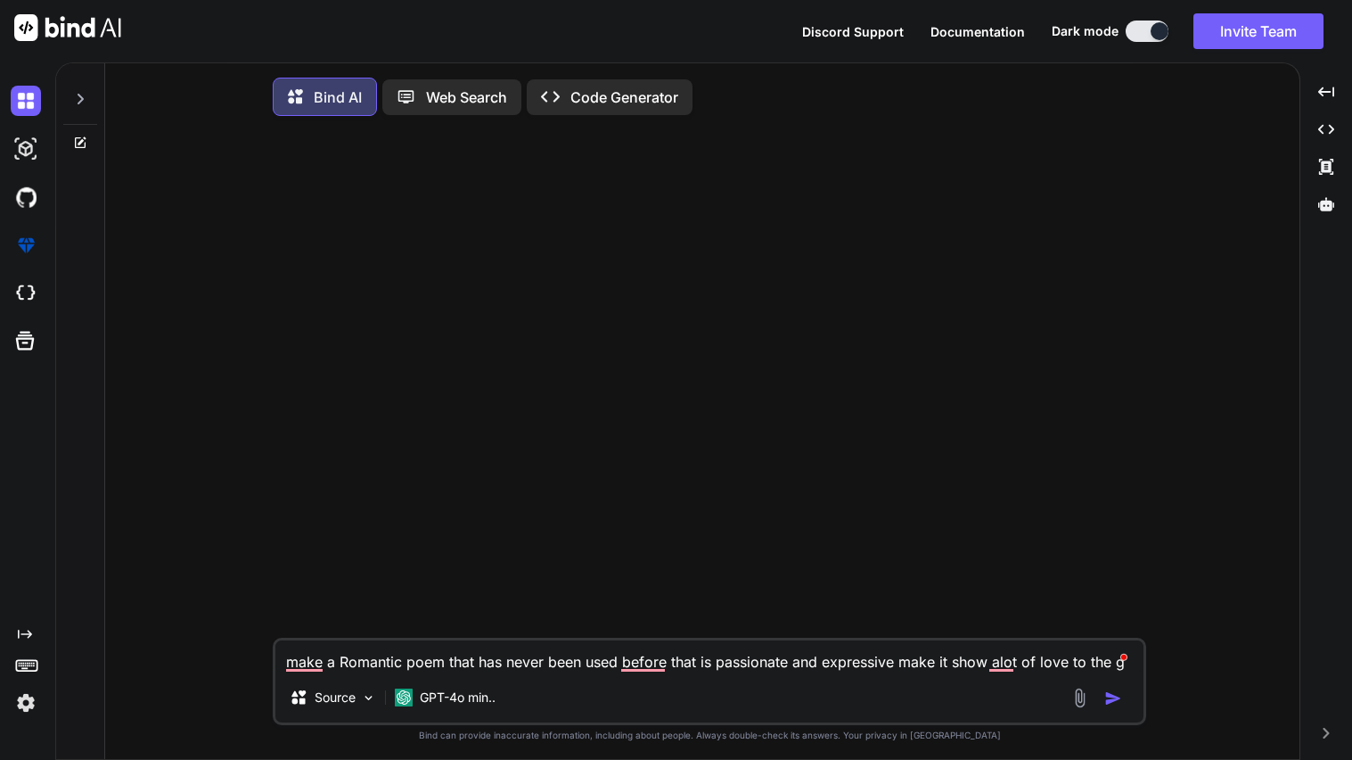
type textarea "make a Romantic poem that has never been used before that is passionate and exp…"
type textarea "x"
type textarea "make a Romantic poem that has never been used before that is passionate and exp…"
type textarea "x"
type textarea "make a Romantic poem that has never been used before that is passionate and exp…"
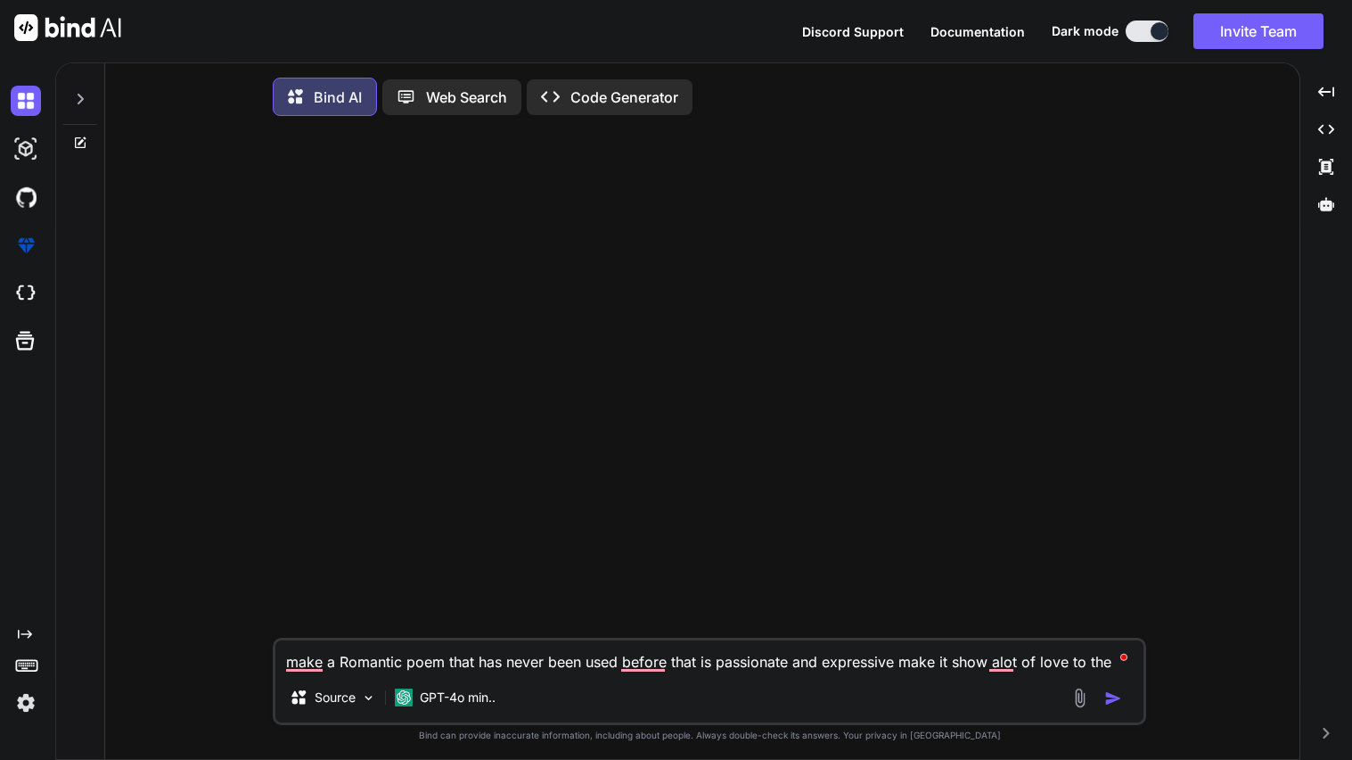
type textarea "x"
type textarea "make a Romantic poem that has never been used before that is passionate and exp…"
type textarea "x"
type textarea "make a Romantic poem that has never been used before that is passionate and exp…"
type textarea "x"
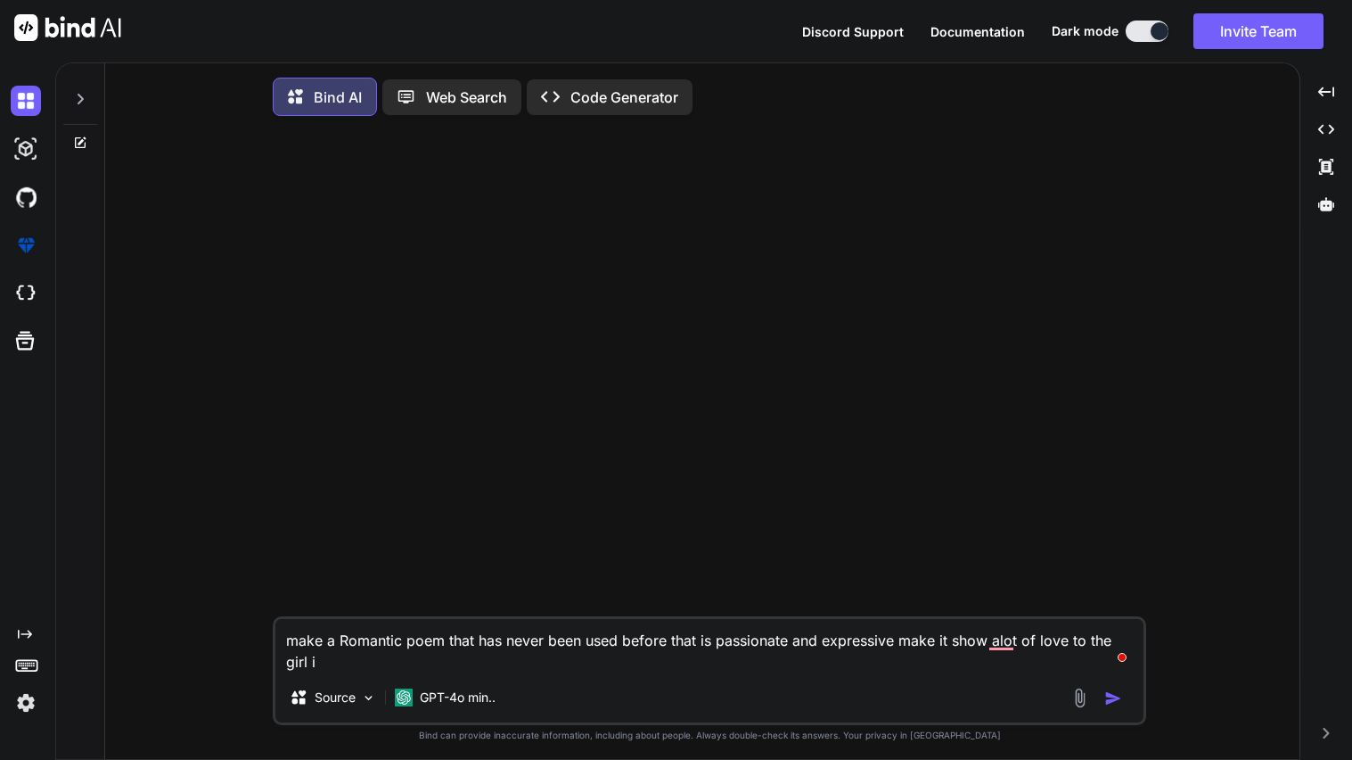
type textarea "make a Romantic poem that has never been used before that is passionate and exp…"
type textarea "x"
type textarea "make a Romantic poem that has never been used before that is passionate and exp…"
type textarea "x"
type textarea "make a Romantic poem that has never been used before that is passionate and exp…"
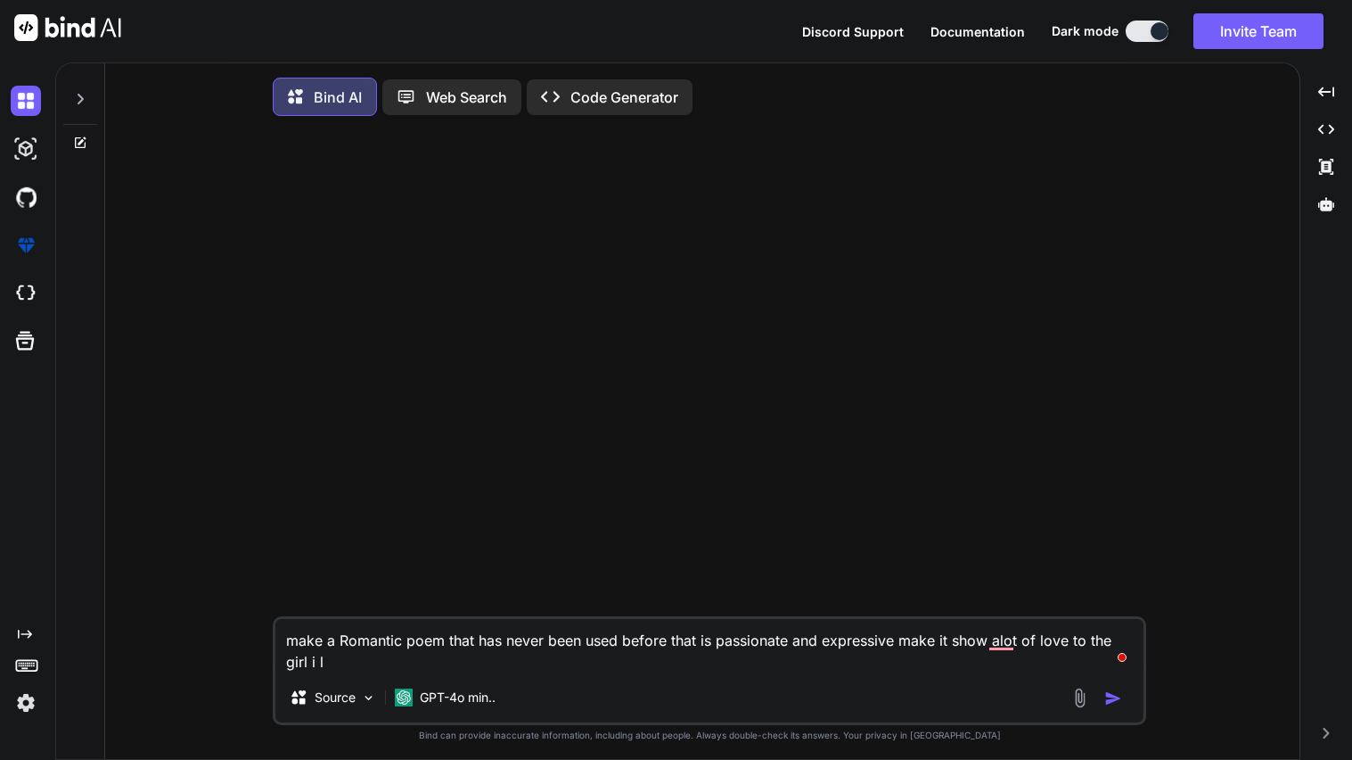
type textarea "x"
type textarea "make a Romantic poem that has never been used before that is passionate and exp…"
type textarea "x"
type textarea "make a Romantic poem that has never been used before that is passionate and exp…"
type textarea "x"
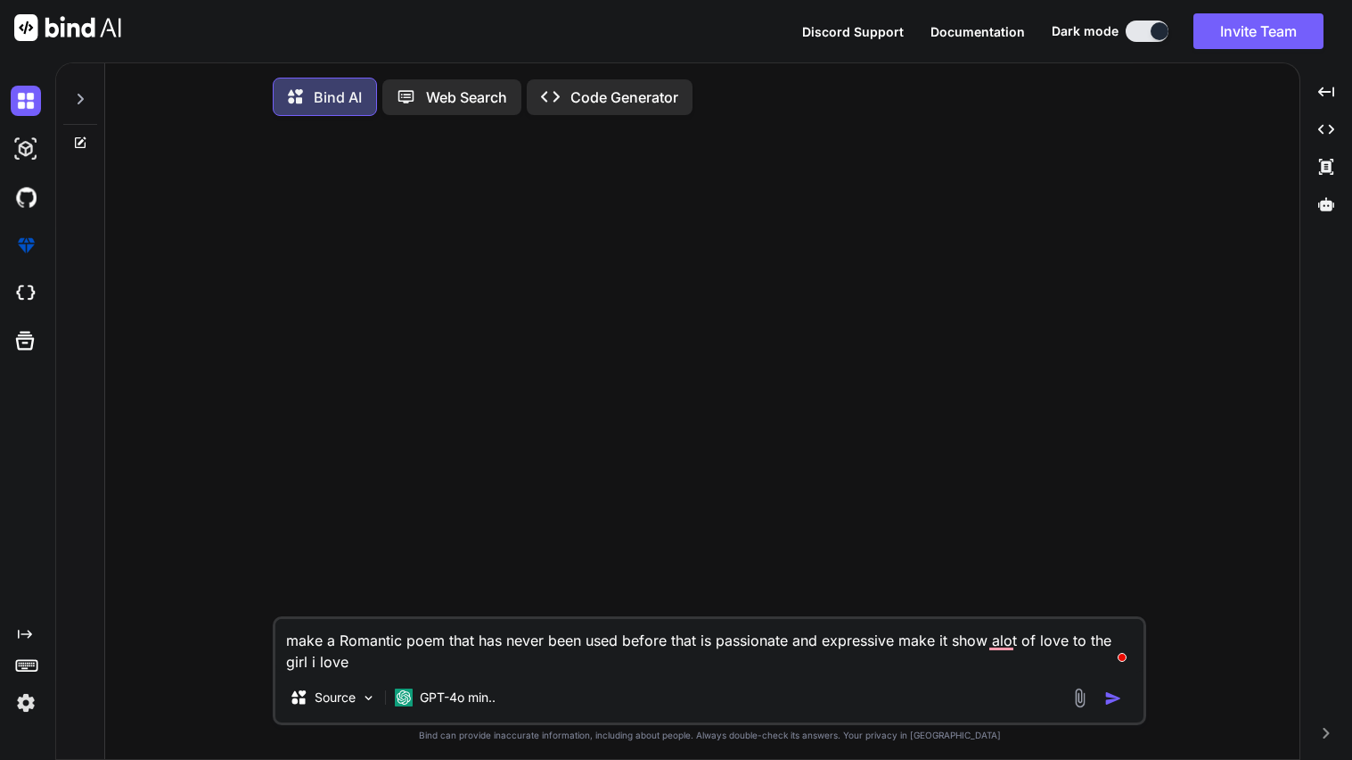
type textarea "make a Romantic poem that has never been used before that is passionate and exp…"
type textarea "x"
type textarea "make a Romantic poem that has never been used before that is passionate and exp…"
type textarea "x"
type textarea "make a Romantic poem that has never been used before that is passionate and exp…"
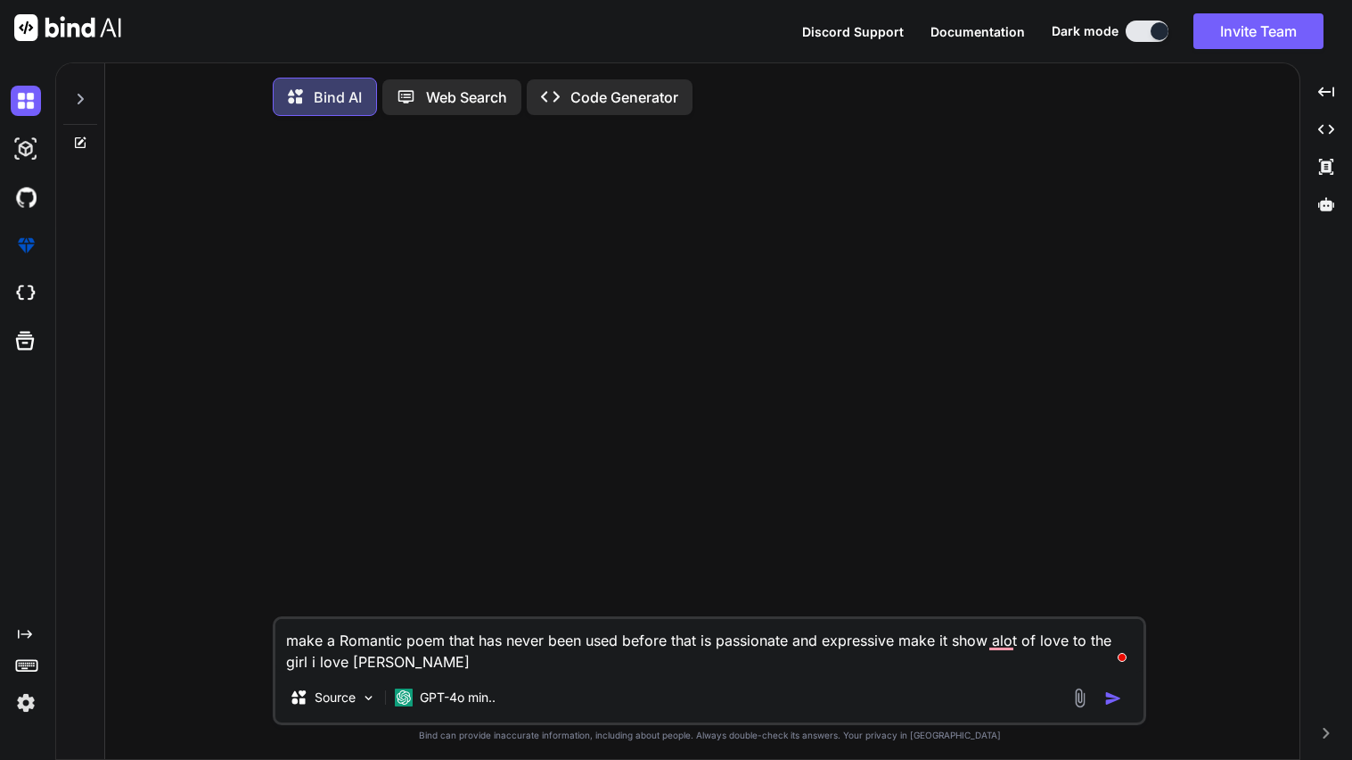
type textarea "x"
type textarea "make a Romantic poem that has never been used before that is passionate and exp…"
type textarea "x"
type textarea "make a Romantic poem that has never been used before that is passionate and exp…"
type textarea "x"
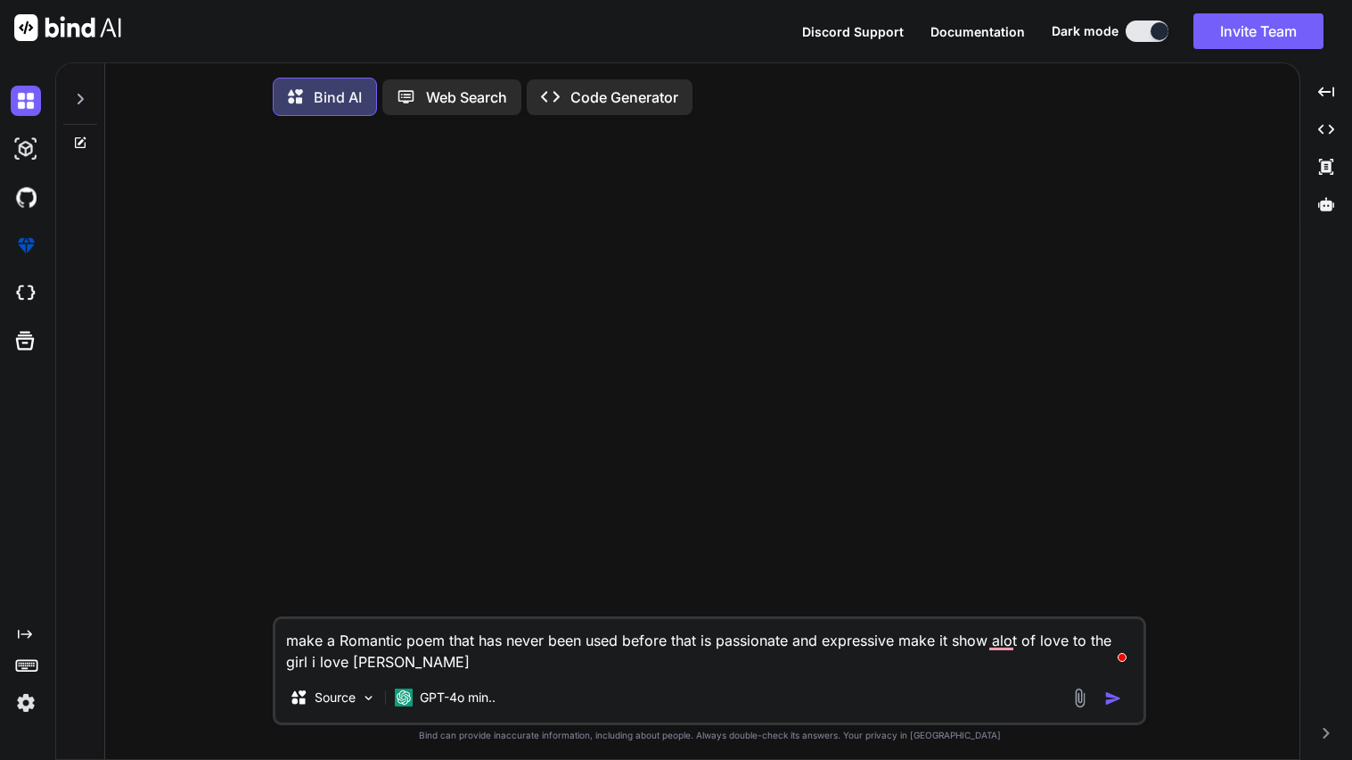
type textarea "make a Romantic poem that has never been used before that is passionate and exp…"
type textarea "x"
type textarea "make a Romantic poem that has never been used before that is passionate and exp…"
type textarea "x"
type textarea "make a Romantic poem that has never been used before that is passionate and exp…"
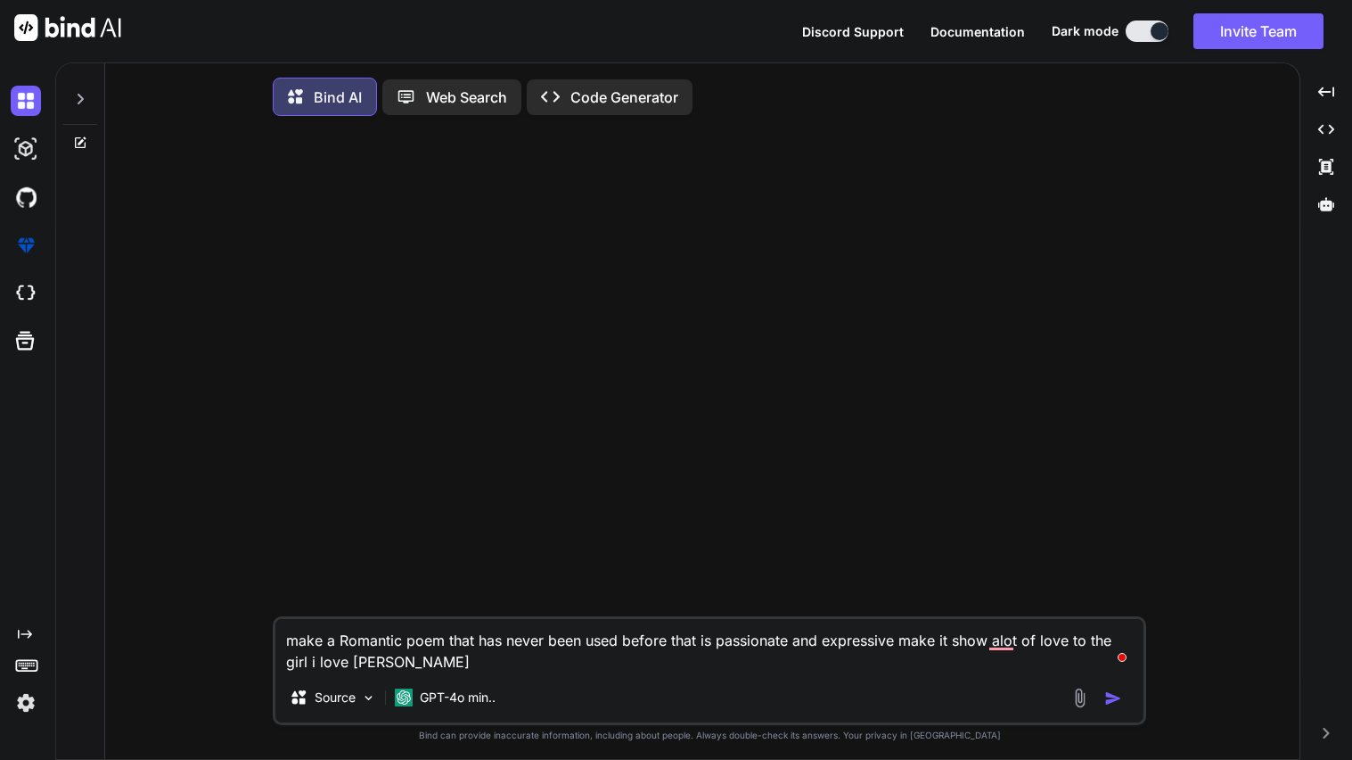
type textarea "x"
type textarea "make a Romantic poem that has never been used before that is passionate and exp…"
type textarea "x"
type textarea "make a Romantic poem that has never been used before that is passionate and exp…"
type textarea "x"
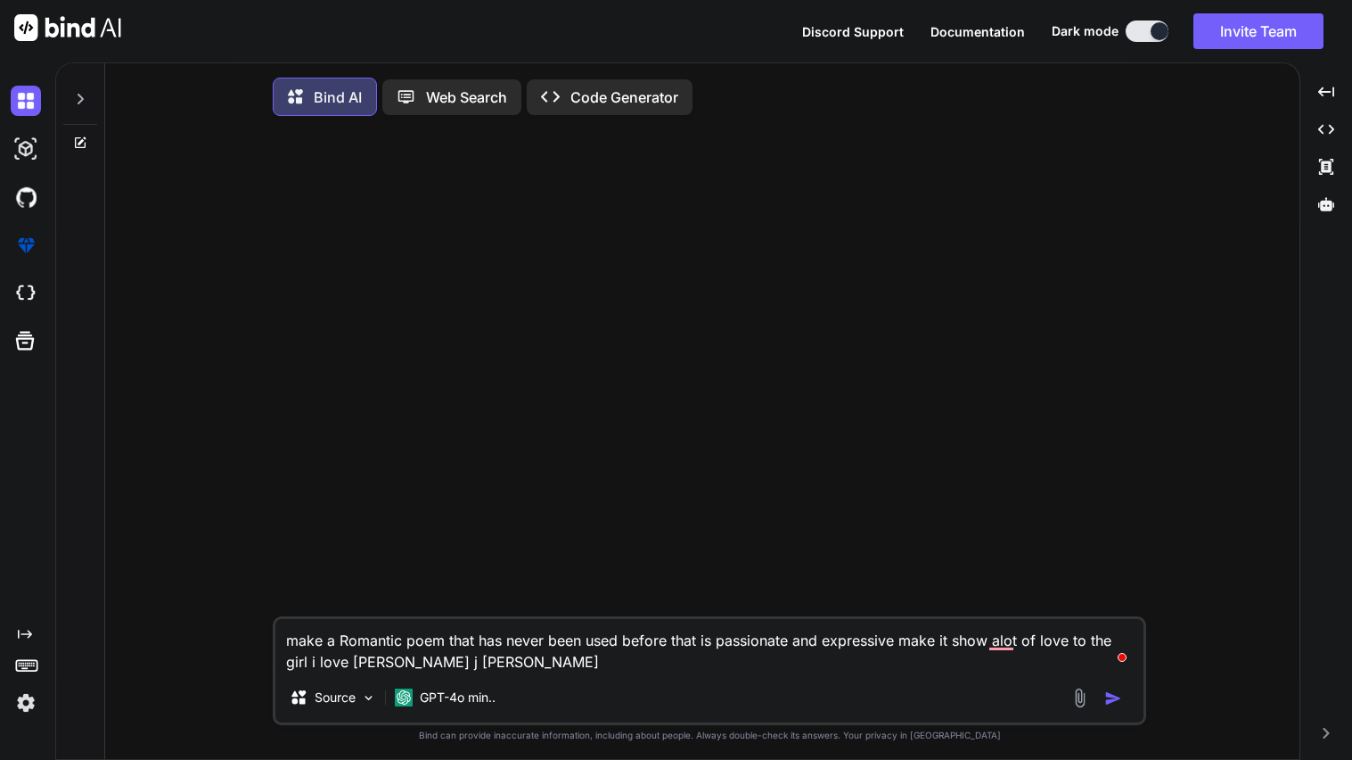
type textarea "make a Romantic poem that has never been used before that is passionate and exp…"
type textarea "x"
type textarea "make a Romantic poem that has never been used before that is passionate and exp…"
type textarea "x"
type textarea "make a Romantic poem that has never been used before that is passionate and exp…"
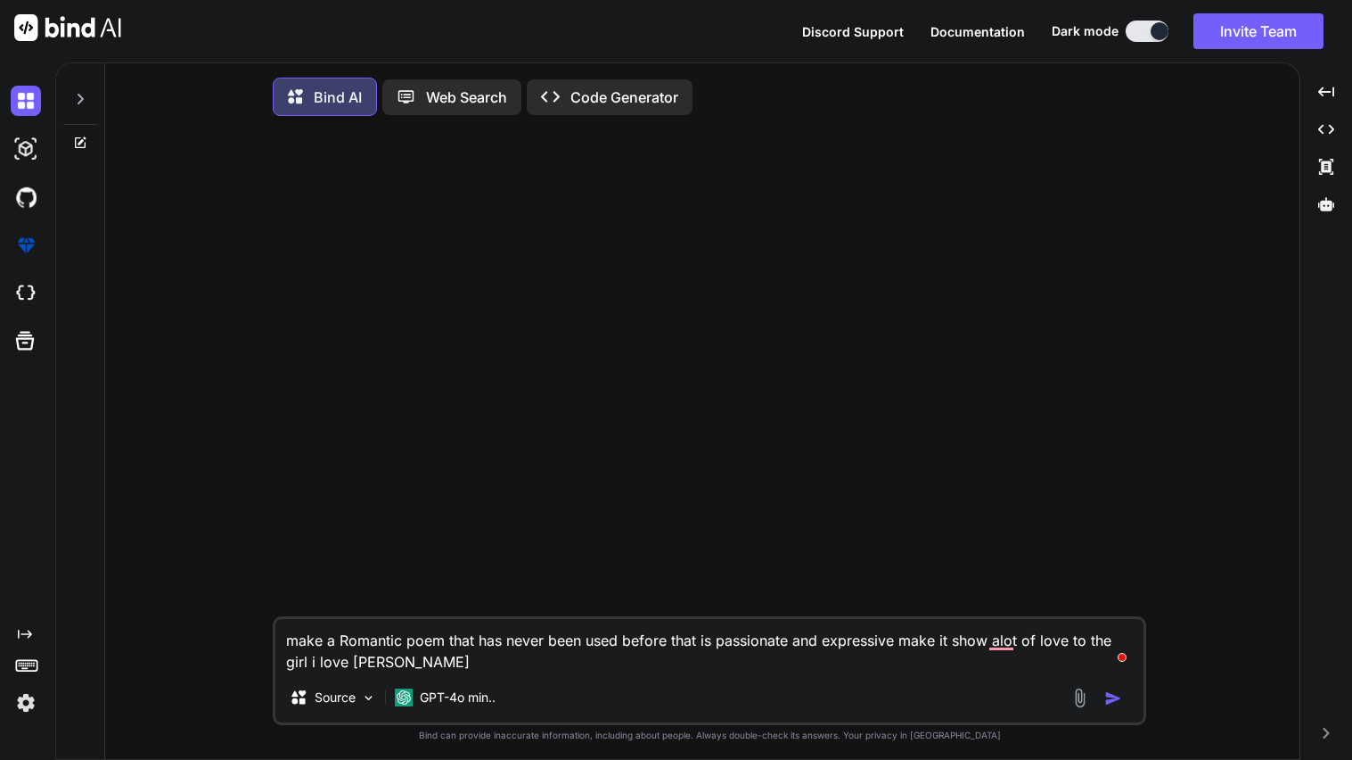
type textarea "x"
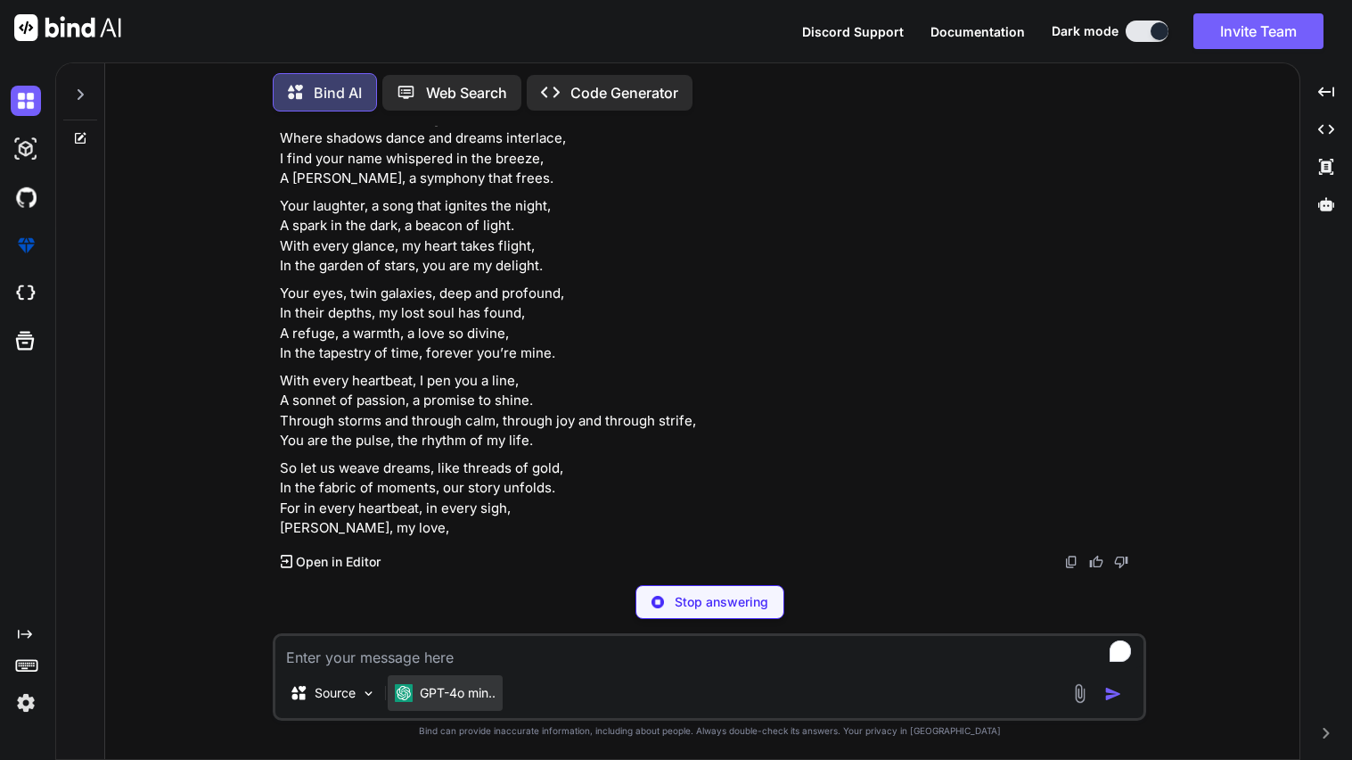
scroll to position [213, 0]
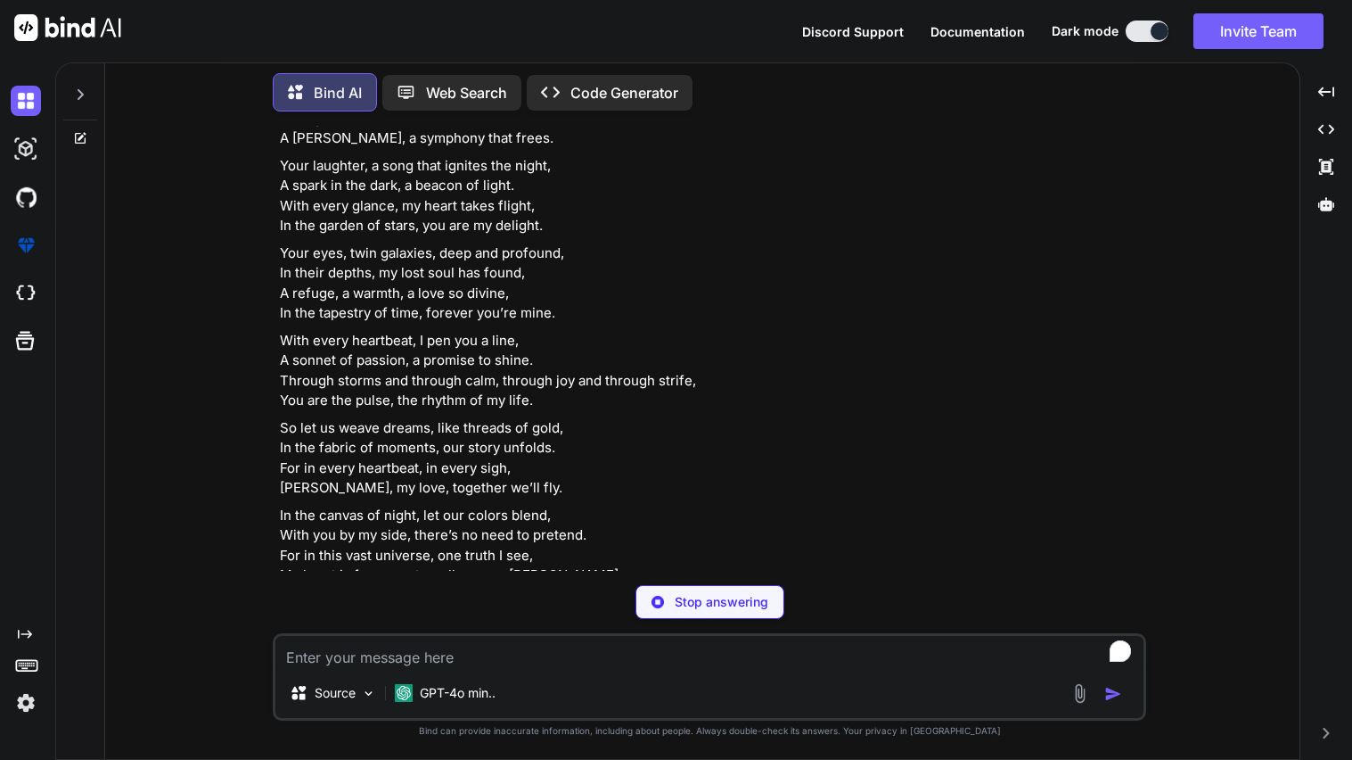
click at [381, 667] on textarea "To enrich screen reader interactions, please activate Accessibility in Grammarl…" at bounding box center [709, 652] width 868 height 32
type textarea "x"
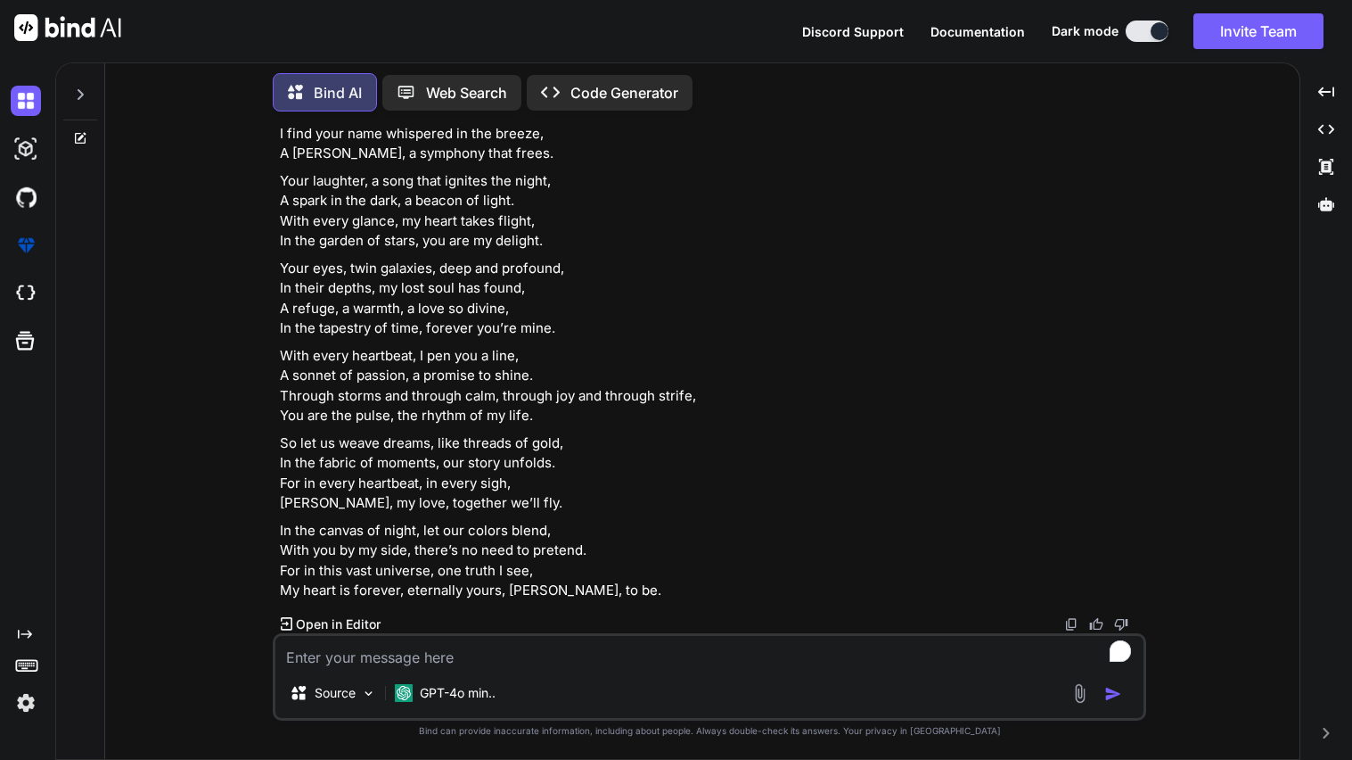
type textarea "t"
type textarea "x"
type textarea "tr"
type textarea "x"
type textarea "try"
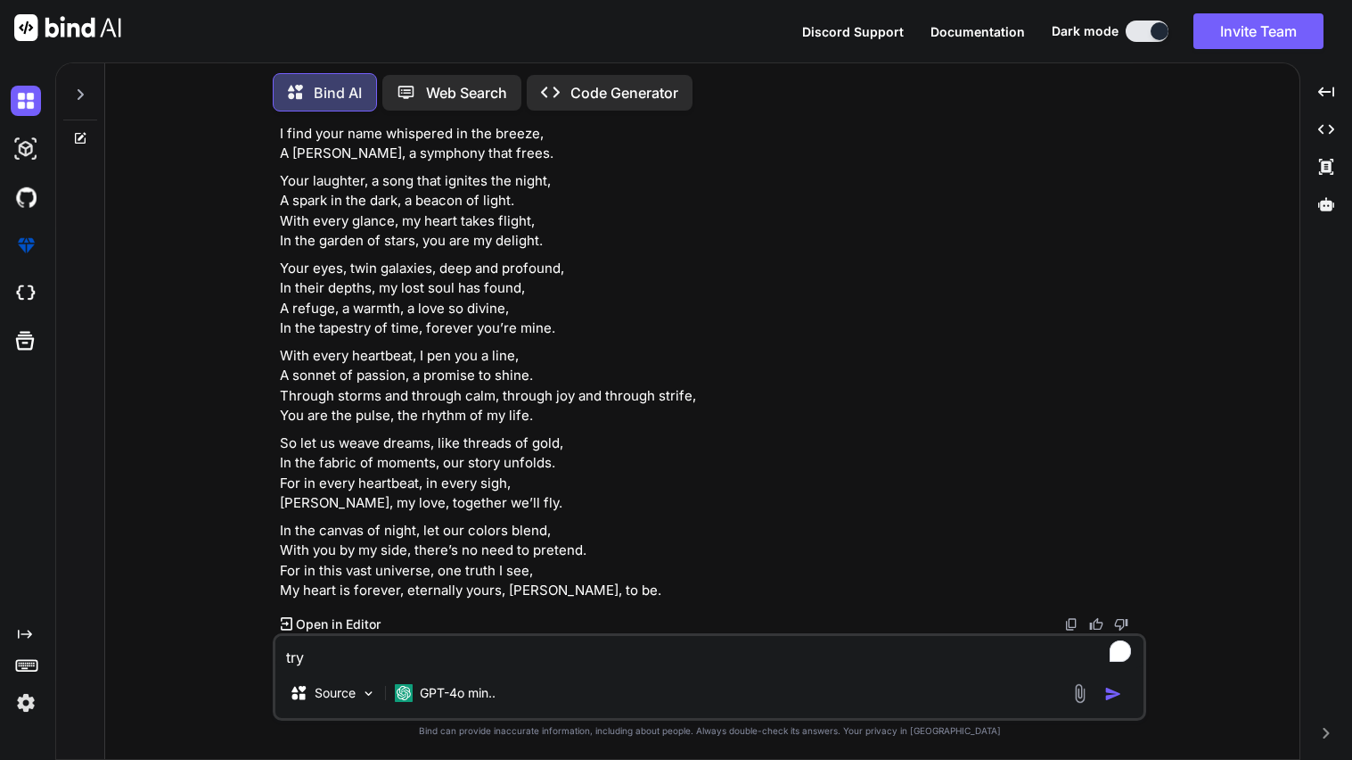
type textarea "x"
type textarea "try"
type textarea "x"
type textarea "try a"
type textarea "x"
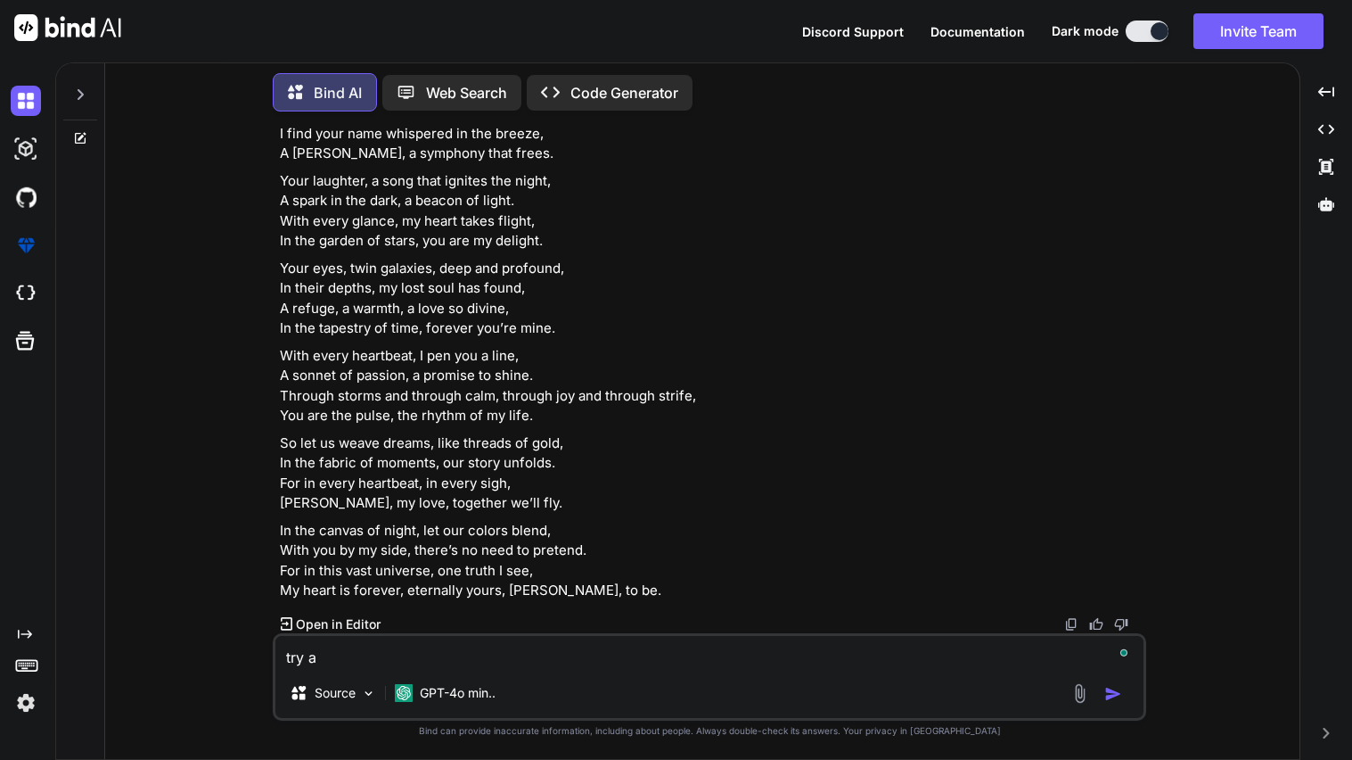
type textarea "try ag"
type textarea "x"
type textarea "try aga"
type textarea "x"
type textarea "try agai"
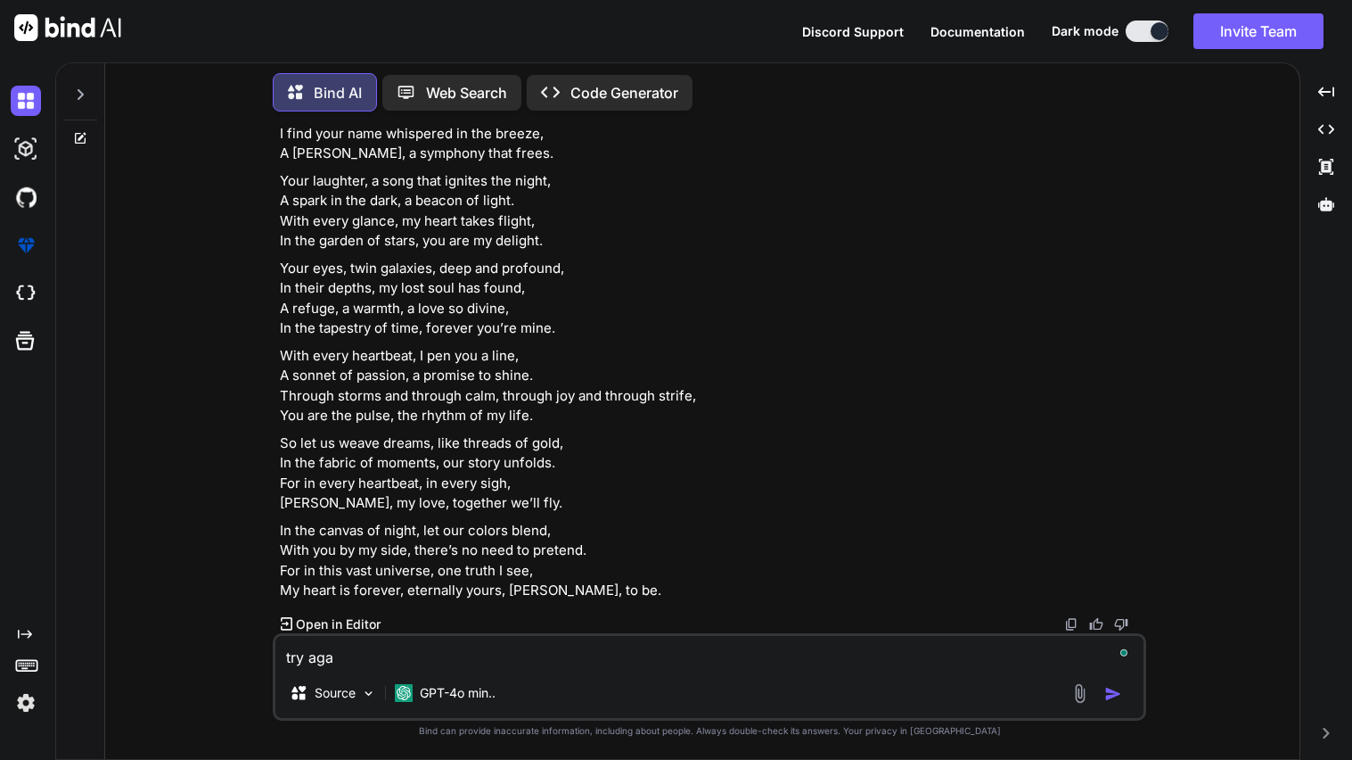
type textarea "x"
type textarea "try again"
type textarea "x"
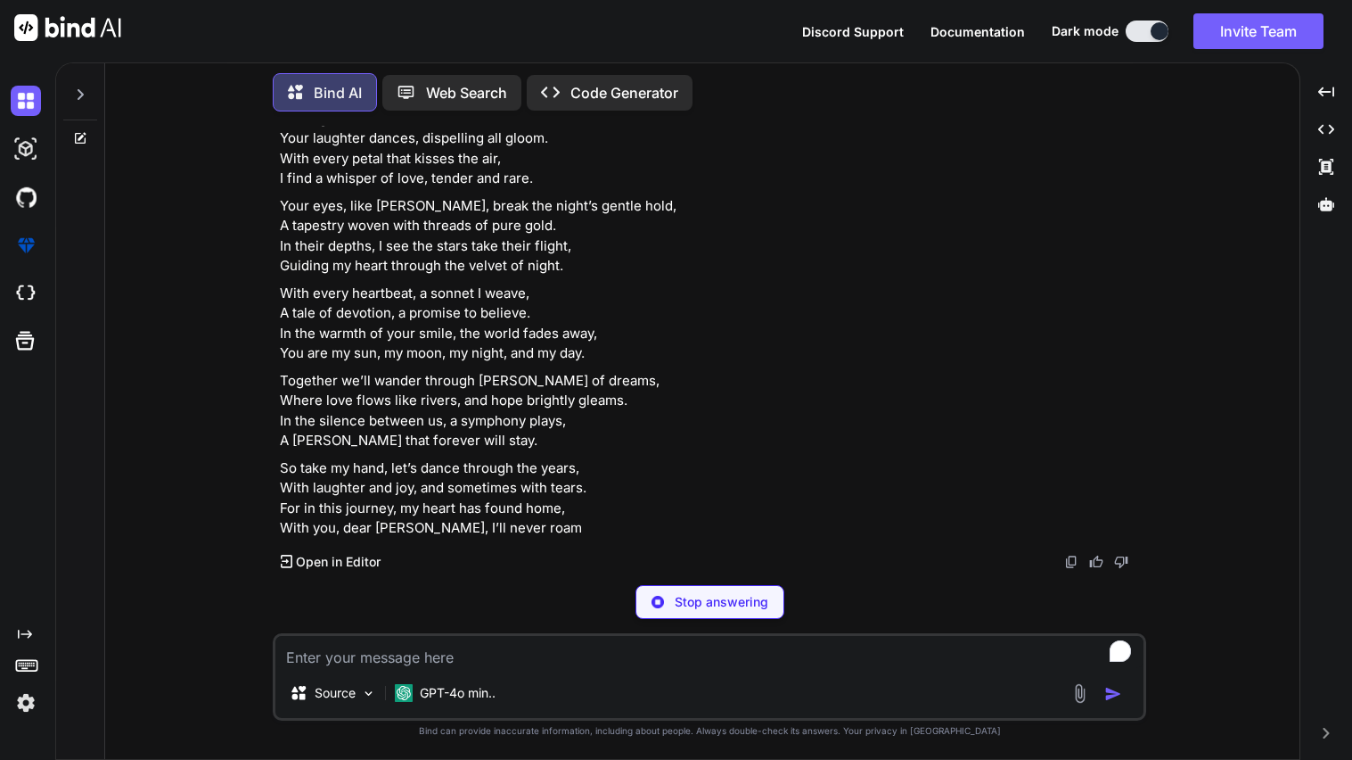
scroll to position [1024, 0]
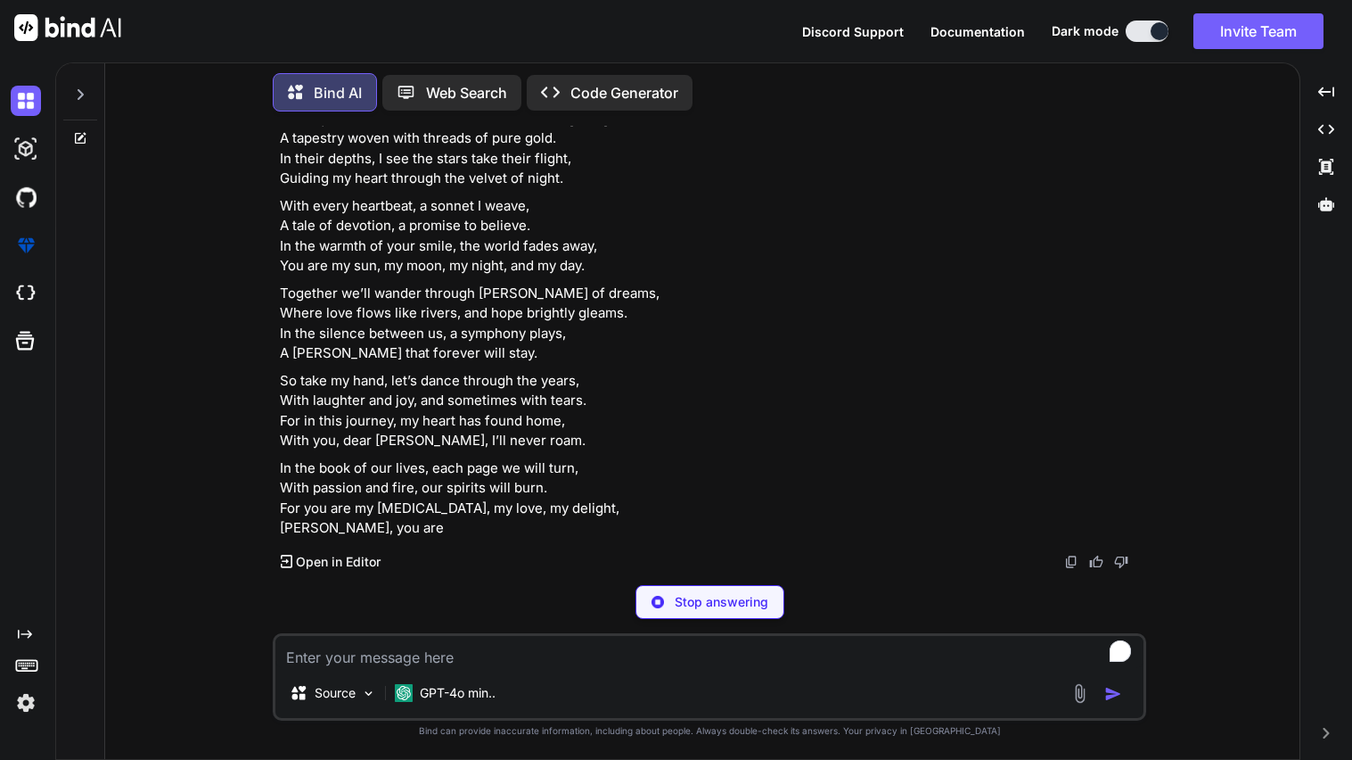
type textarea "x"
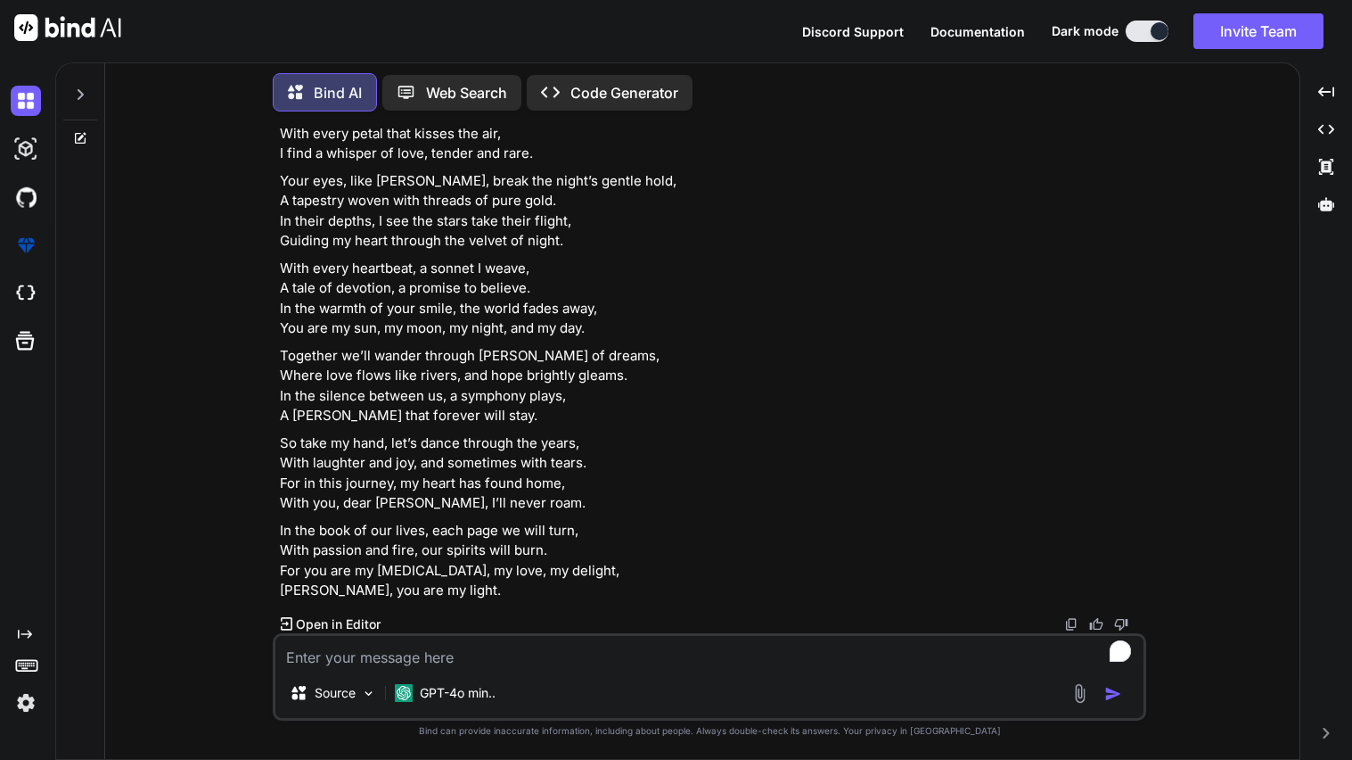
scroll to position [1020, 0]
type textarea "i"
type textarea "x"
type textarea "i"
type textarea "x"
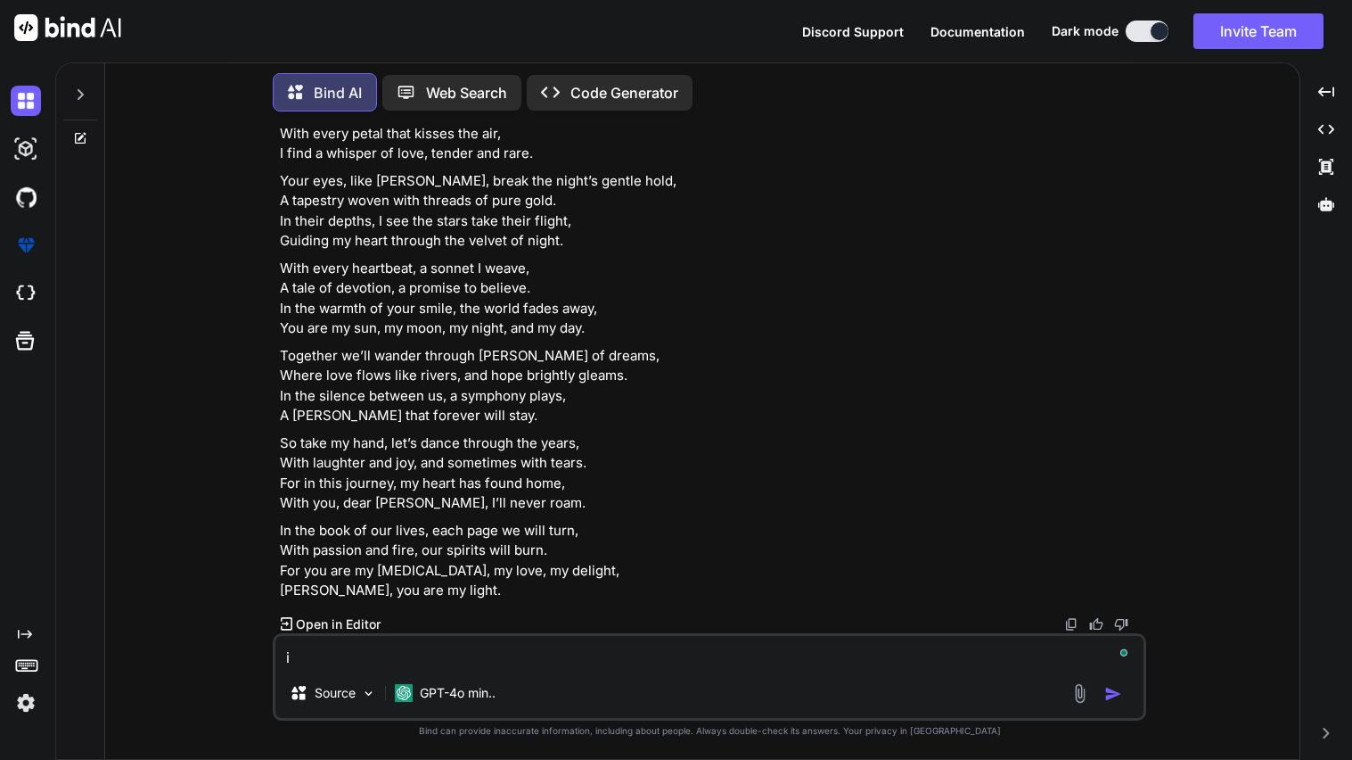
type textarea "i l"
type textarea "x"
type textarea "i li"
type textarea "x"
type textarea "i liek"
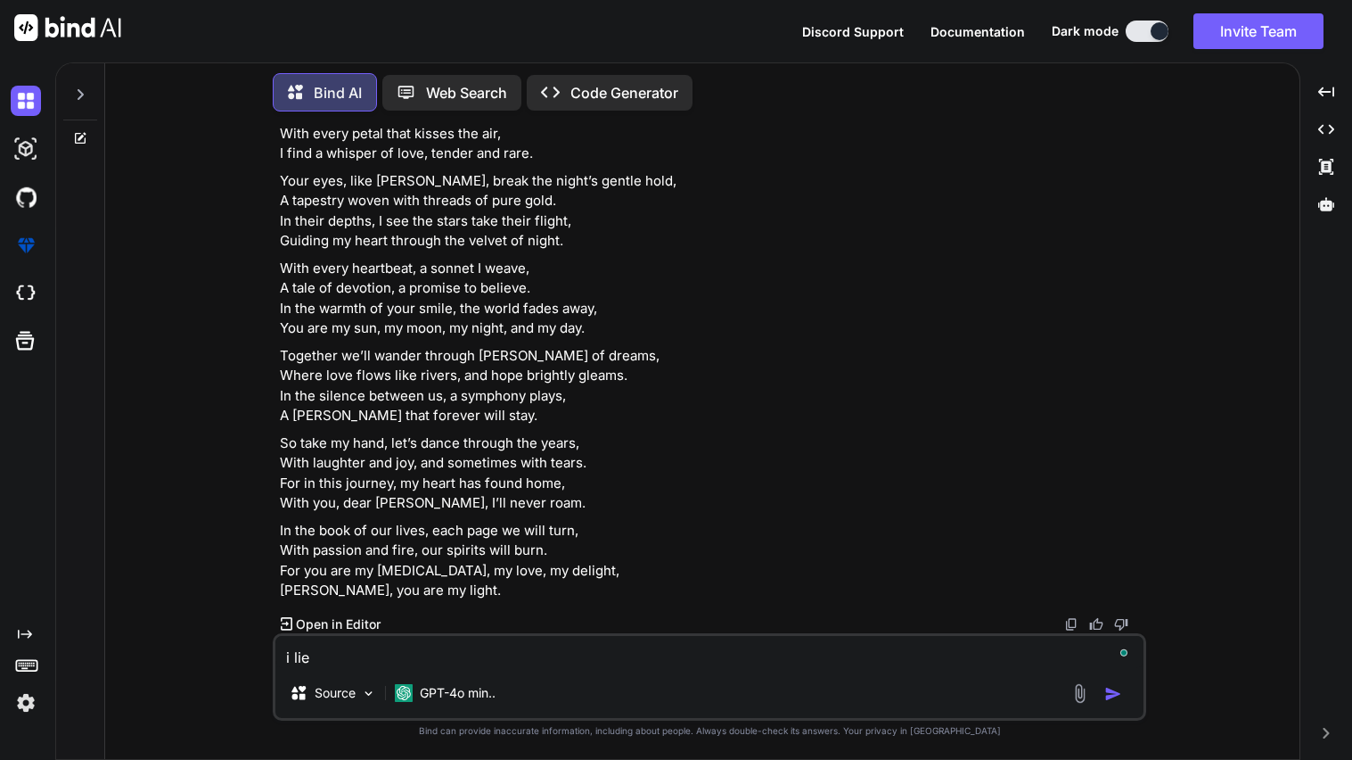
type textarea "x"
type textarea "i liek"
type textarea "x"
type textarea "i liek t"
type textarea "x"
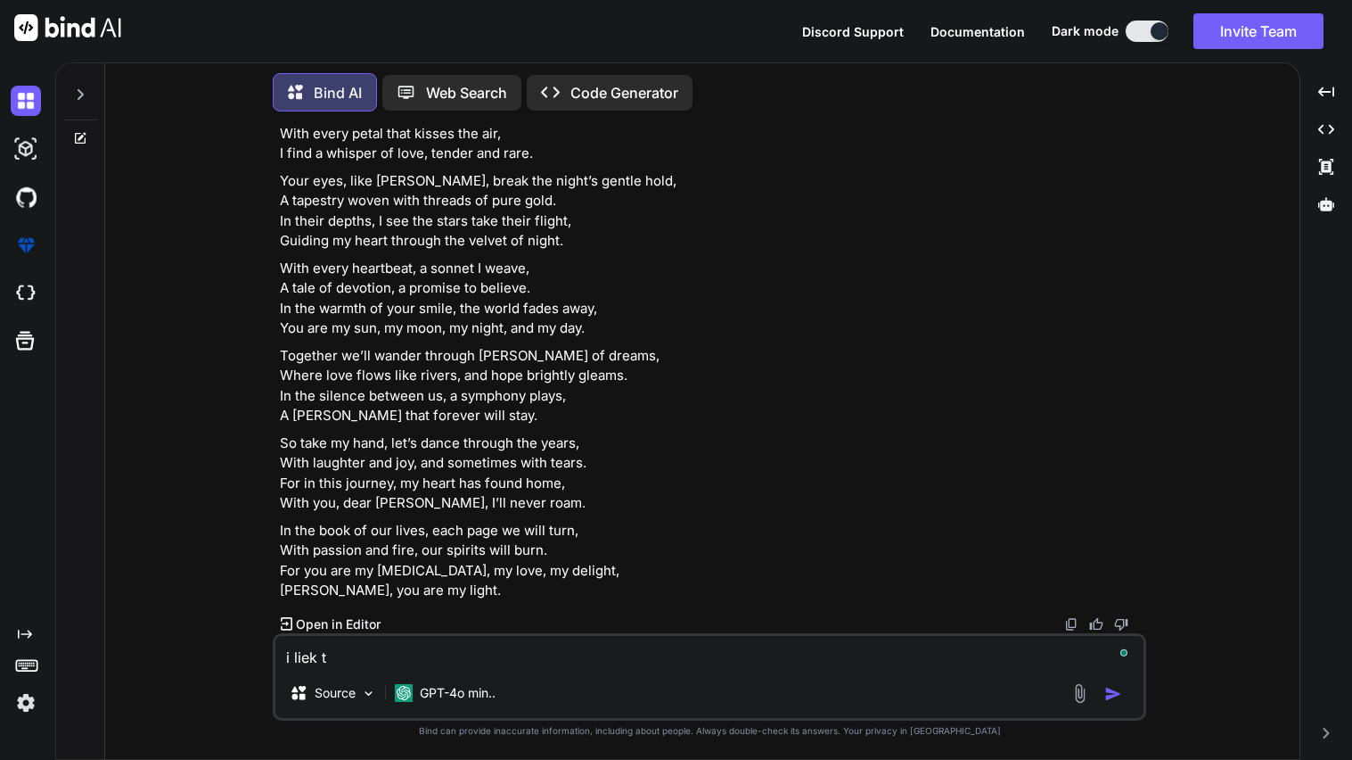
type textarea "i liek th"
type textarea "x"
type textarea "i liek the"
type textarea "x"
type textarea "i liek the"
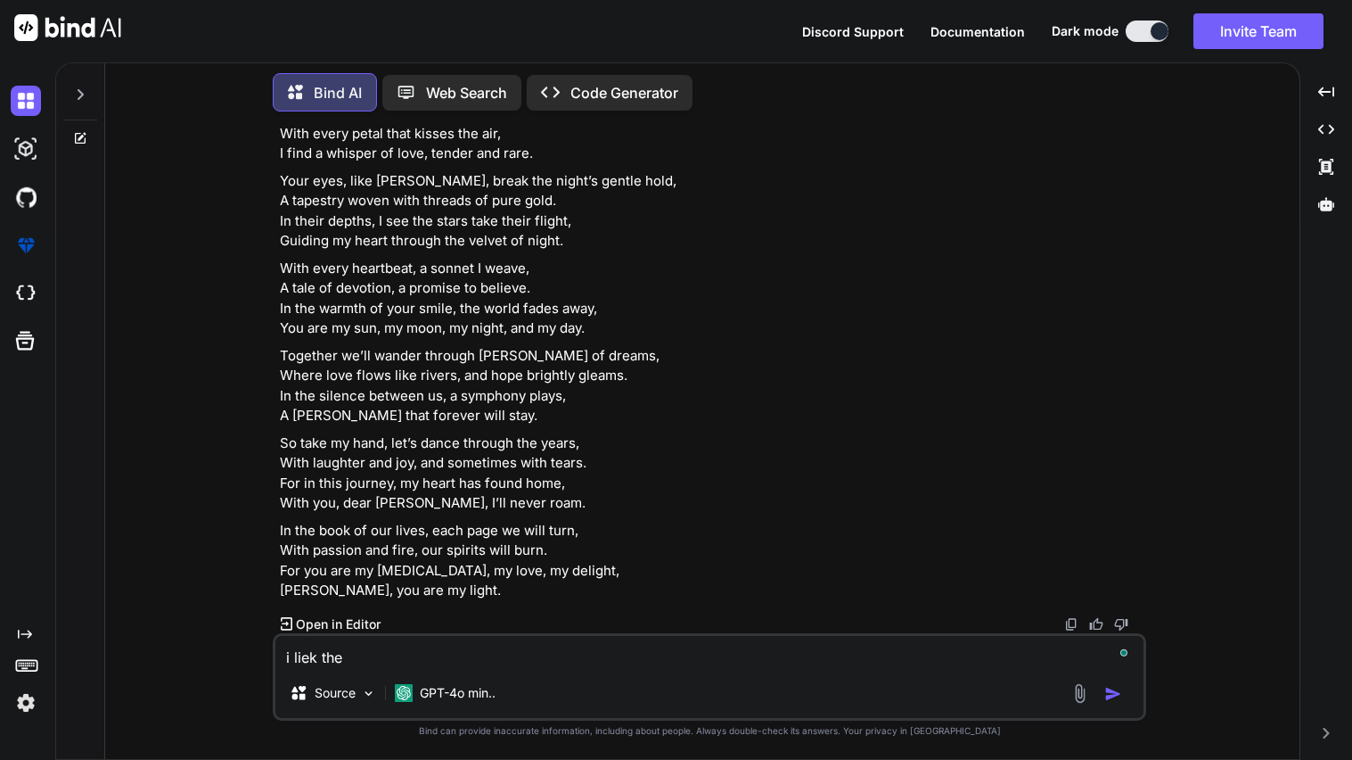
type textarea "x"
type textarea "i liek the t"
type textarea "x"
type textarea "i liek the th"
type textarea "x"
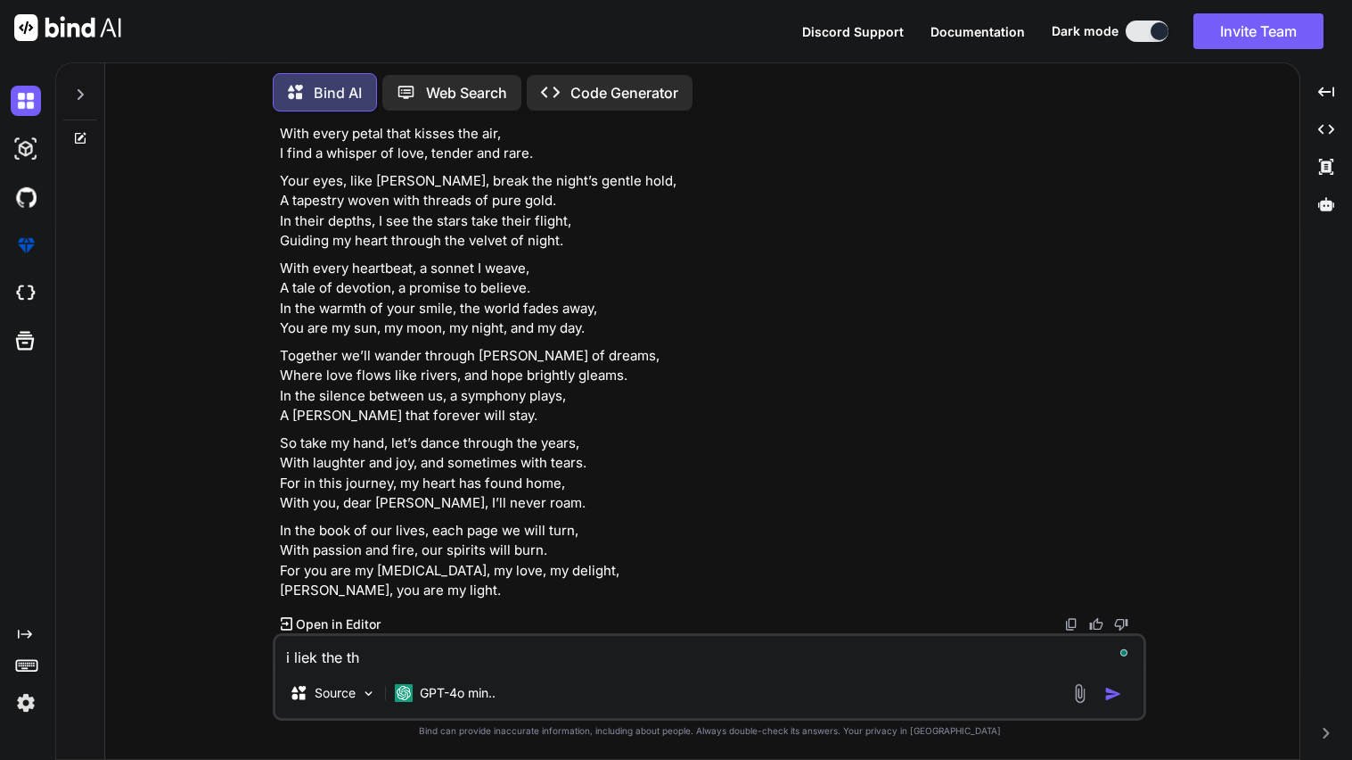
type textarea "i liek the tho"
type textarea "x"
type textarea "i liek the thou"
type textarea "x"
type textarea "i liek the thoug"
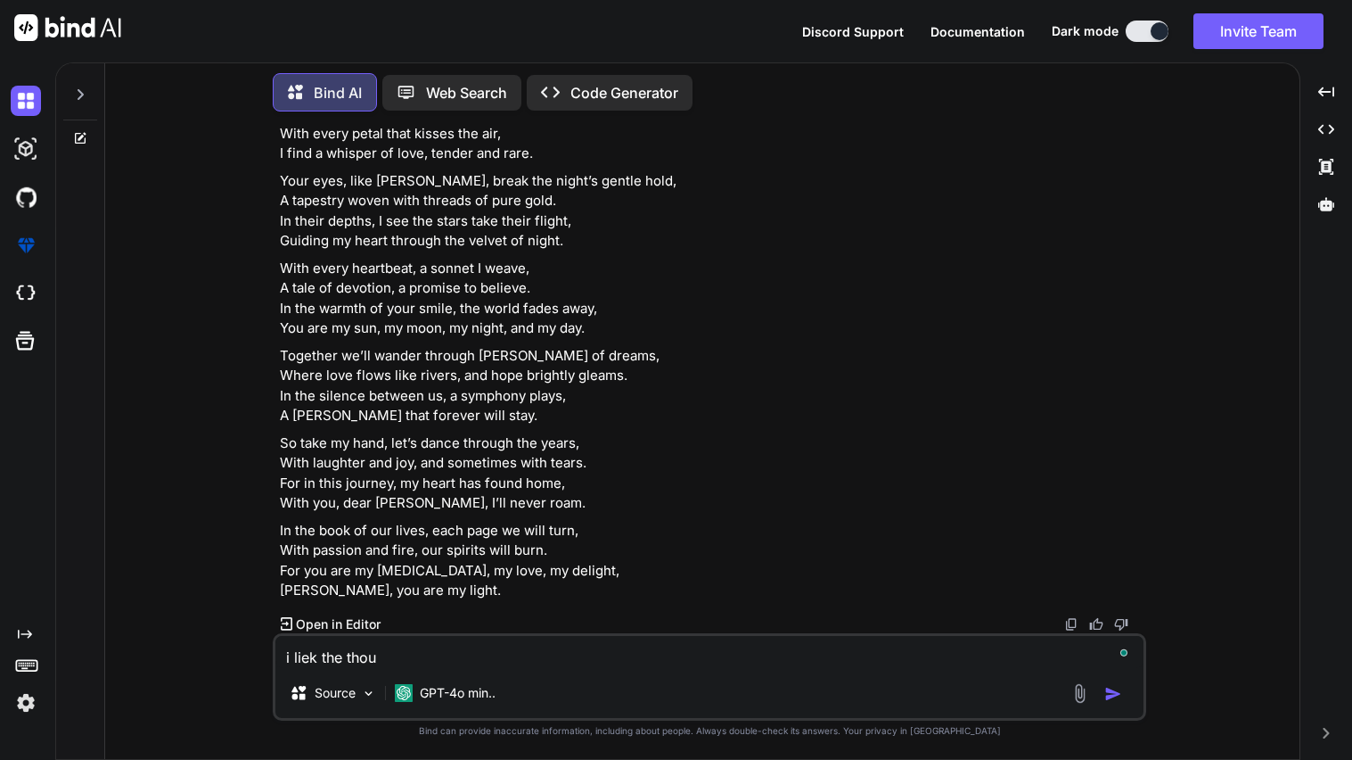
type textarea "x"
type textarea "i liek the though"
type textarea "x"
type textarea "i liek the though"
type textarea "x"
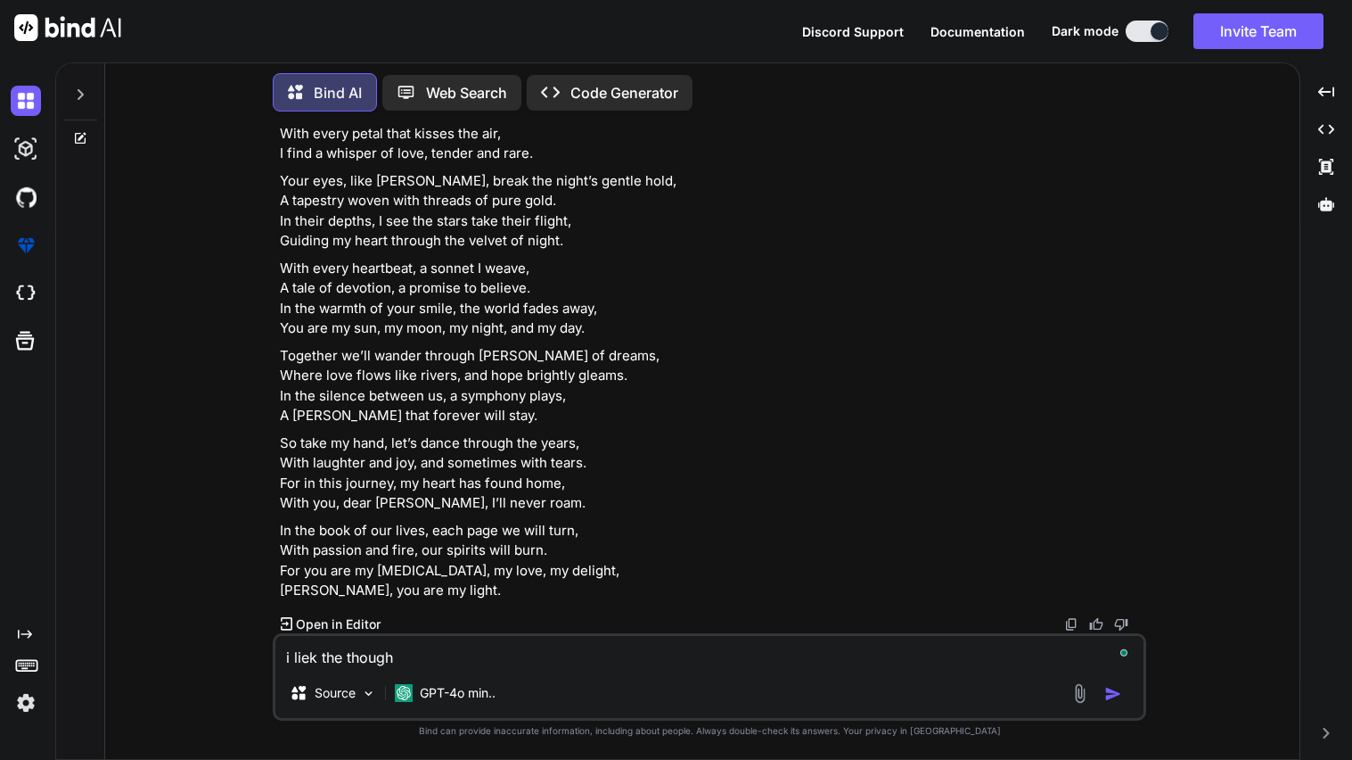
type textarea "i liek the though"
type textarea "x"
type textarea "i liek the thought"
type textarea "x"
type textarea "i liek the thought"
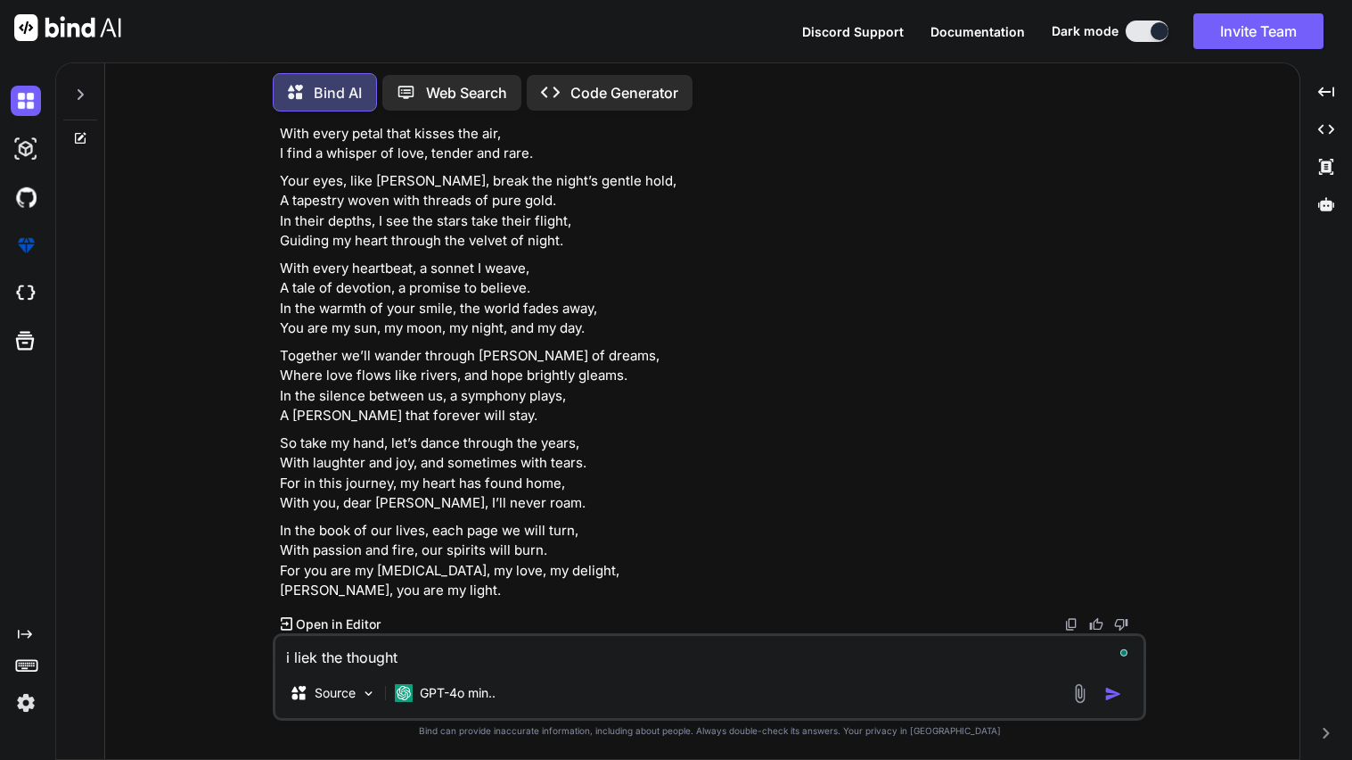
type textarea "x"
type textarea "i liek the thought o"
type textarea "x"
type textarea "i liek the thought of"
type textarea "x"
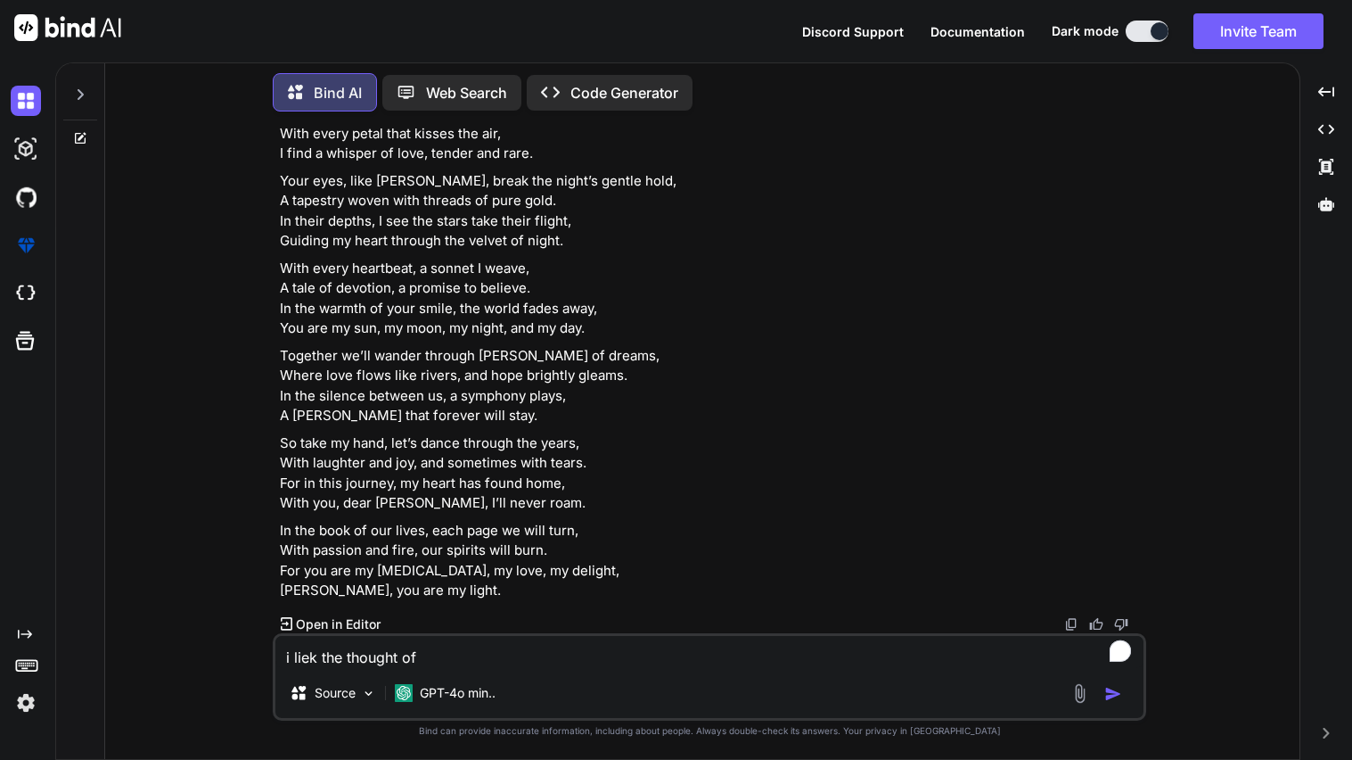
type textarea "i liek the thought of"
type textarea "x"
type textarea "i liek the thought of h"
type textarea "x"
type textarea "i liek the thought of ha"
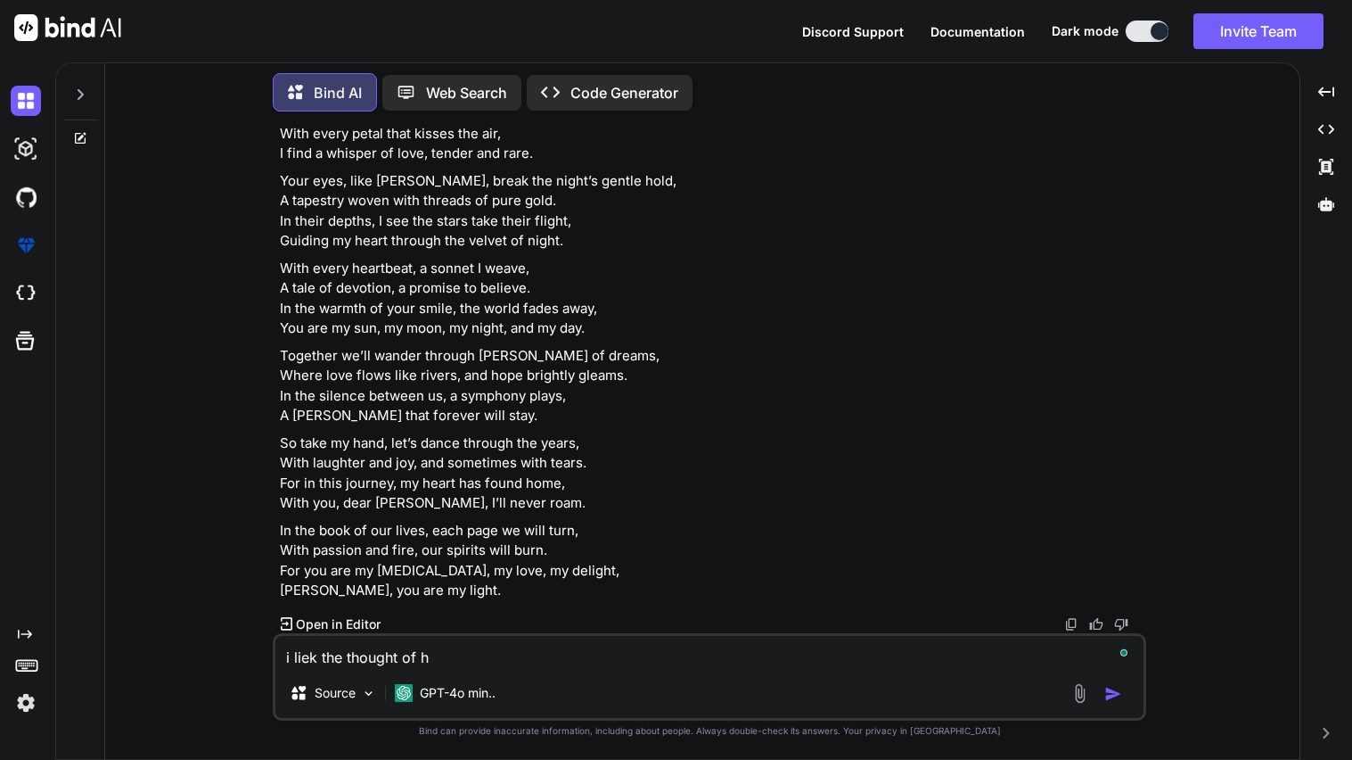
type textarea "x"
type textarea "i liek the thought of hav"
type textarea "x"
type textarea "i liek the thought of havi"
type textarea "x"
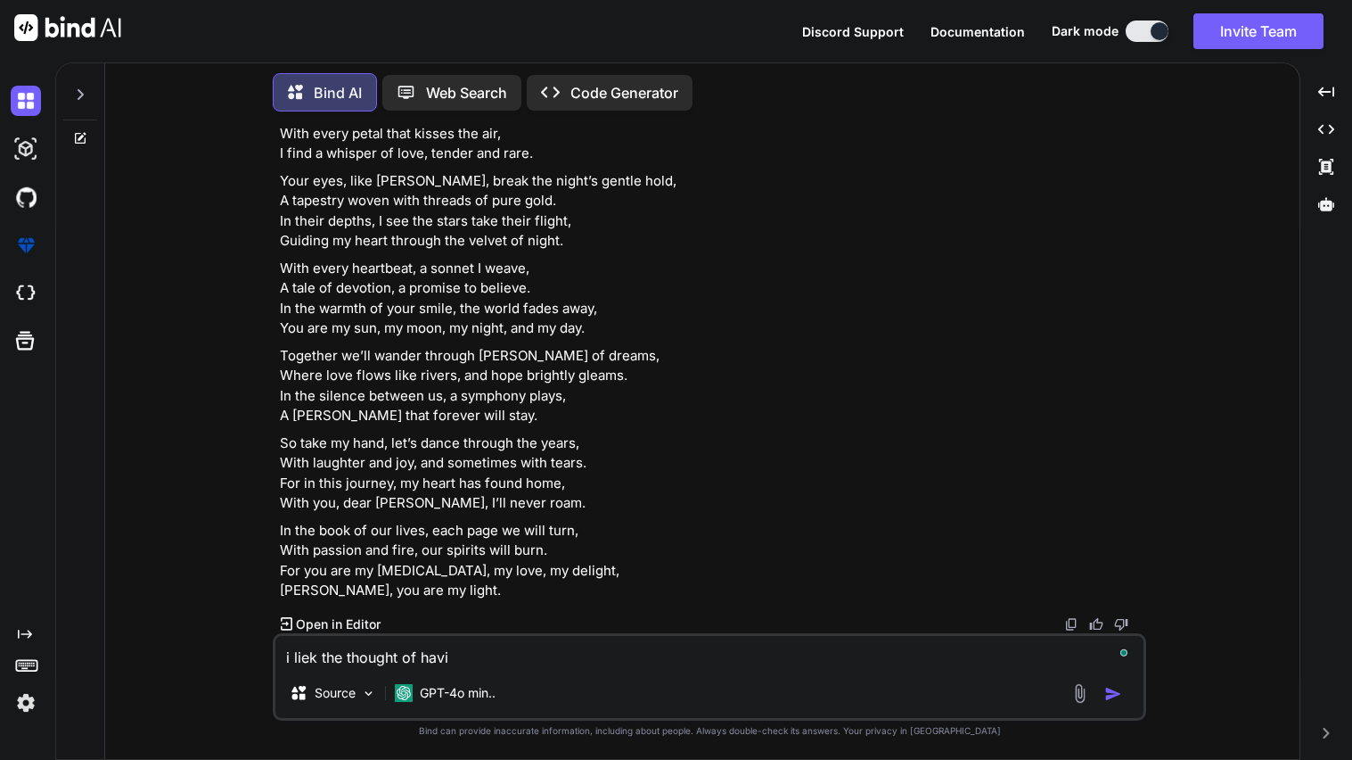
type textarea "i liek the thought of havin"
type textarea "x"
type textarea "i liek the thought of having"
type textarea "x"
type textarea "i liek the thought of having"
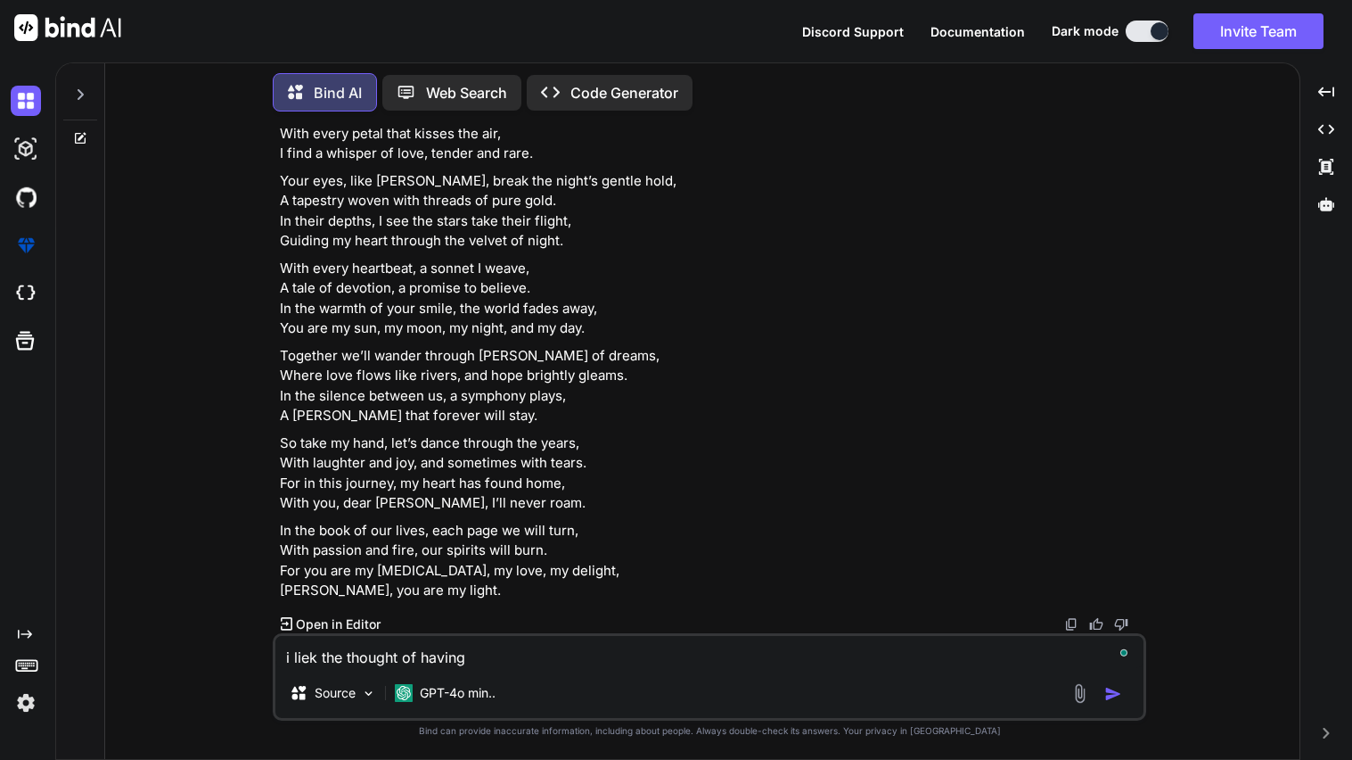
type textarea "x"
type textarea "i liek the thought of having a"
type textarea "x"
type textarea "i liek the thought of having a"
type textarea "x"
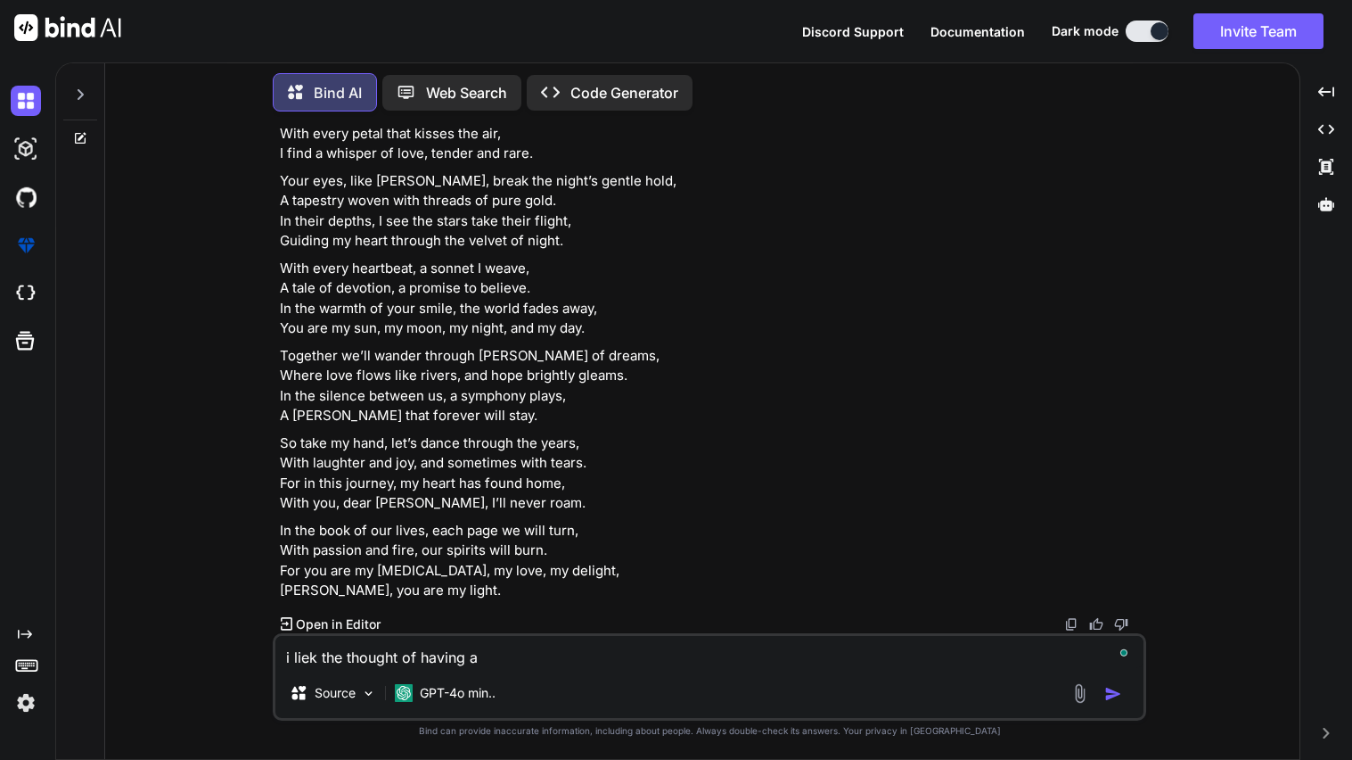
type textarea "i liek the thought of having a s"
type textarea "x"
type textarea "i liek the thought of having a su"
type textarea "x"
type textarea "i liek the thought of having a sun"
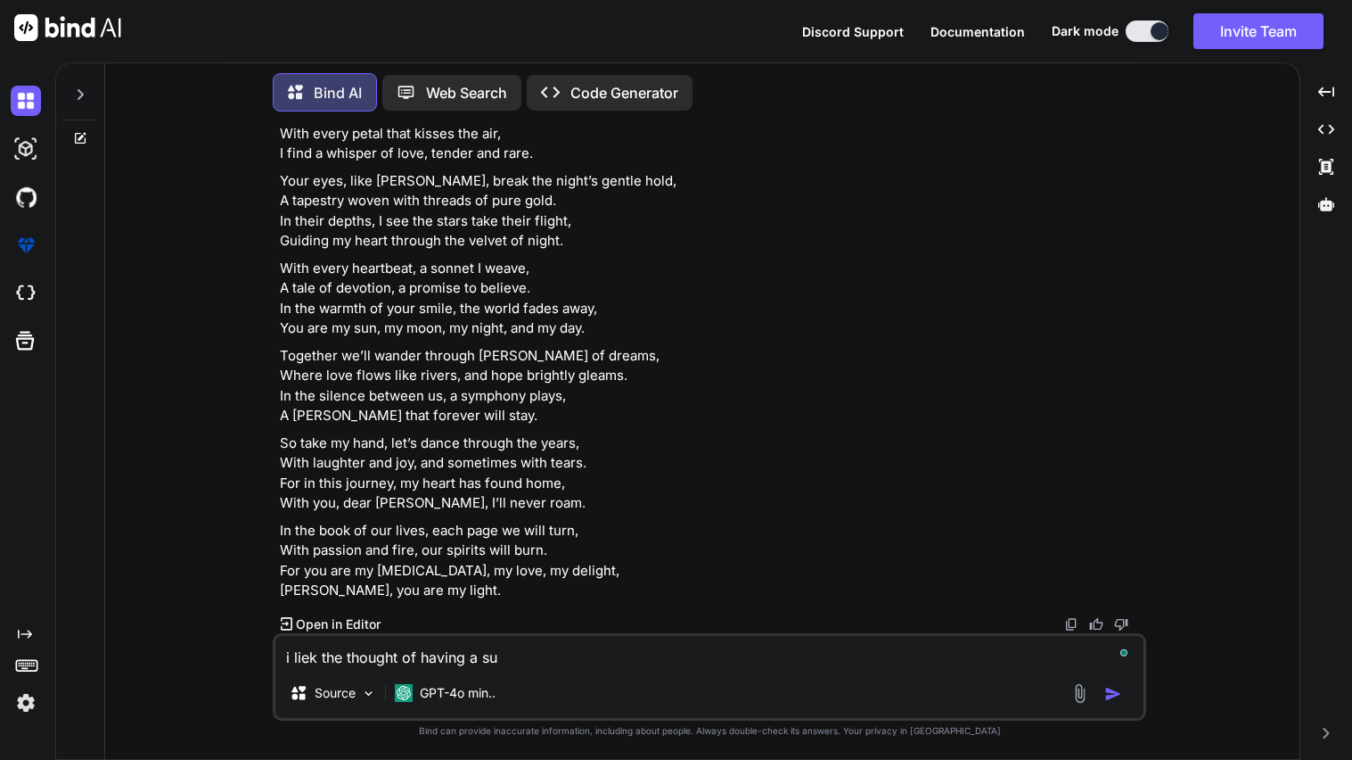
type textarea "x"
type textarea "i liek the thought of having a sunn"
type textarea "x"
type textarea "i liek the thought of having a sunny"
type textarea "x"
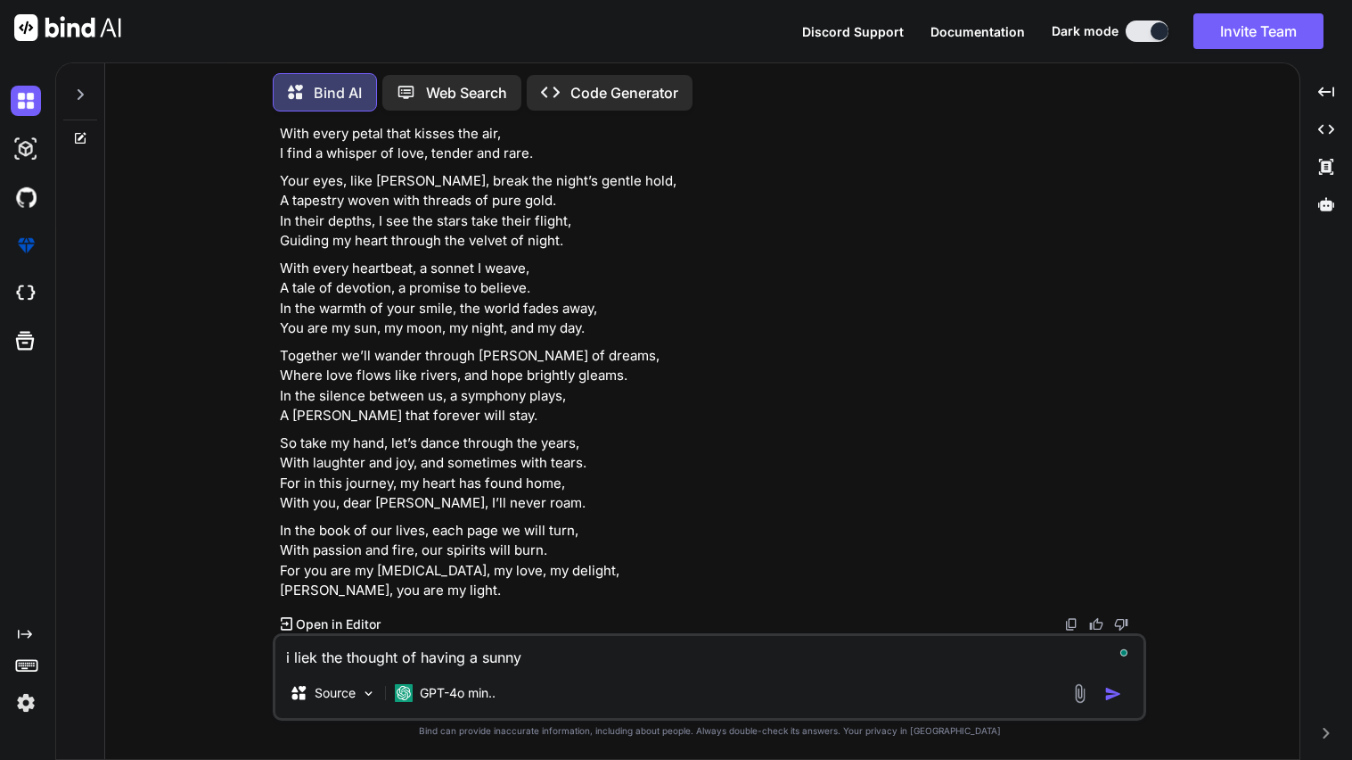
type textarea "i liek the thought of having a sunny"
type textarea "x"
type textarea "i liek the thought of having a sunny d"
type textarea "x"
type textarea "i liek the thought of having a sunny da"
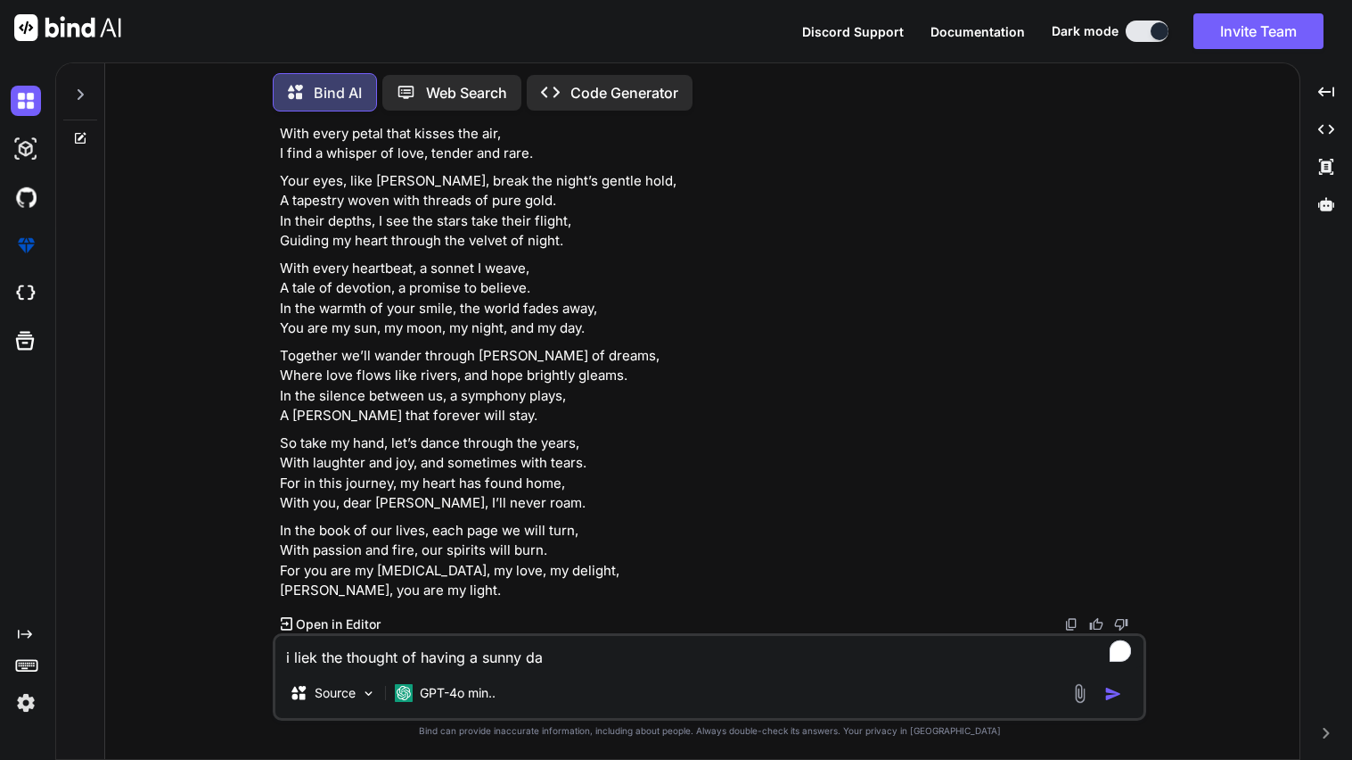
type textarea "x"
type textarea "i liek the thought of having a sunny day"
type textarea "x"
type textarea "i liek the thought of having a sunny day"
type textarea "x"
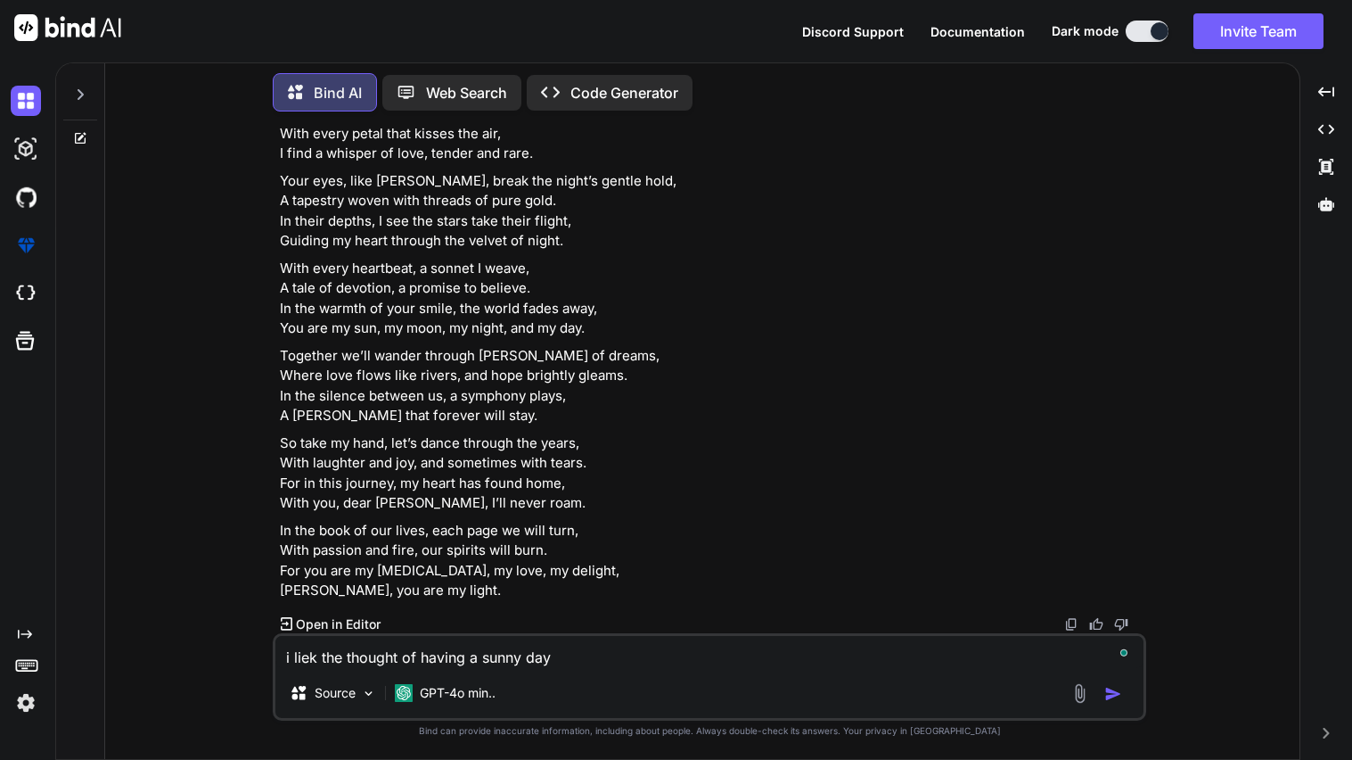
type textarea "i liek the thought of having a sunny day a"
type textarea "x"
type textarea "i liek the thought of having a sunny day an"
type textarea "x"
type textarea "i liek the thought of having a sunny day and"
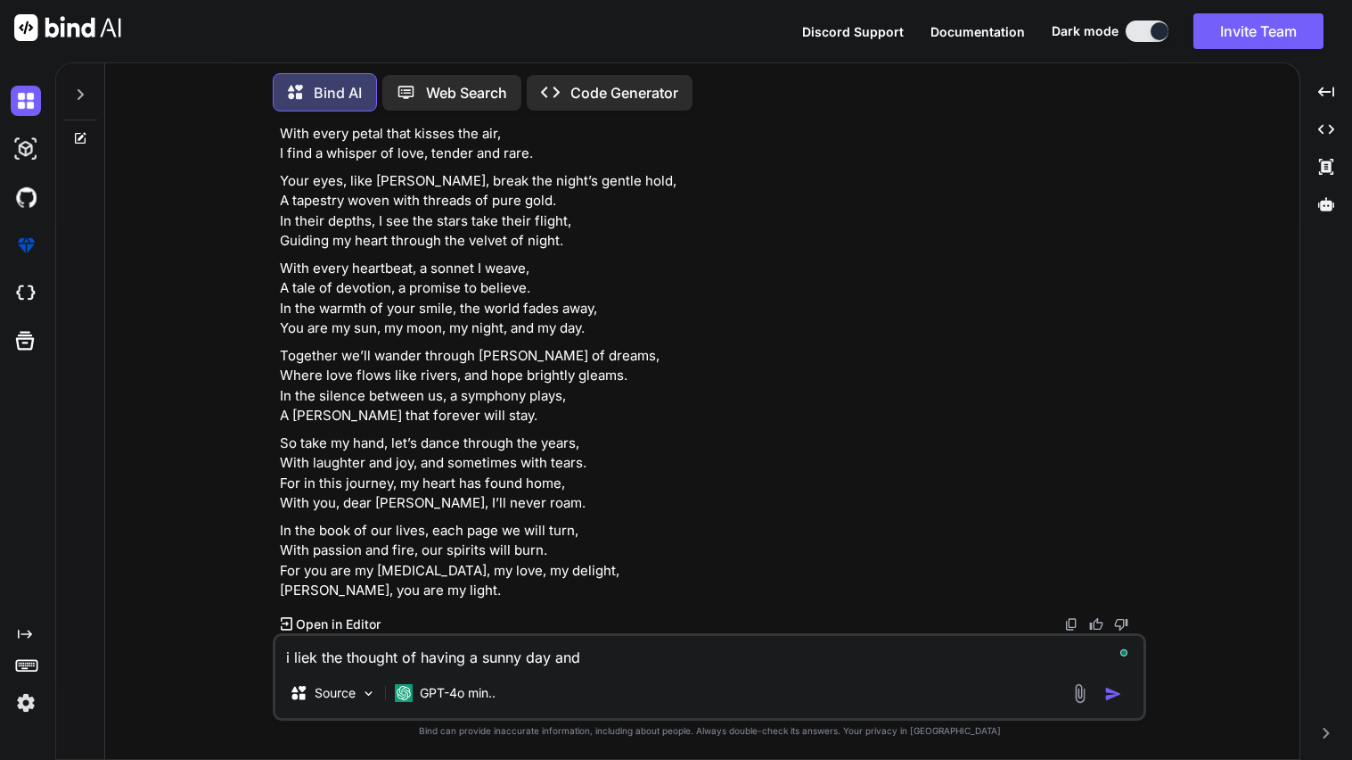
type textarea "x"
type textarea "i liek the thought of having a sunny day and"
type textarea "x"
type textarea "i liek the thought of having a sunny day and b"
type textarea "x"
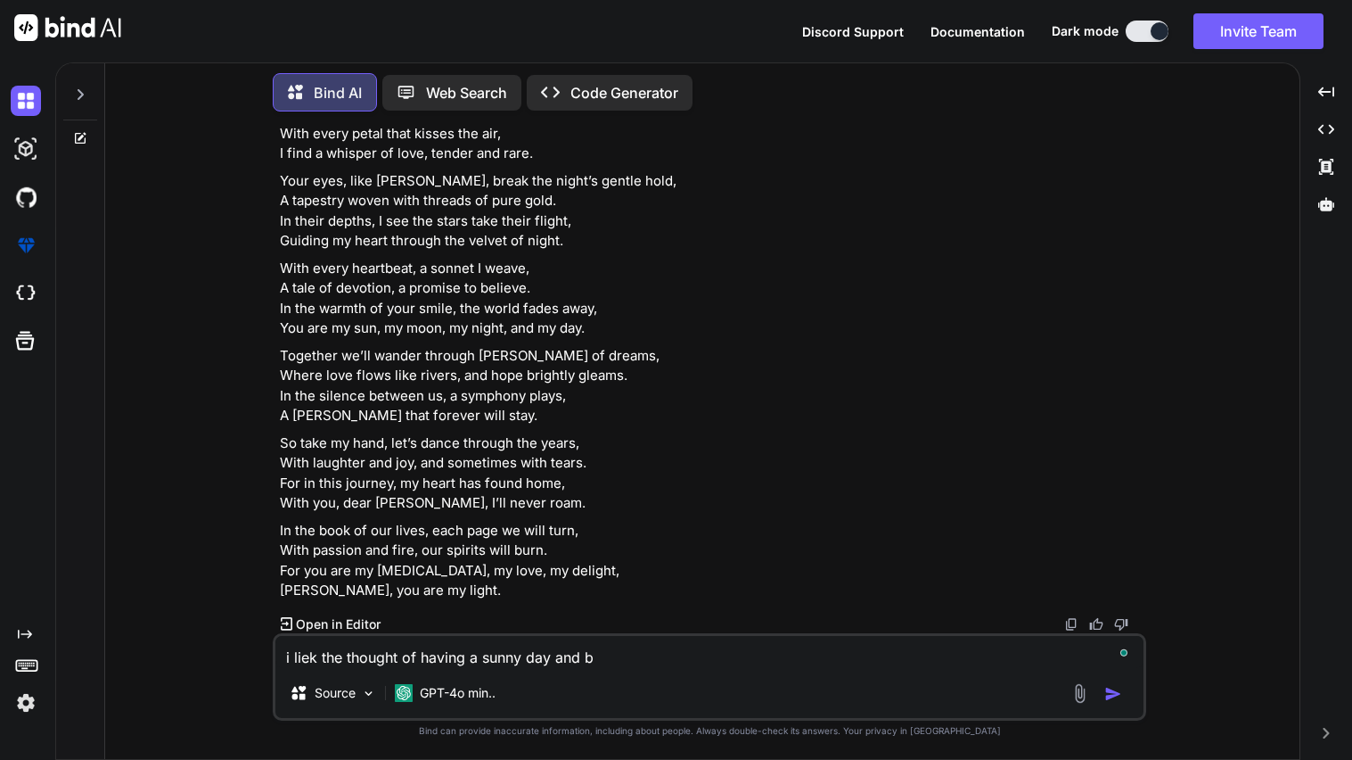
type textarea "i liek the thought of having a sunny day and be"
type textarea "x"
type textarea "i liek the thought of having a sunny day and bee"
type textarea "x"
type textarea "i liek the thought of having a sunny day and be"
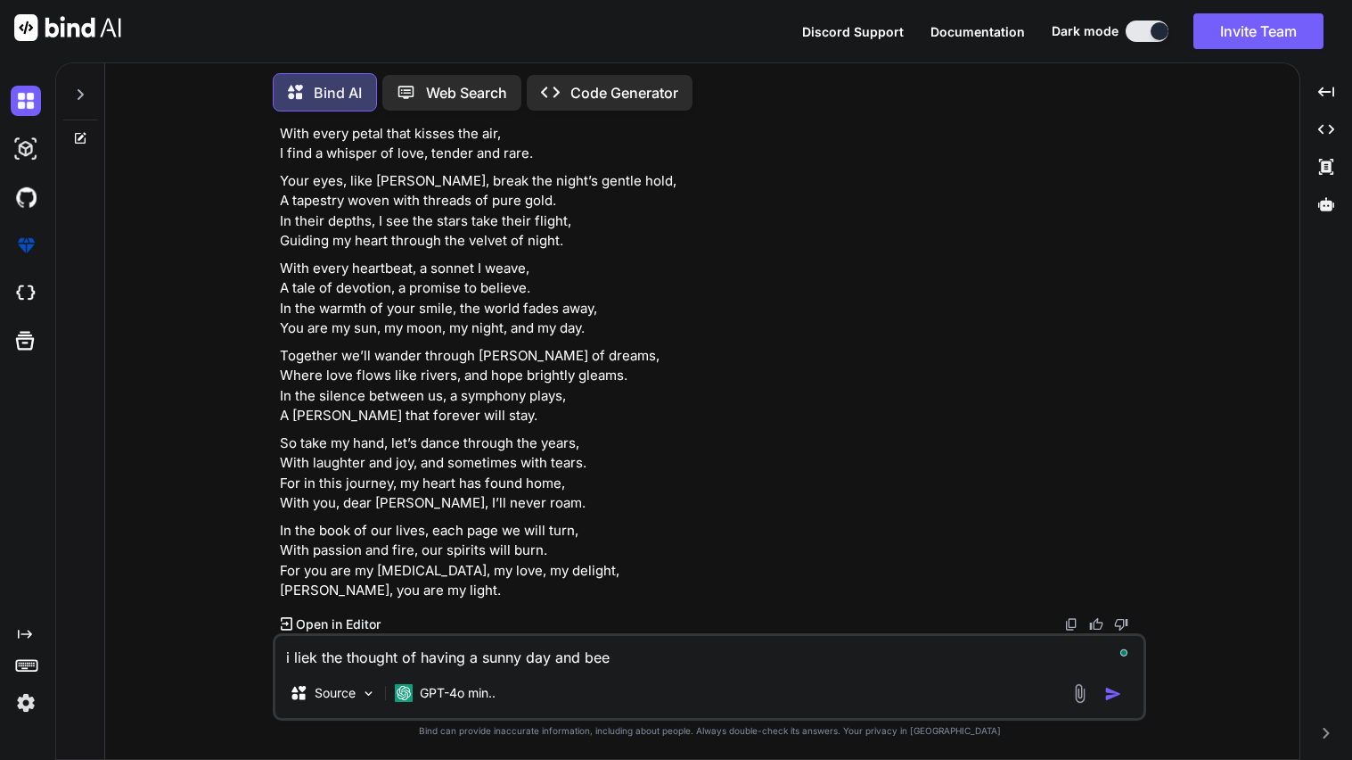
type textarea "x"
type textarea "i liek the thought of having a sunny day and bei"
type textarea "x"
type textarea "i liek the thought of having a sunny day and bein"
type textarea "x"
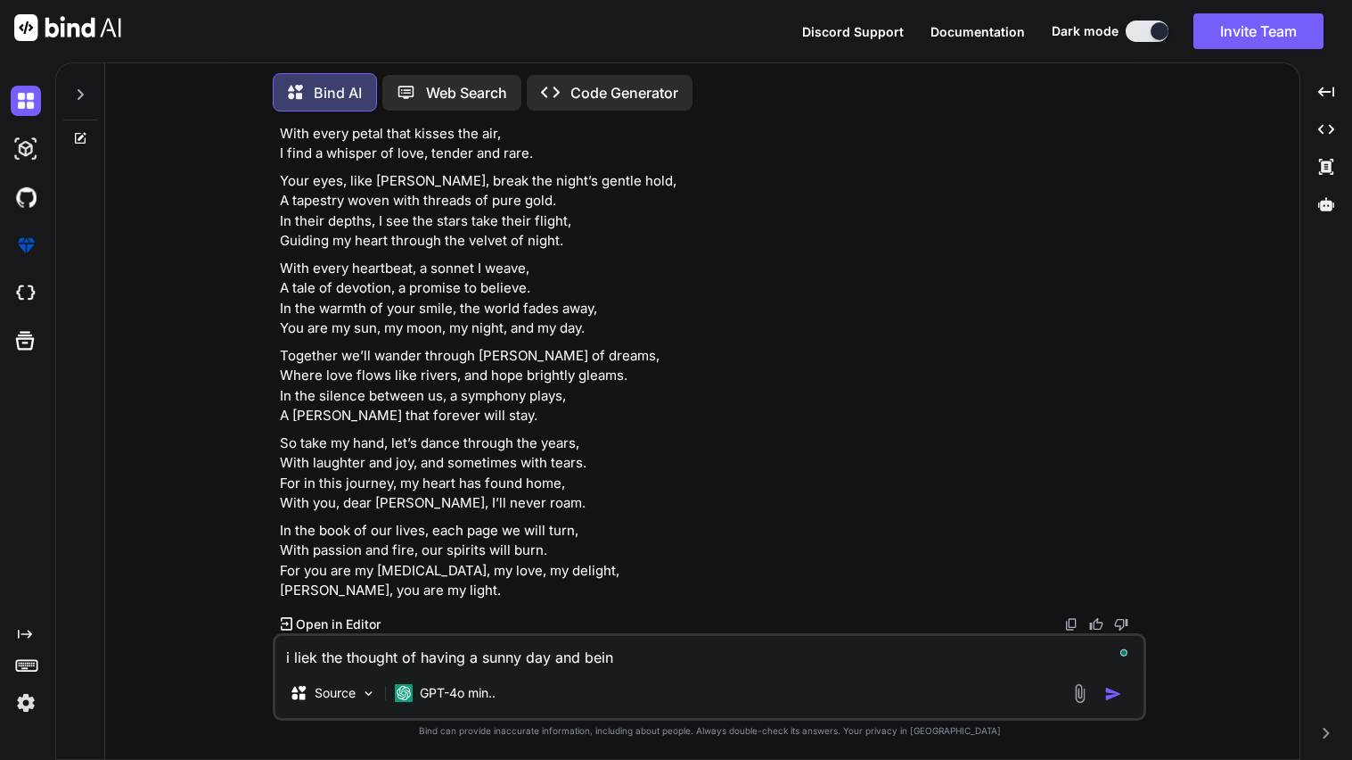
type textarea "i liek the thought of having a sunny day and being"
type textarea "x"
type textarea "i liek the thought of having a sunny day and being"
type textarea "x"
type textarea "i liek the thought of having a sunny day and being i"
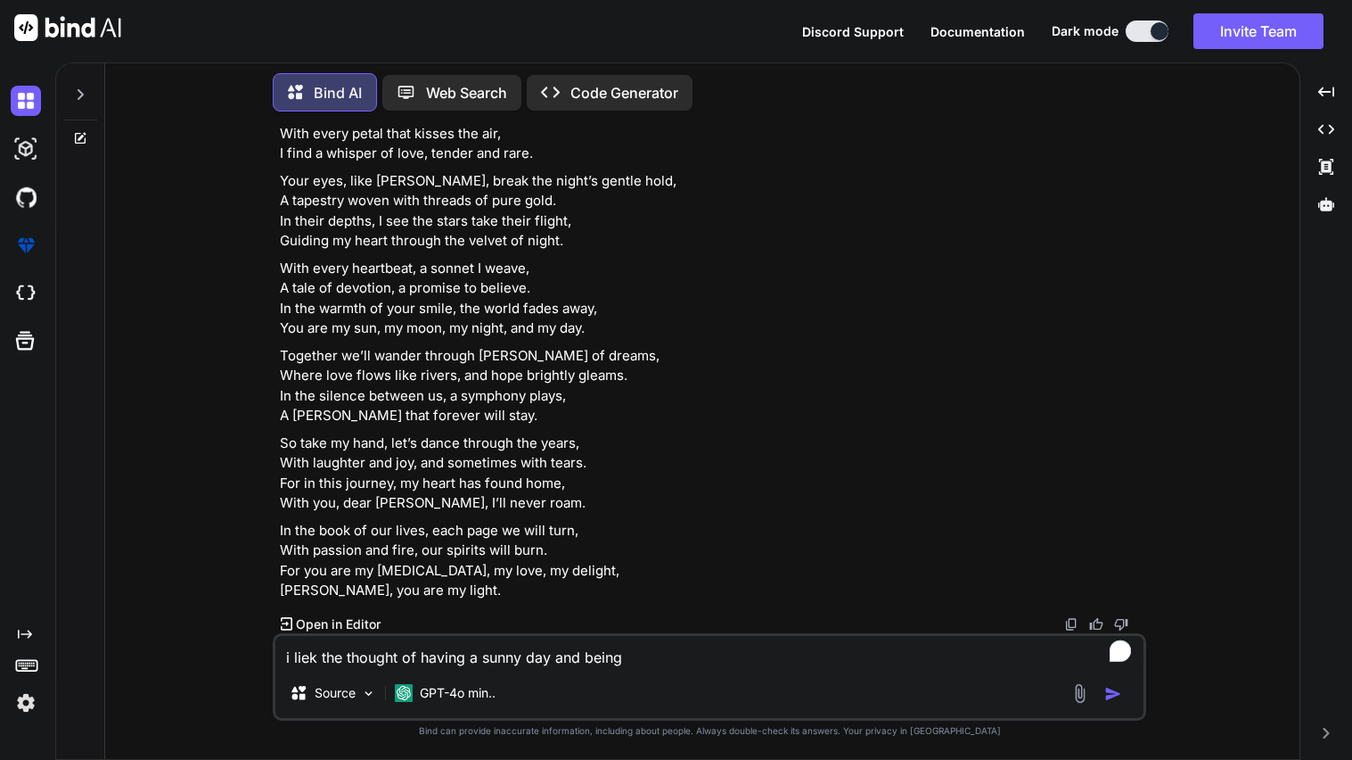
type textarea "x"
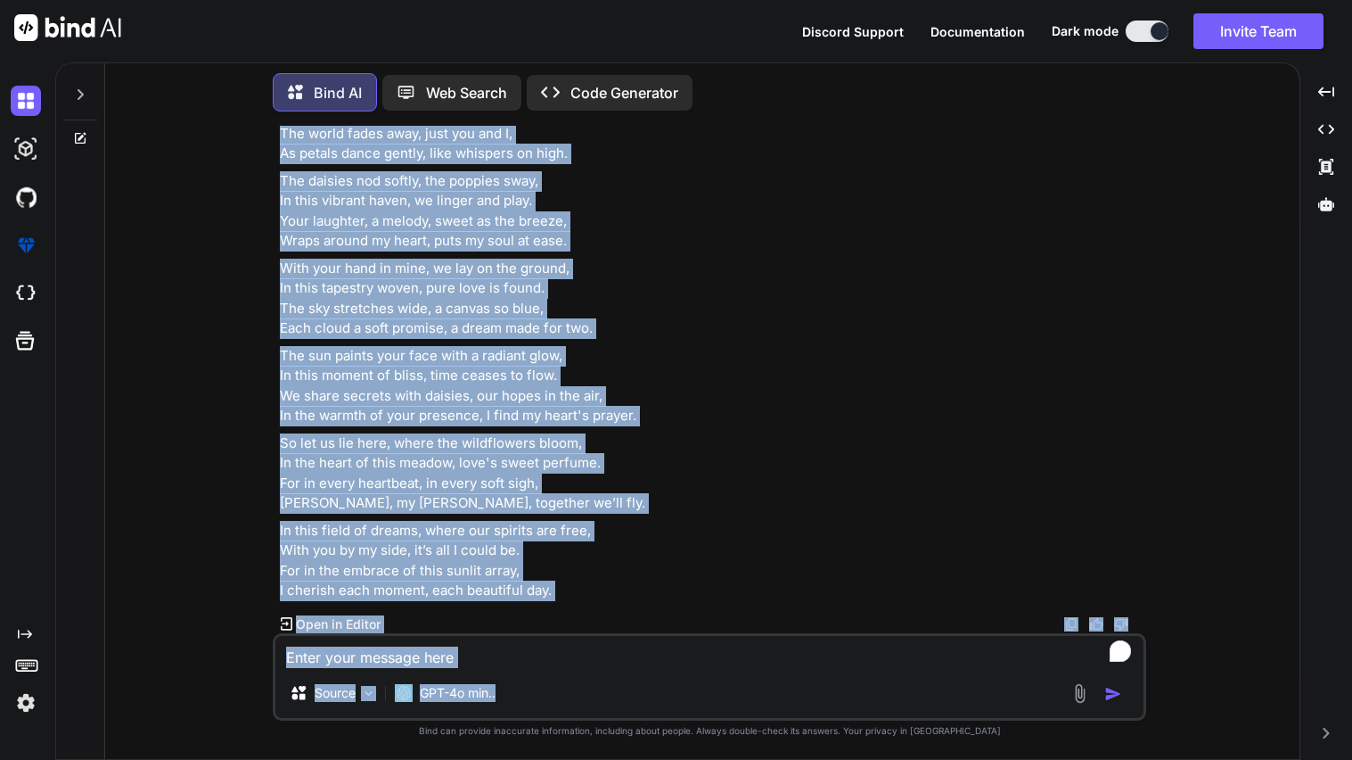
scroll to position [2646, 0]
drag, startPoint x: 278, startPoint y: 484, endPoint x: 579, endPoint y: 593, distance: 319.5
click at [579, 593] on div "You make a Romantic poem that has never been used before that is passionate and…" at bounding box center [711, 379] width 870 height 507
copy div "Loremip dol sit'a cons, adipis elitsed, Do e tempo in utlabor, et dolo mag aliq…"
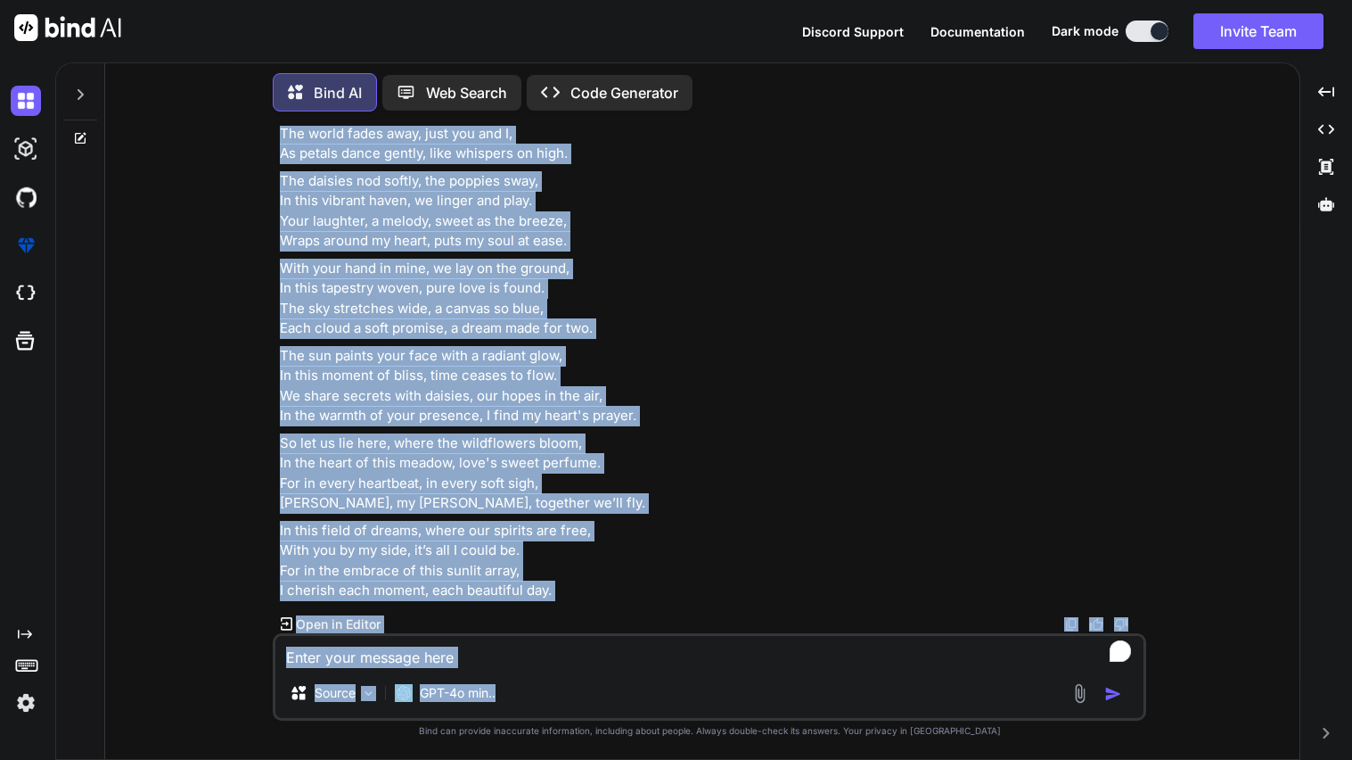
click at [721, 258] on div "In a Field of Dreams with [PERSON_NAME] Beneath the sun's warm, golden embrace,…" at bounding box center [711, 328] width 863 height 545
